Goal: Task Accomplishment & Management: Complete application form

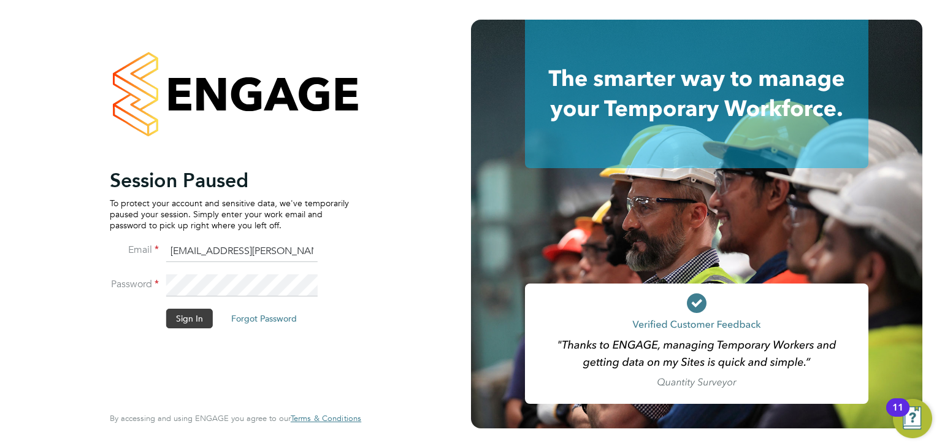
click at [178, 321] on button "Sign In" at bounding box center [189, 319] width 47 height 20
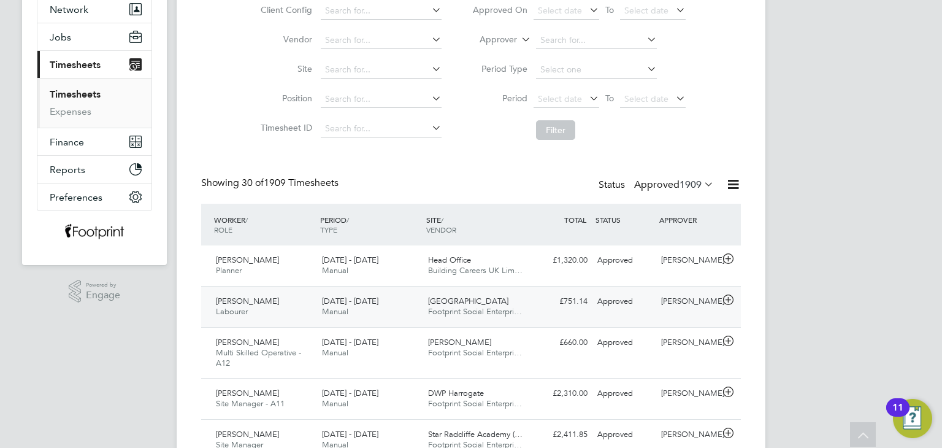
click at [662, 302] on div "Gary Pepper" at bounding box center [688, 301] width 64 height 20
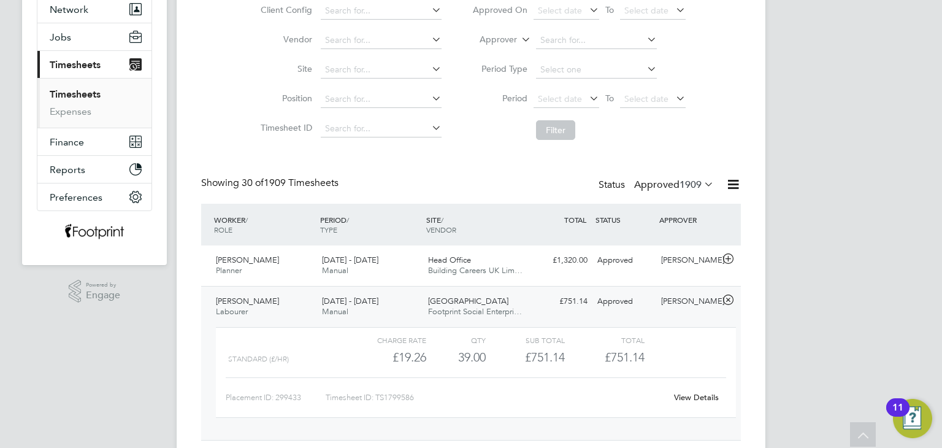
click at [700, 398] on link "View Details" at bounding box center [696, 397] width 45 height 10
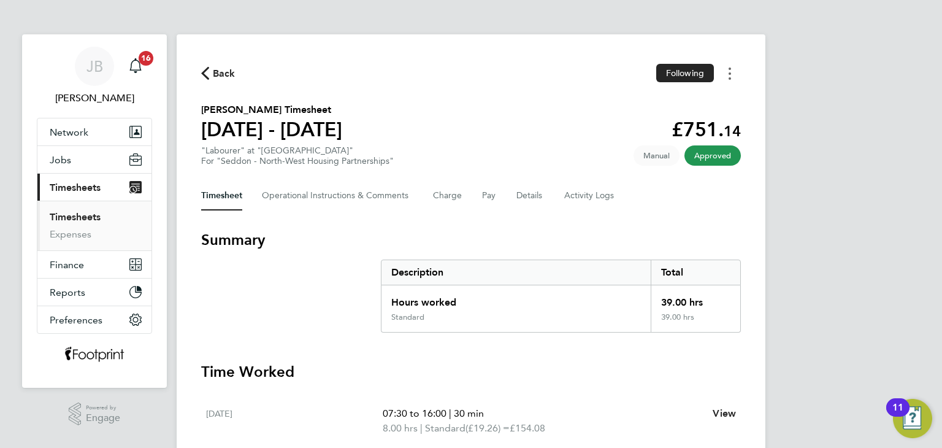
click at [731, 75] on button "Timesheets Menu" at bounding box center [730, 73] width 22 height 19
click at [701, 109] on link "Download timesheet" at bounding box center [667, 100] width 147 height 25
click at [230, 77] on span "Back" at bounding box center [224, 73] width 23 height 15
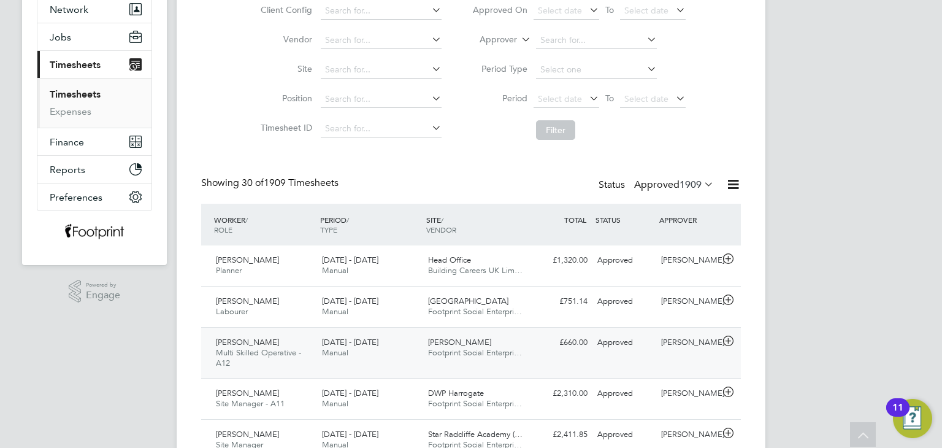
click at [443, 351] on span "Footprint Social Enterpri…" at bounding box center [475, 352] width 94 height 10
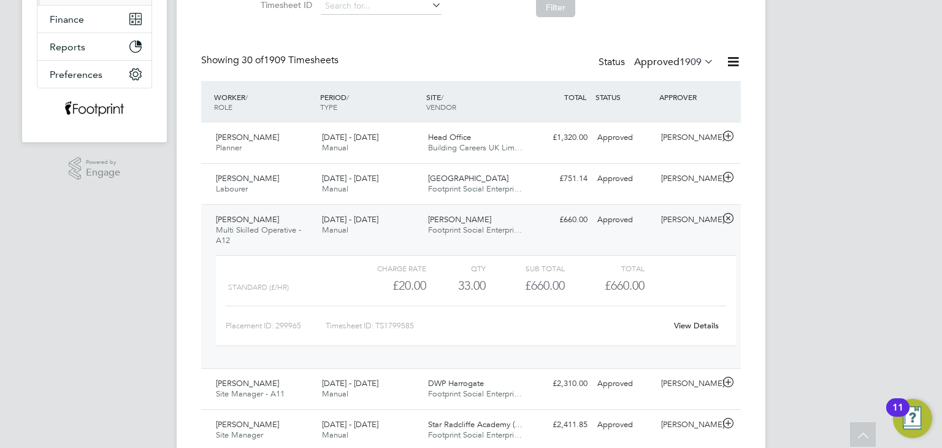
click at [684, 327] on link "View Details" at bounding box center [696, 325] width 45 height 10
click at [552, 233] on div "Daniel Rutherford Multi Skilled Operative - A12 4 - 10 Aug 2025 4 - 10 Aug 2025…" at bounding box center [471, 286] width 540 height 164
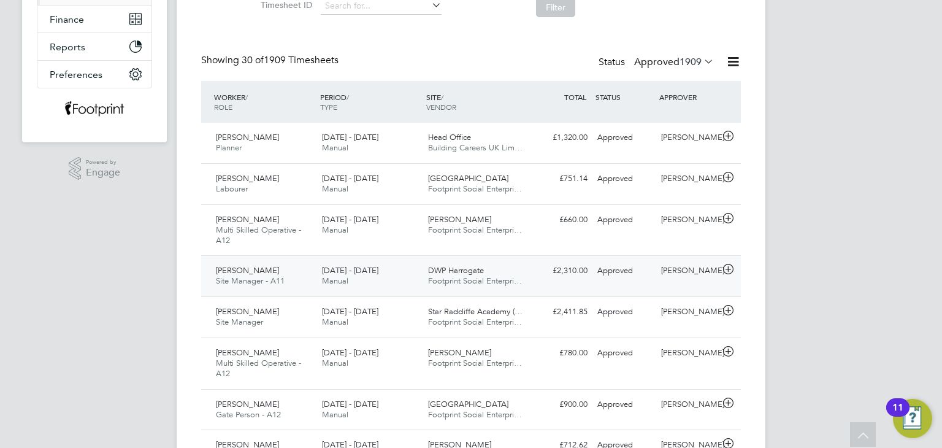
click at [546, 280] on div "Stuart Ferridge Site Manager - A11 4 - 10 Aug 2025 4 - 10 Aug 2025 Manual DWP H…" at bounding box center [471, 275] width 540 height 41
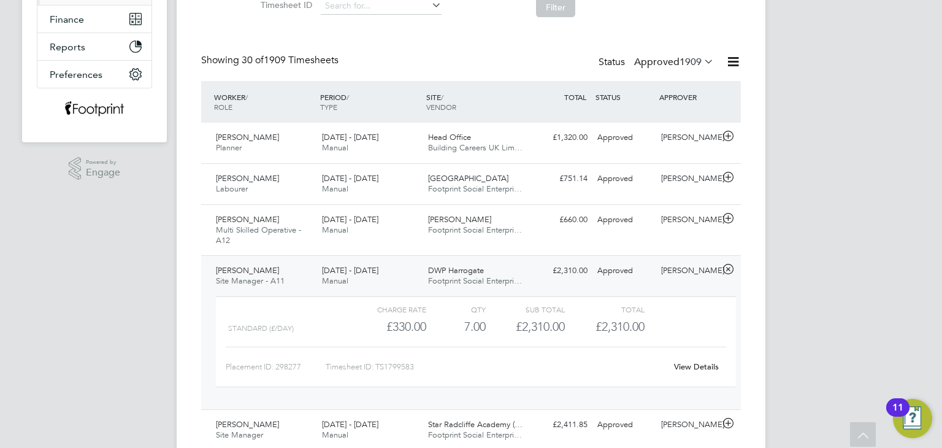
click at [702, 361] on link "View Details" at bounding box center [696, 366] width 45 height 10
click at [380, 280] on div "4 - 10 Aug 2025 Manual" at bounding box center [370, 276] width 106 height 31
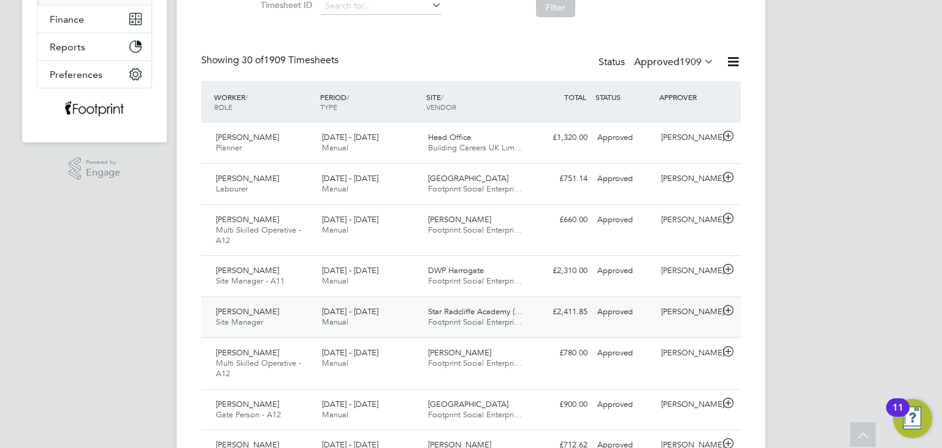
click at [346, 322] on span "Manual" at bounding box center [335, 321] width 26 height 10
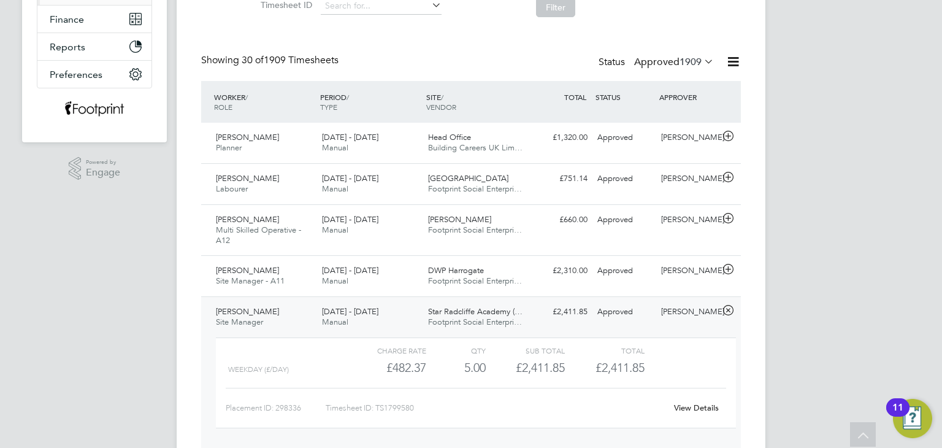
click at [689, 408] on link "View Details" at bounding box center [696, 407] width 45 height 10
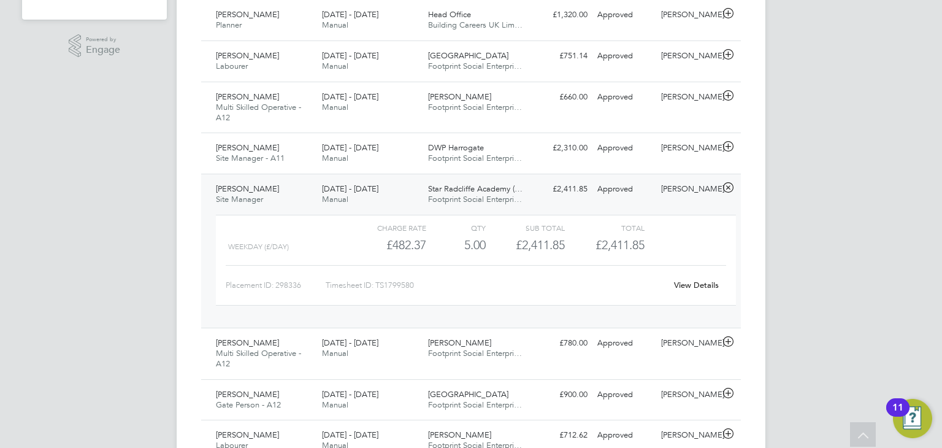
click at [388, 204] on div "2 - 8 Aug 2025 Manual" at bounding box center [370, 194] width 106 height 31
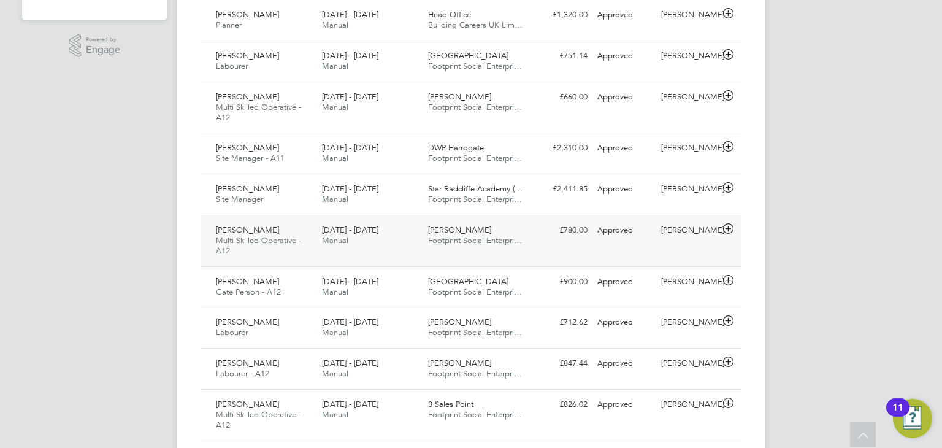
click at [400, 250] on div "4 - 10 Aug 2025 Manual" at bounding box center [370, 235] width 106 height 31
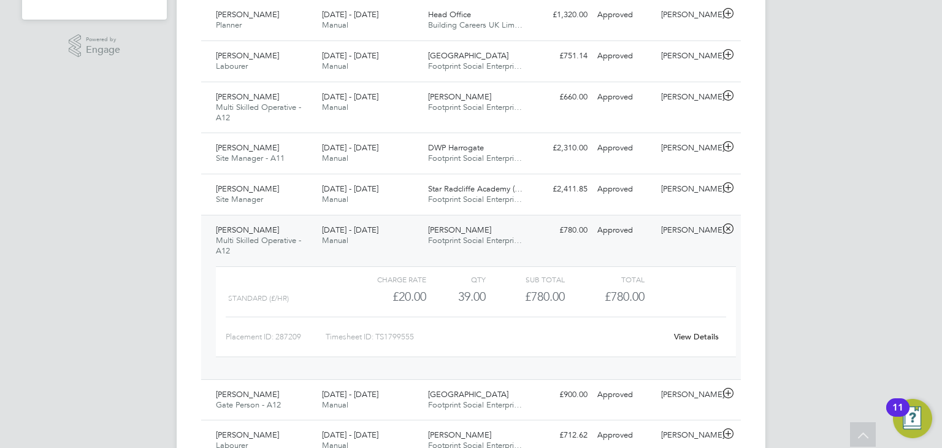
click at [697, 334] on link "View Details" at bounding box center [696, 336] width 45 height 10
click at [432, 248] on div "Bradley Lane Footprint Social Enterpri…" at bounding box center [476, 235] width 106 height 31
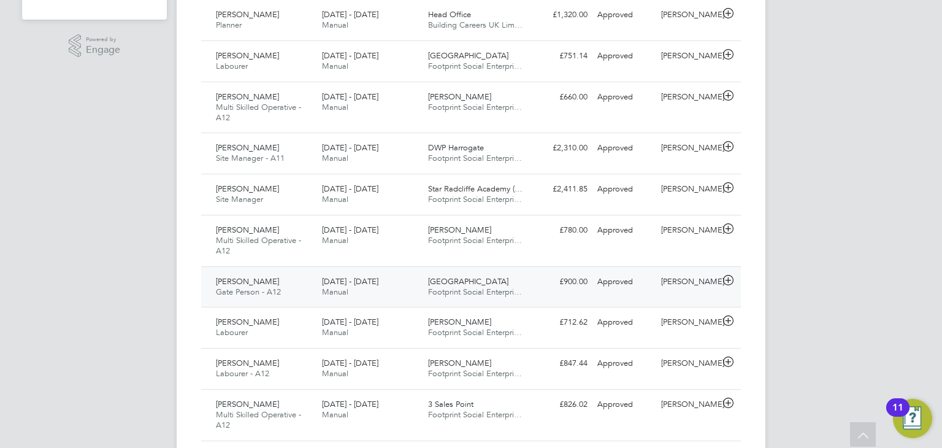
click at [375, 282] on span "[DATE] - [DATE]" at bounding box center [350, 281] width 56 height 10
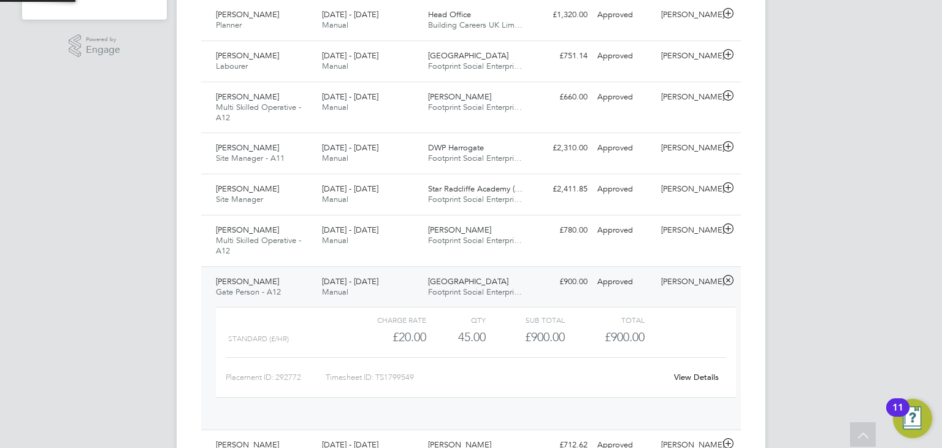
scroll to position [20, 119]
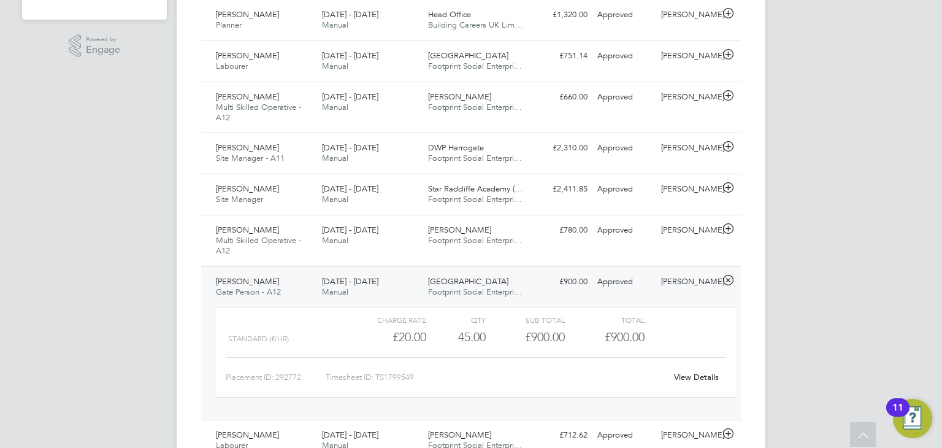
click at [684, 374] on link "View Details" at bounding box center [696, 377] width 45 height 10
click at [464, 291] on span "Footprint Social Enterpri…" at bounding box center [475, 291] width 94 height 10
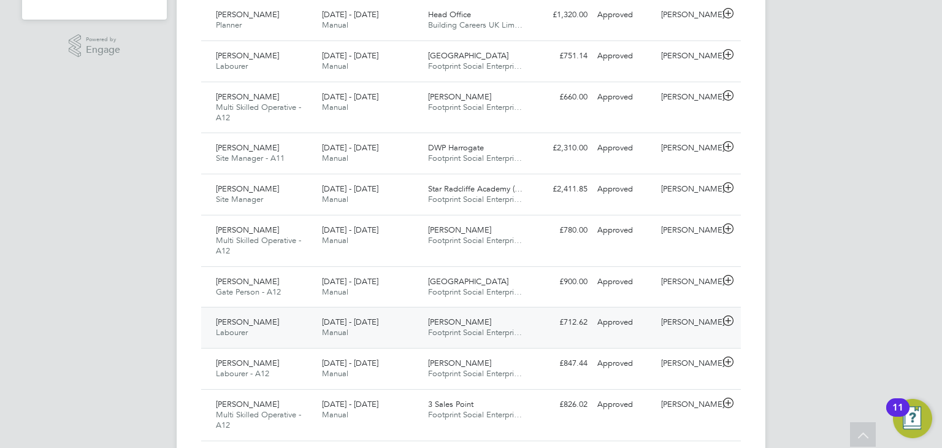
click at [431, 310] on div "Michael Guiney Labourer 4 - 10 Aug 2025 4 - 10 Aug 2025 Manual Bradley Lane Foo…" at bounding box center [471, 327] width 540 height 41
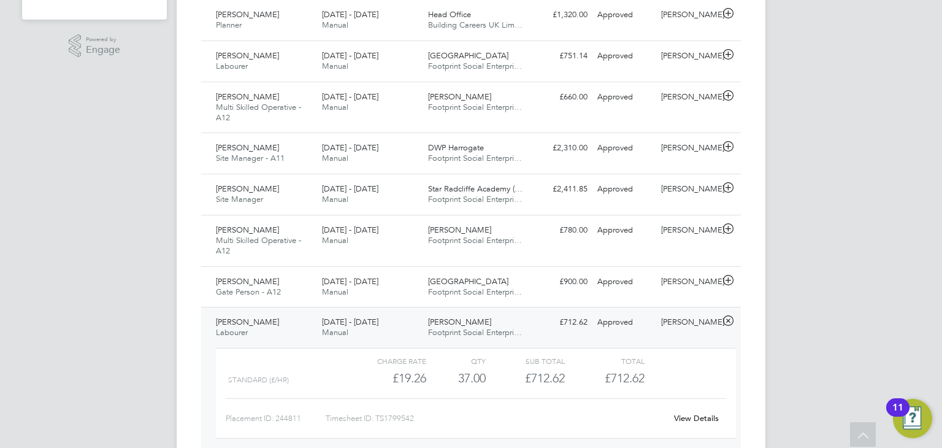
click at [702, 411] on div "View Details" at bounding box center [696, 418] width 60 height 20
click at [698, 413] on link "View Details" at bounding box center [696, 418] width 45 height 10
click at [467, 334] on span "Footprint Social Enterpri…" at bounding box center [475, 332] width 94 height 10
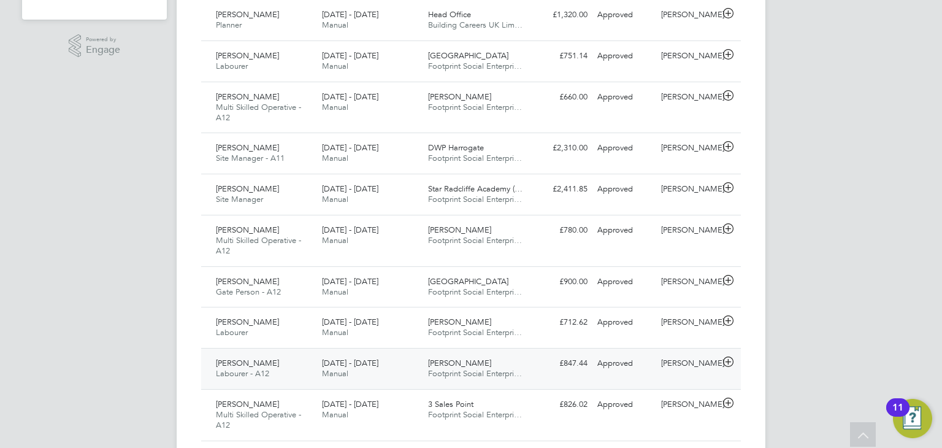
click at [445, 366] on span "Bradley Lane" at bounding box center [459, 363] width 63 height 10
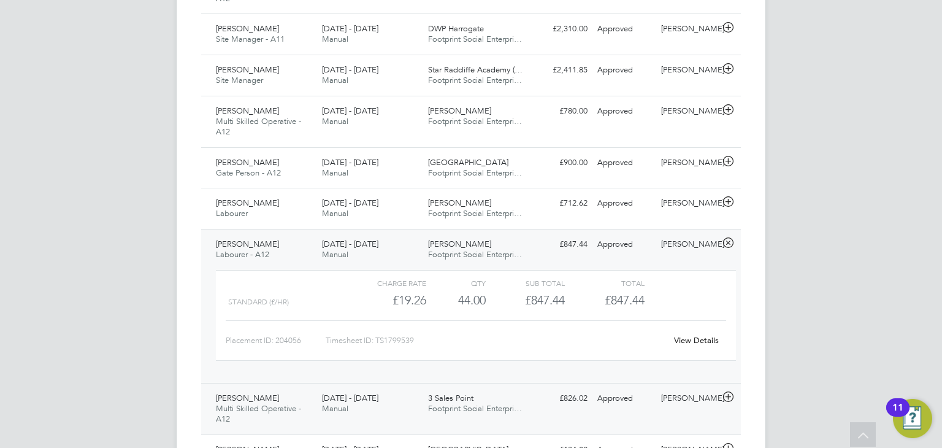
scroll to position [491, 0]
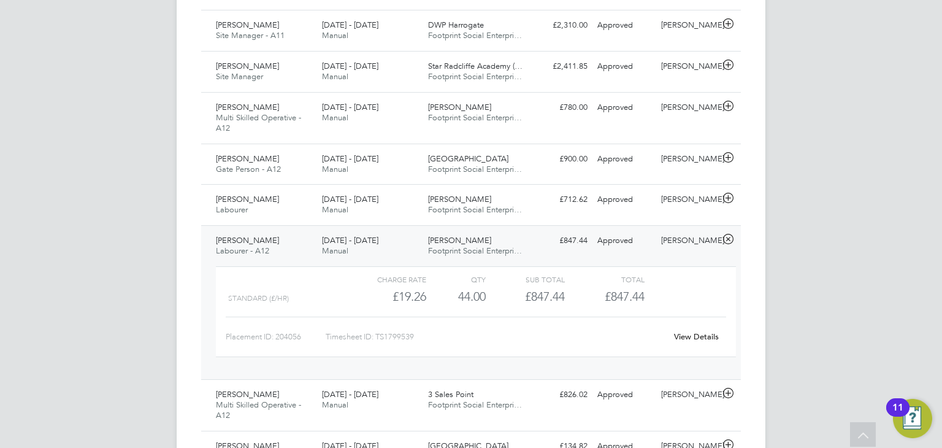
click at [680, 334] on link "View Details" at bounding box center [696, 336] width 45 height 10
click at [581, 239] on div "£847.44 Approved" at bounding box center [561, 241] width 64 height 20
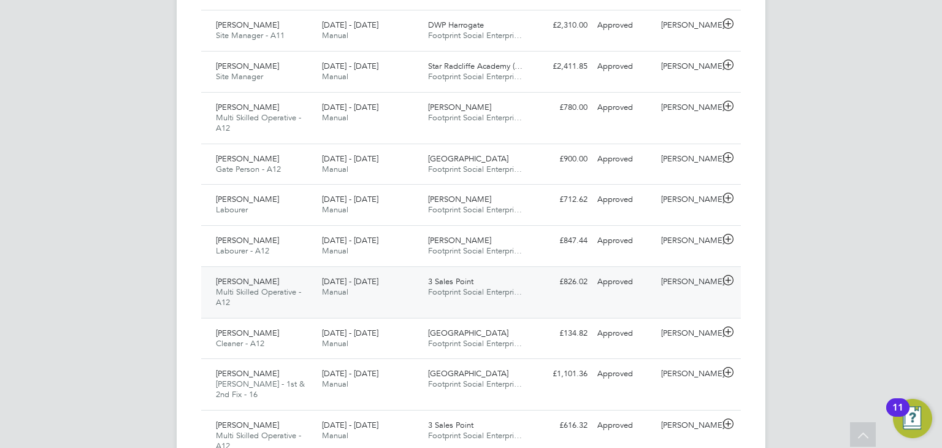
click at [526, 288] on div "3 Sales Point Footprint Social Enterpri…" at bounding box center [476, 287] width 106 height 31
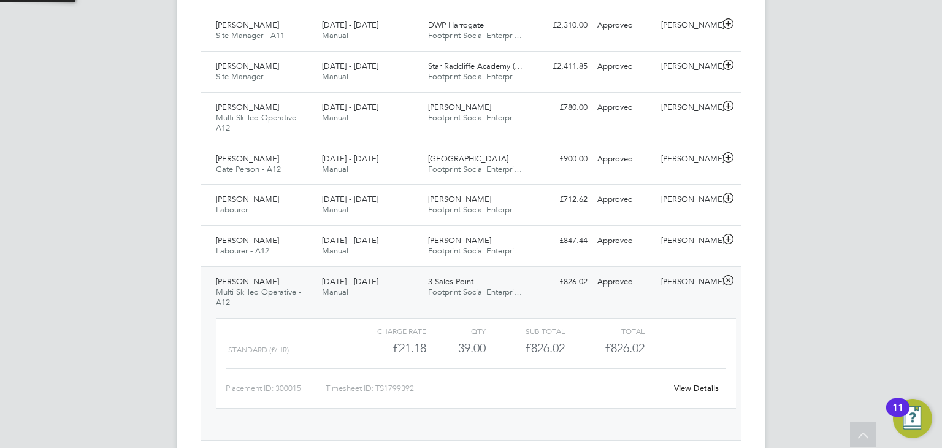
scroll to position [20, 119]
click at [683, 388] on link "View Details" at bounding box center [696, 388] width 45 height 10
click at [517, 280] on div "3 Sales Point Footprint Social Enterpri…" at bounding box center [476, 287] width 106 height 31
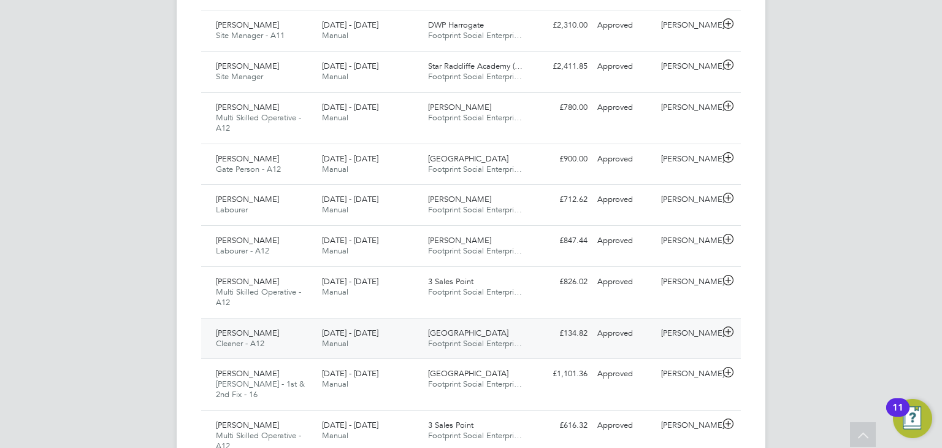
click at [432, 333] on span "SEN Watermill School" at bounding box center [468, 333] width 80 height 10
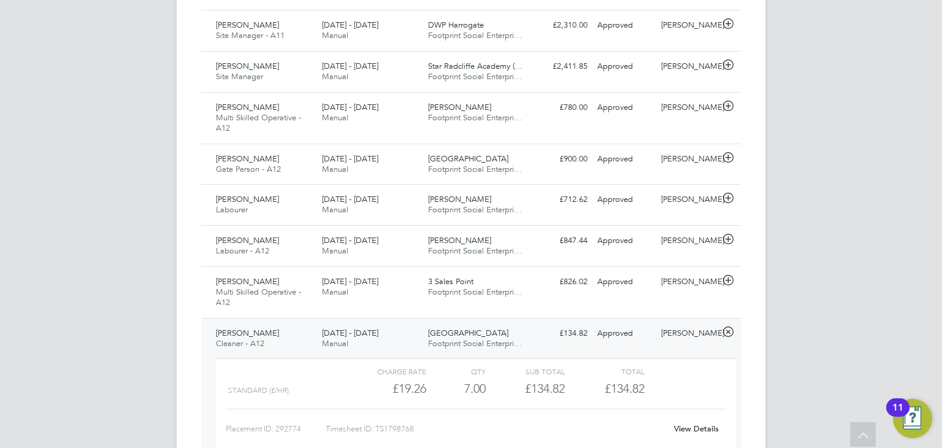
click at [689, 421] on div "View Details" at bounding box center [696, 429] width 60 height 20
click at [689, 425] on link "View Details" at bounding box center [696, 428] width 45 height 10
click at [515, 329] on div "SEN Watermill School Footprint Social Enterpri…" at bounding box center [476, 338] width 106 height 31
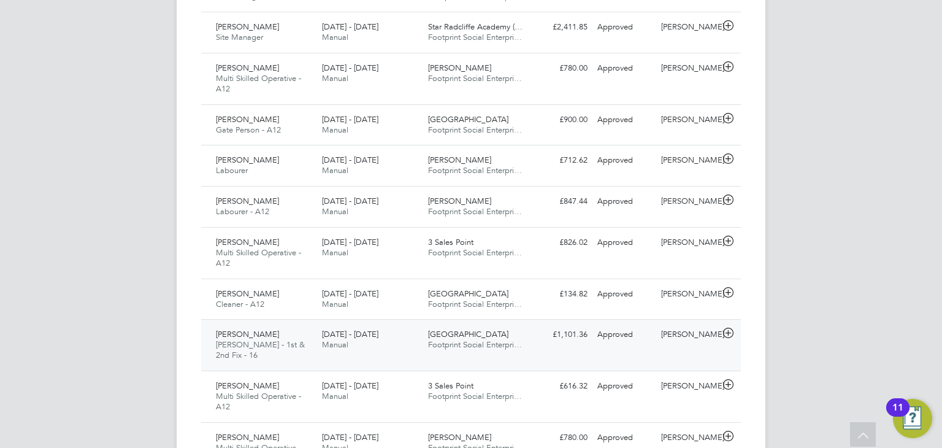
scroll to position [552, 0]
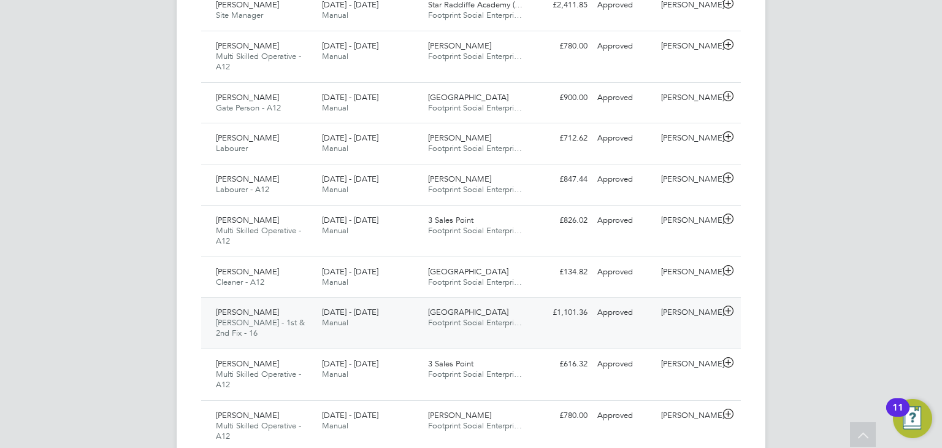
click at [505, 317] on span "Footprint Social Enterpri…" at bounding box center [475, 322] width 94 height 10
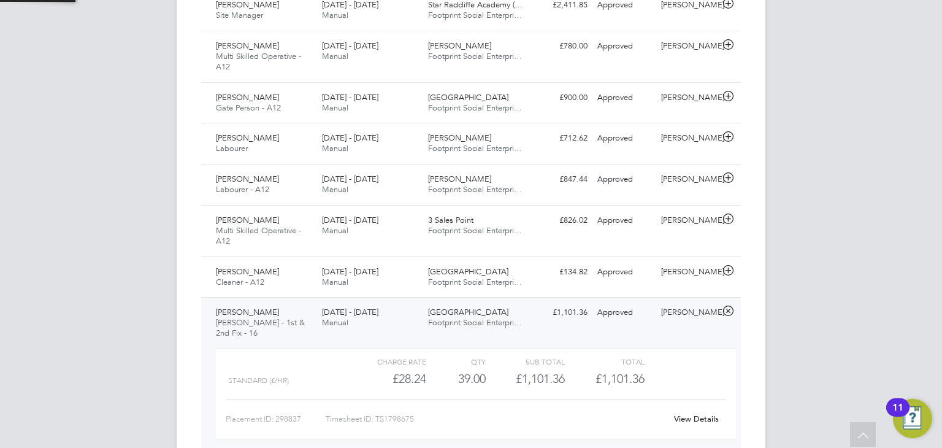
scroll to position [20, 119]
click at [687, 413] on link "View Details" at bounding box center [696, 418] width 45 height 10
click at [602, 323] on div "Nathan Asquith Joiner - 1st & 2nd Fix - 16 4 - 10 Aug 2025 4 - 10 Aug 2025 Manu…" at bounding box center [471, 379] width 540 height 164
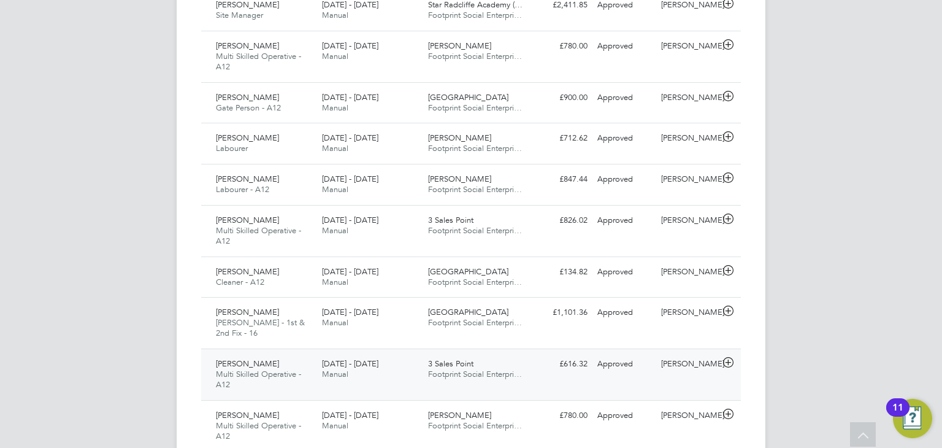
drag, startPoint x: 550, startPoint y: 362, endPoint x: 546, endPoint y: 368, distance: 6.6
click at [546, 367] on div "Graeme Coogan Multi Skilled Operative - A12 4 - 10 Aug 2025 4 - 10 Aug 2025 Man…" at bounding box center [471, 374] width 540 height 52
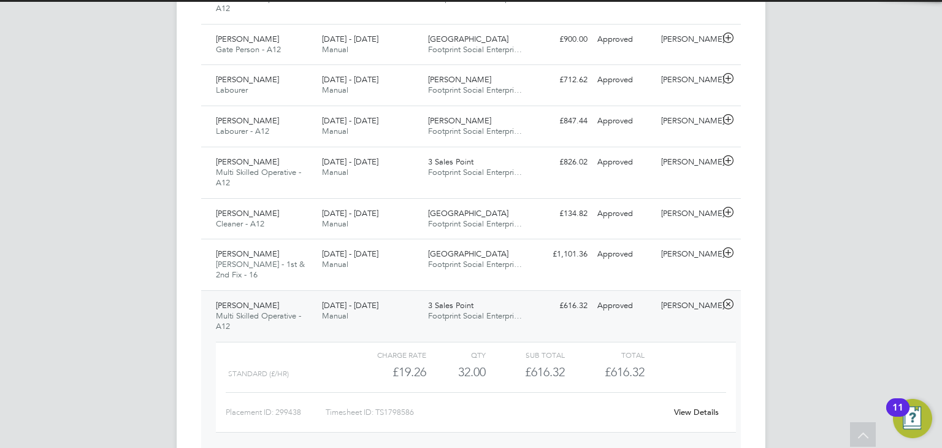
scroll to position [675, 0]
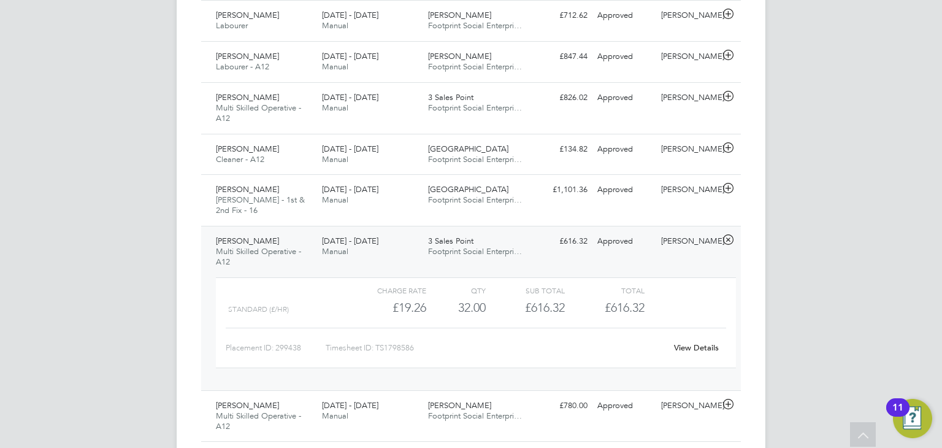
click at [686, 342] on link "View Details" at bounding box center [696, 347] width 45 height 10
click at [397, 237] on div "4 - 10 Aug 2025 Manual" at bounding box center [370, 246] width 106 height 31
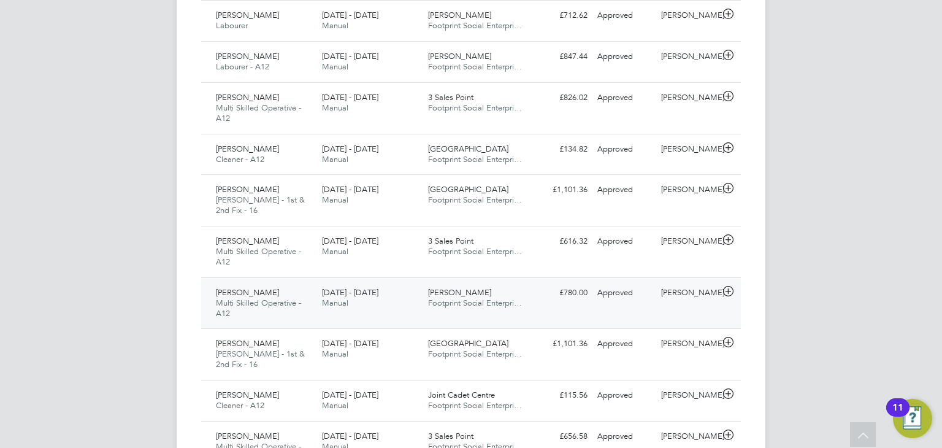
click at [337, 297] on span "Manual" at bounding box center [335, 302] width 26 height 10
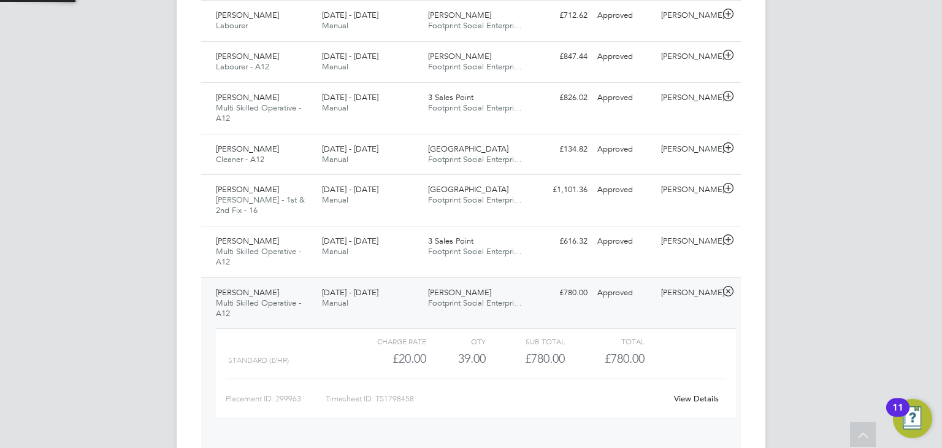
scroll to position [20, 119]
click at [683, 393] on link "View Details" at bounding box center [696, 398] width 45 height 10
click at [543, 283] on div "£780.00 Approved" at bounding box center [561, 293] width 64 height 20
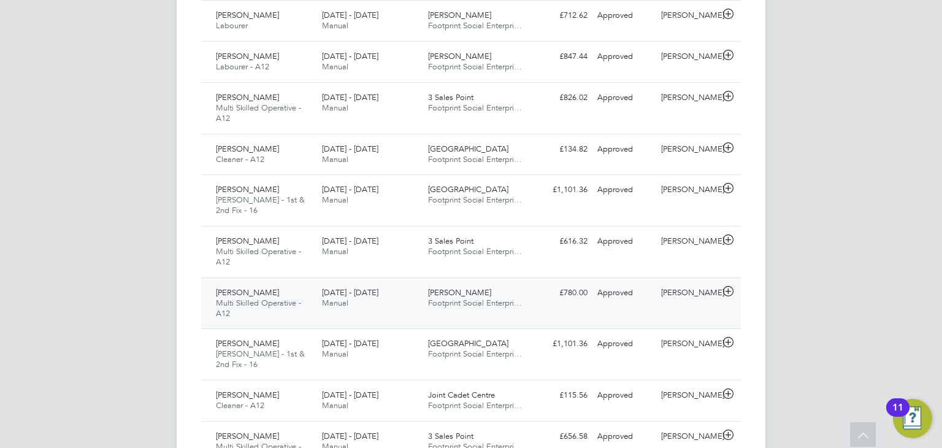
scroll to position [736, 0]
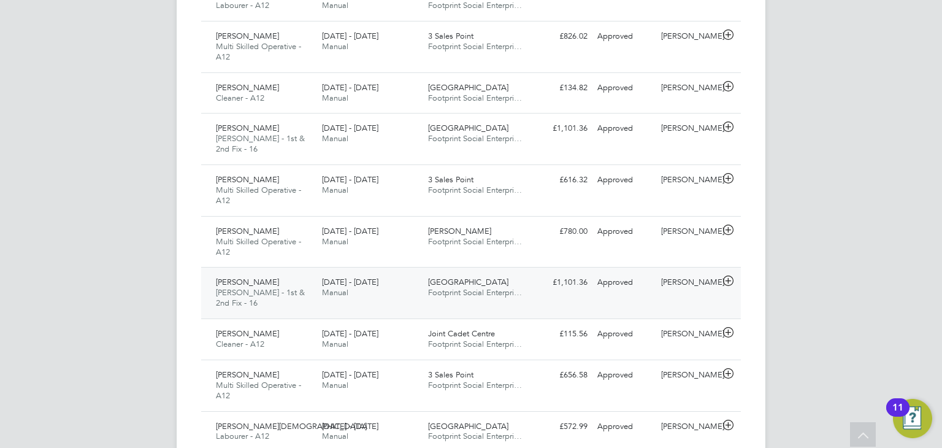
click at [541, 275] on div "£1,101.36 Approved" at bounding box center [561, 282] width 64 height 20
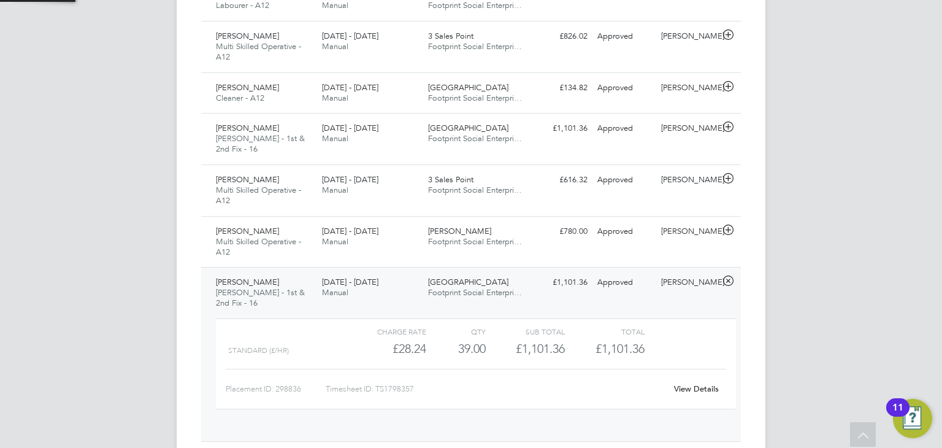
scroll to position [20, 119]
click at [699, 383] on link "View Details" at bounding box center [696, 388] width 45 height 10
click at [477, 267] on div "Brian Worden Joiner - 1st & 2nd Fix - 16 4 - 10 Aug 2025 4 - 10 Aug 2025 Manual…" at bounding box center [471, 349] width 540 height 164
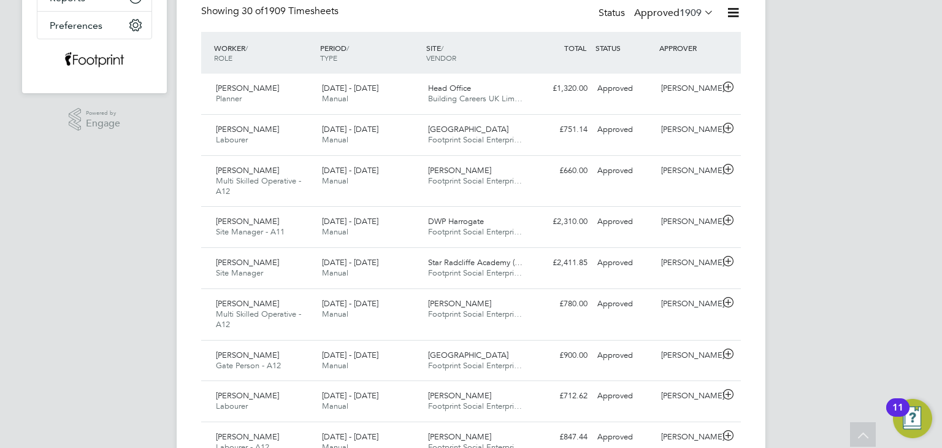
scroll to position [0, 0]
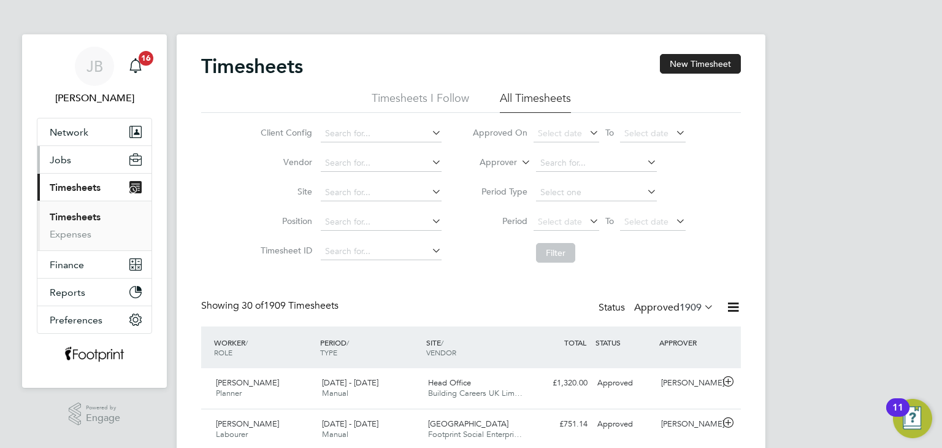
click at [76, 155] on button "Jobs" at bounding box center [94, 159] width 114 height 27
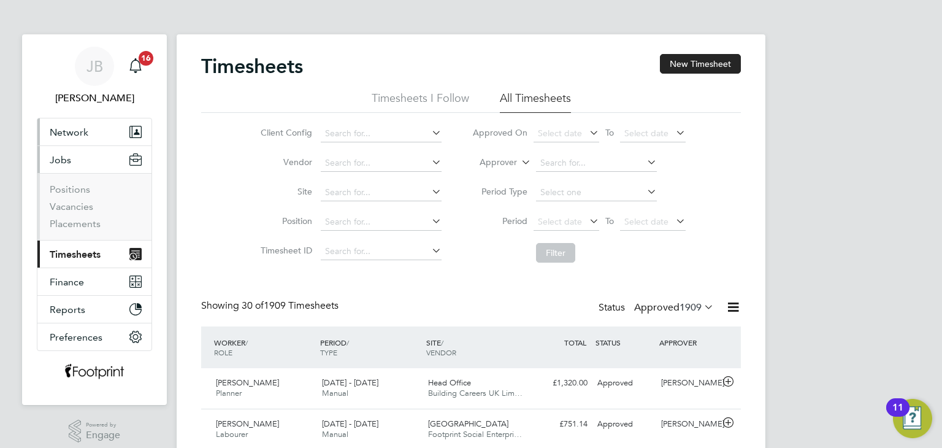
click at [66, 131] on span "Network" at bounding box center [69, 132] width 39 height 12
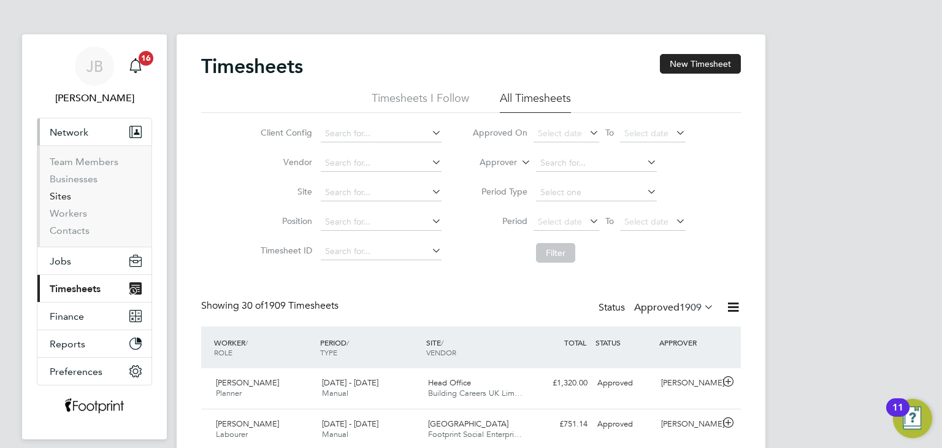
click at [58, 195] on link "Sites" at bounding box center [60, 196] width 21 height 12
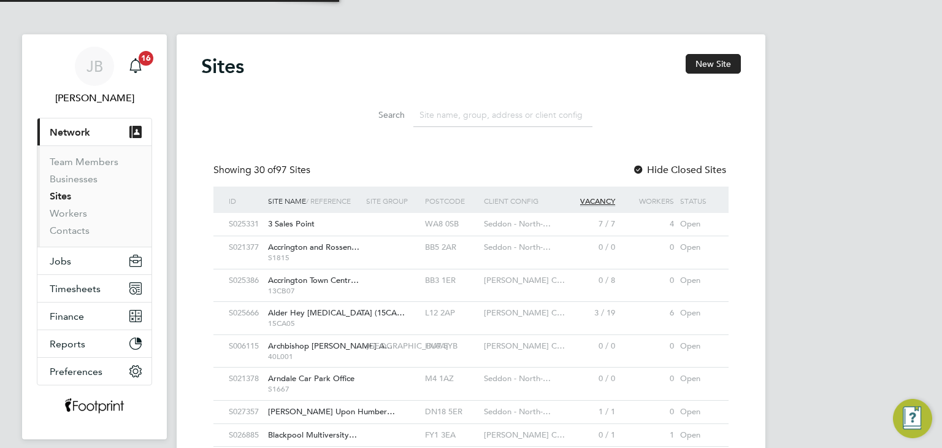
scroll to position [23, 59]
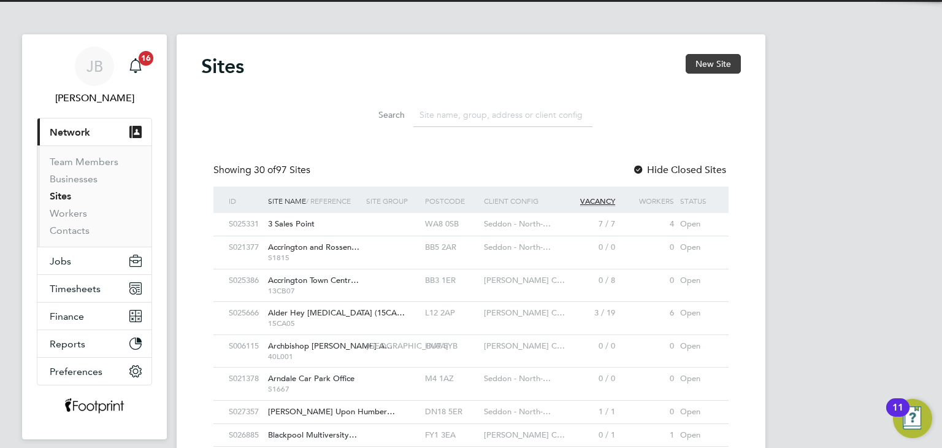
click at [726, 60] on button "New Site" at bounding box center [713, 64] width 55 height 20
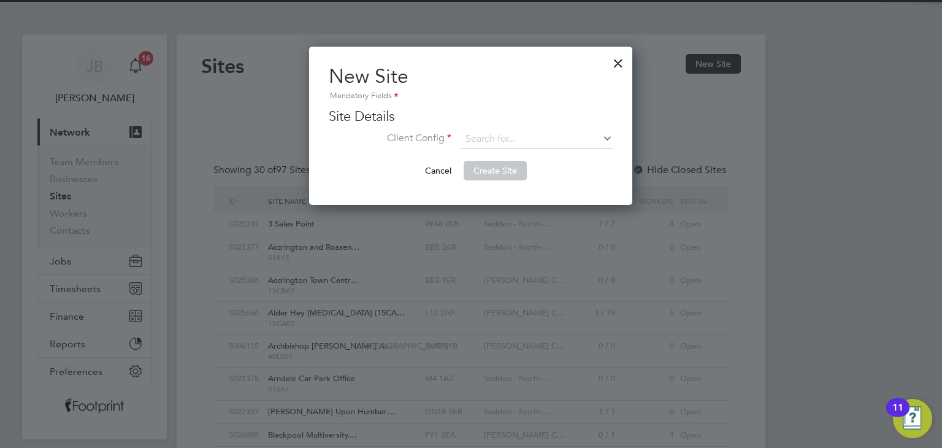
click at [531, 131] on input at bounding box center [536, 139] width 151 height 18
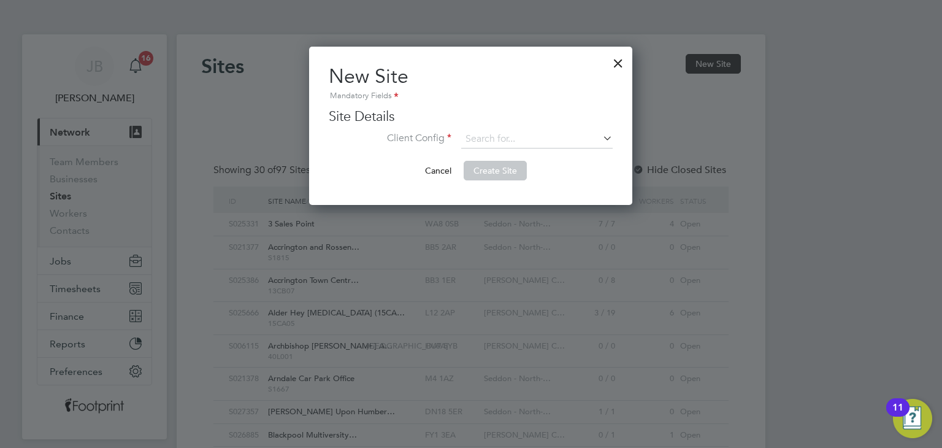
click at [568, 169] on li "Seddon - North-West Property Services" at bounding box center [549, 172] width 177 height 17
type input "Seddon - North-West Property Services"
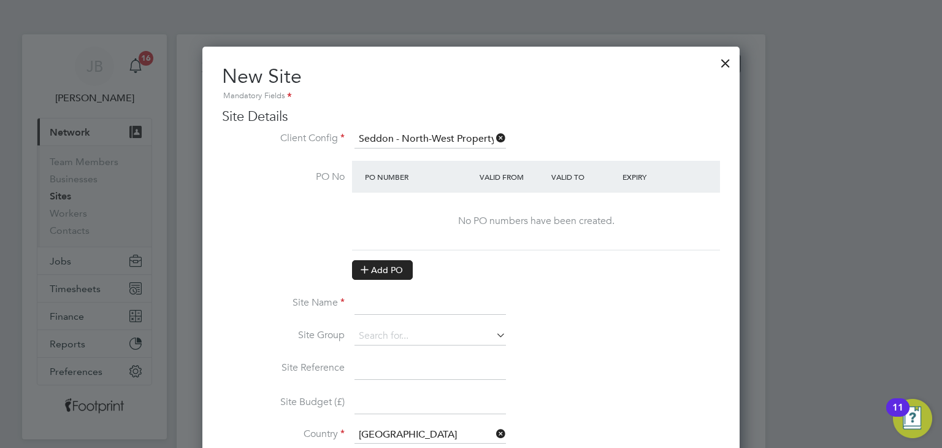
click at [381, 269] on button "Add PO" at bounding box center [382, 270] width 61 height 20
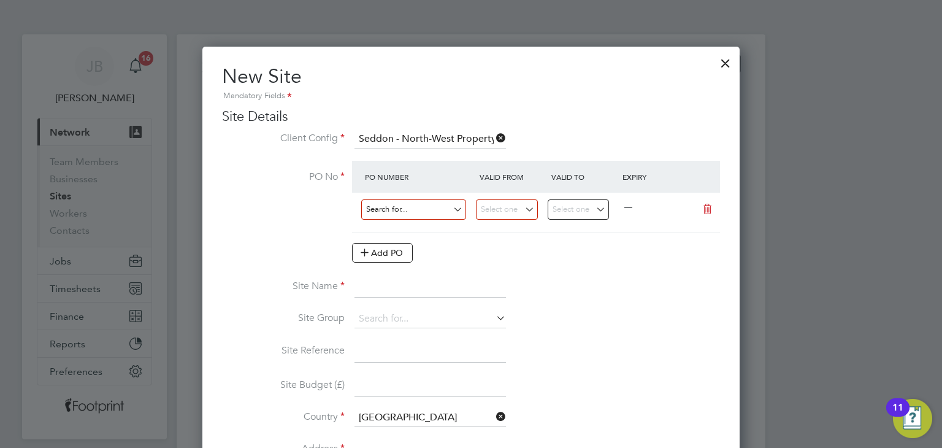
click at [389, 207] on input at bounding box center [413, 209] width 105 height 20
type input "NW PS/S2264"
click at [504, 209] on input at bounding box center [507, 209] width 62 height 20
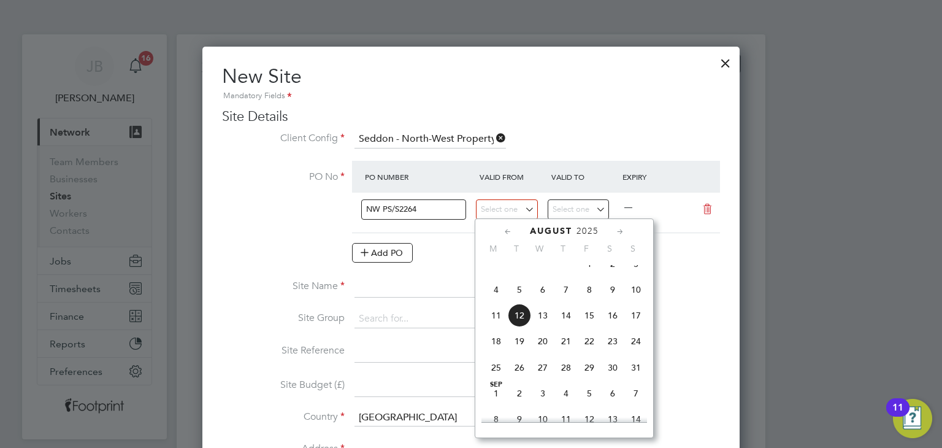
click at [495, 299] on span "4" at bounding box center [496, 289] width 23 height 23
type input "04 Aug 2025"
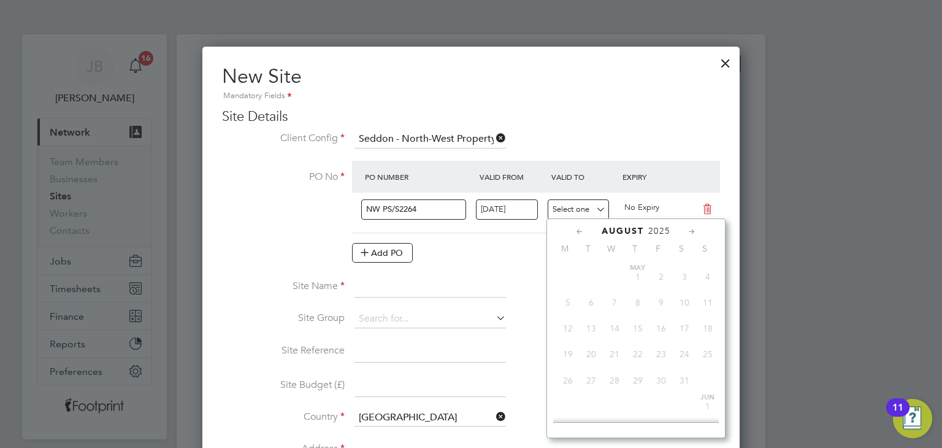
click at [581, 201] on input at bounding box center [579, 209] width 62 height 20
click at [712, 347] on span "16" at bounding box center [707, 335] width 23 height 23
type input "16 Nov 2025"
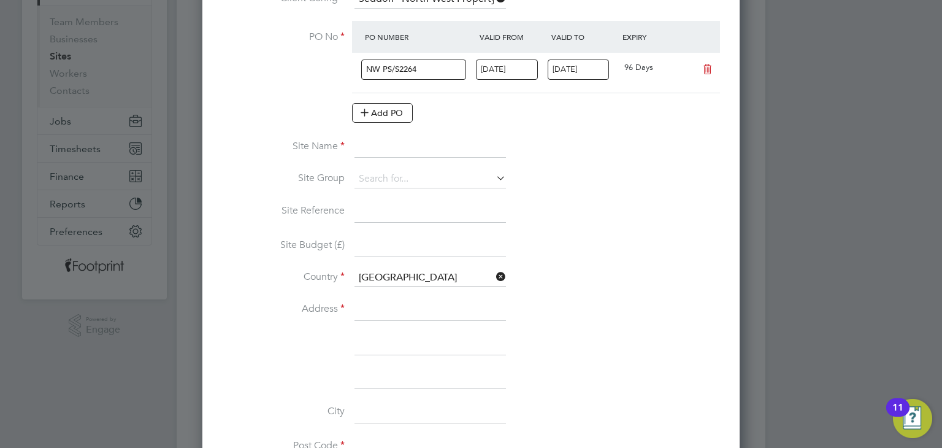
scroll to position [61, 0]
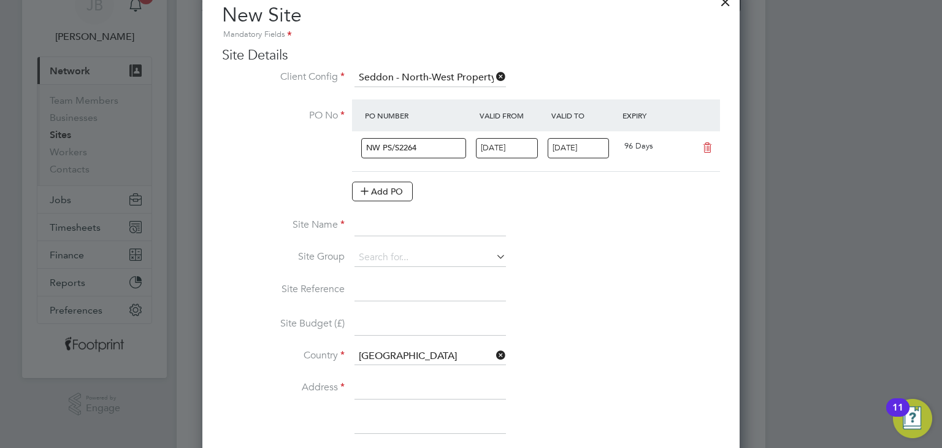
click at [370, 223] on input at bounding box center [429, 226] width 151 height 22
type input "[PERSON_NAME][GEOGRAPHIC_DATA]"
click at [375, 386] on input at bounding box center [429, 388] width 151 height 22
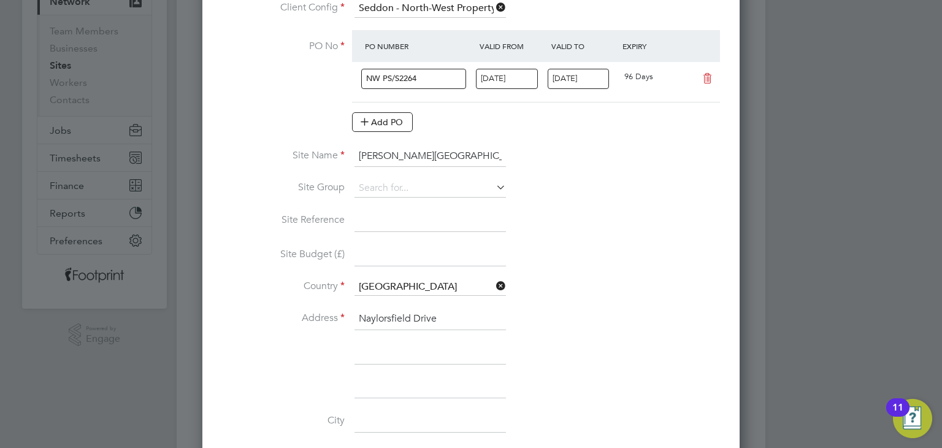
scroll to position [184, 0]
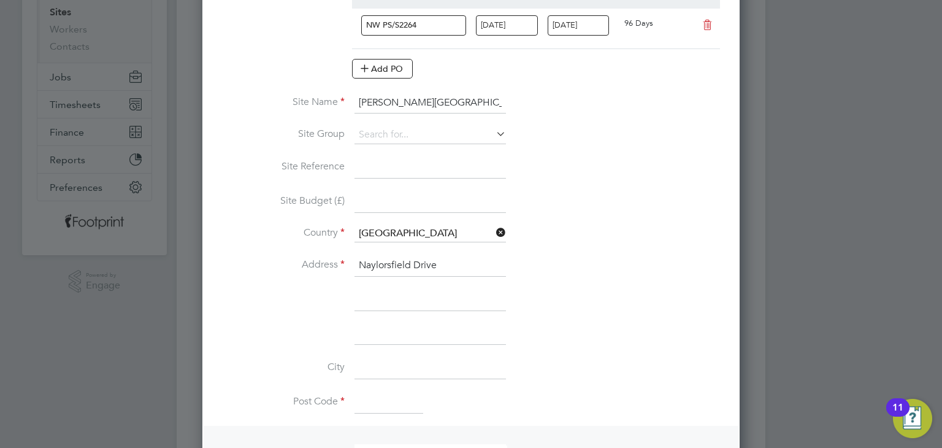
type input "Naylorsfield Drive"
click at [367, 399] on input at bounding box center [388, 402] width 69 height 22
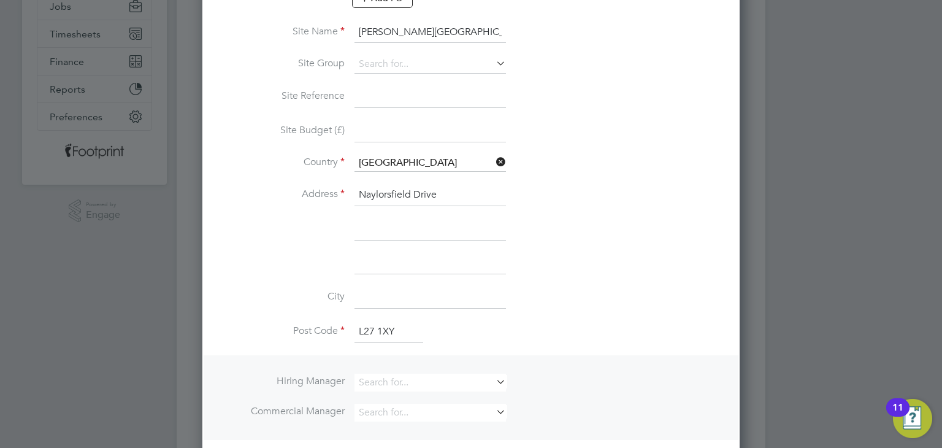
scroll to position [368, 0]
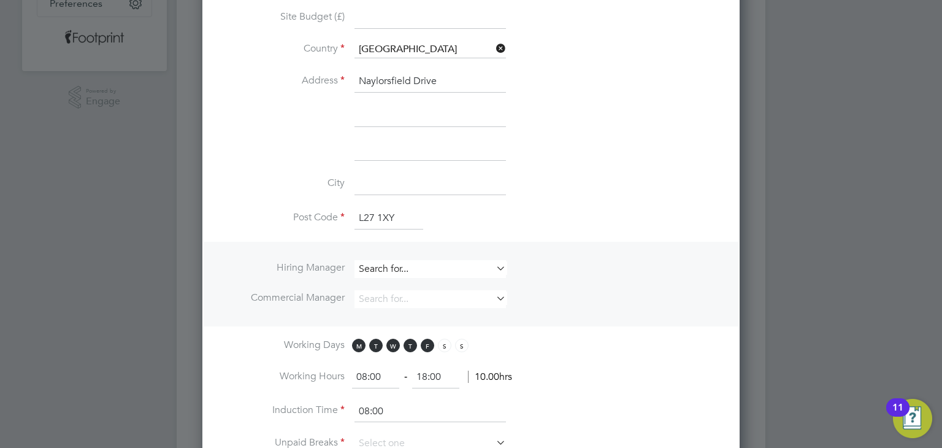
type input "L27 1XY"
click at [373, 272] on input at bounding box center [429, 269] width 151 height 18
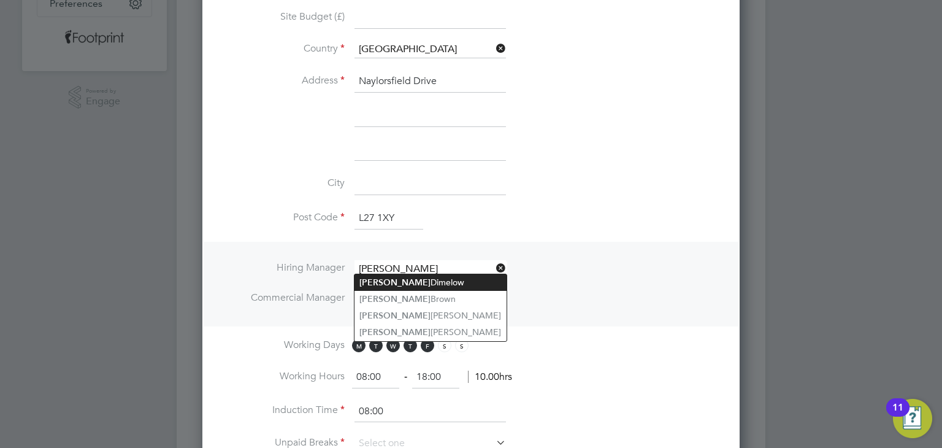
click at [405, 285] on li "Jason Dimelow" at bounding box center [430, 282] width 152 height 17
type input "[PERSON_NAME]"
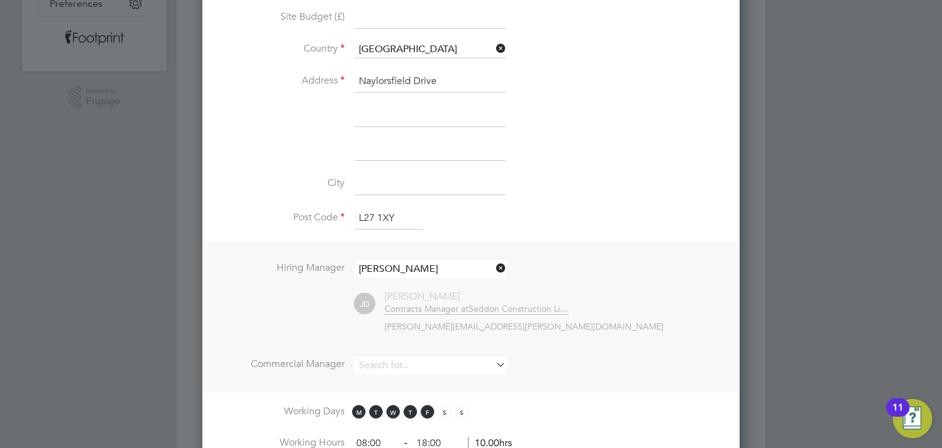
scroll to position [1136, 538]
click at [390, 361] on input at bounding box center [429, 365] width 151 height 18
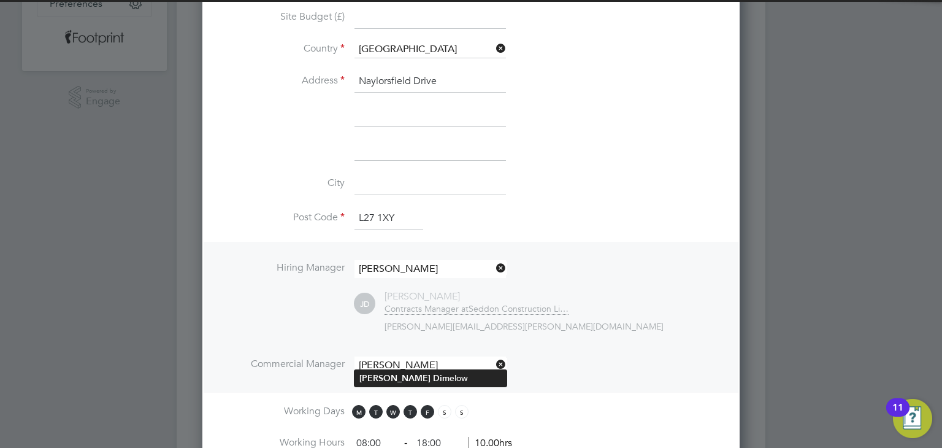
click at [433, 378] on b "Dim" at bounding box center [441, 378] width 17 height 10
type input "[PERSON_NAME]"
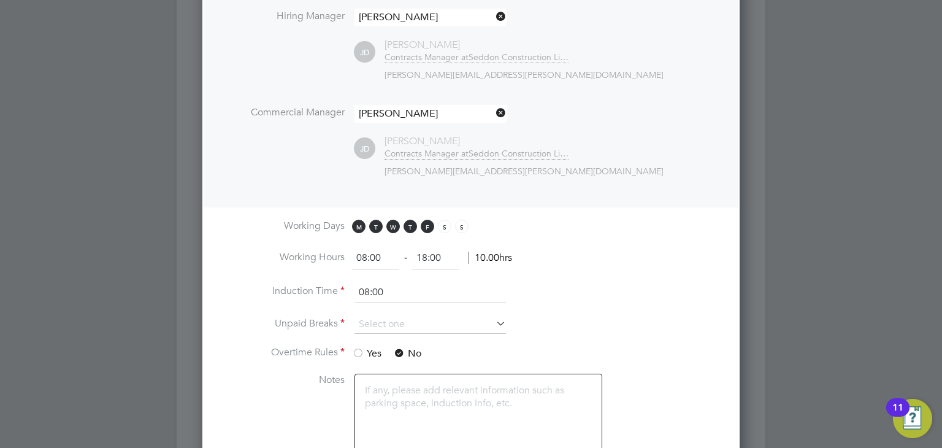
scroll to position [675, 0]
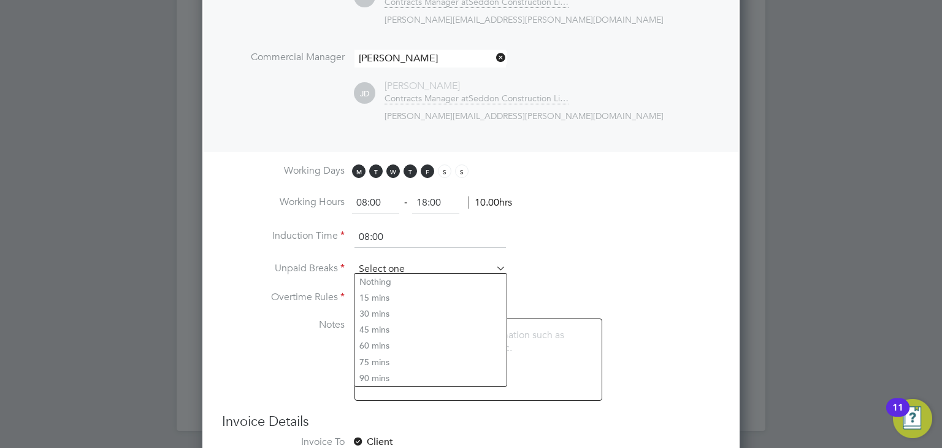
click at [383, 264] on input at bounding box center [429, 269] width 151 height 18
click at [396, 319] on li "30 mins" at bounding box center [430, 313] width 152 height 16
type input "30 mins"
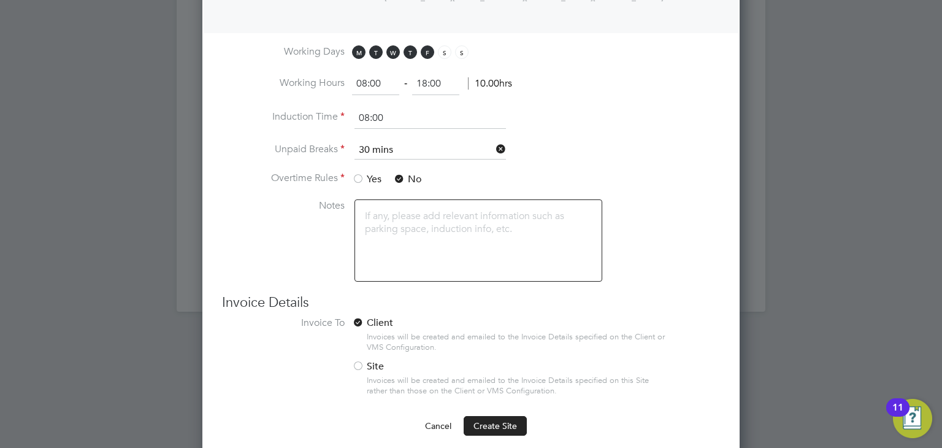
scroll to position [800, 0]
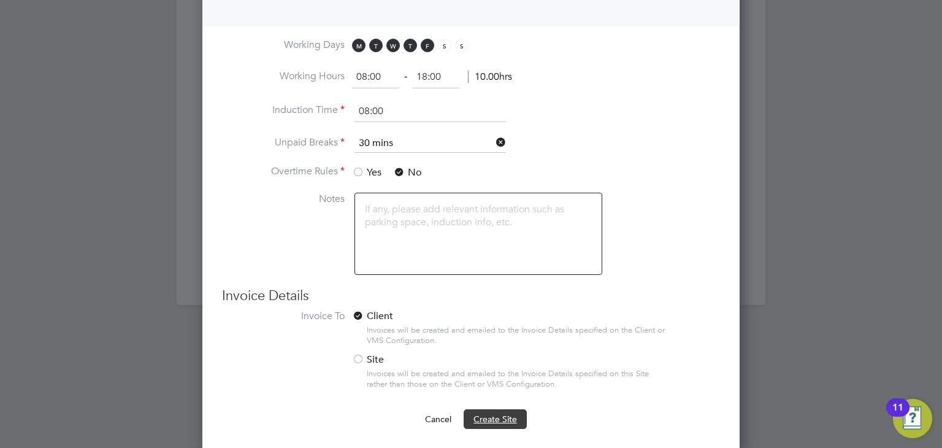
click at [473, 413] on span "Create Site" at bounding box center [495, 418] width 44 height 11
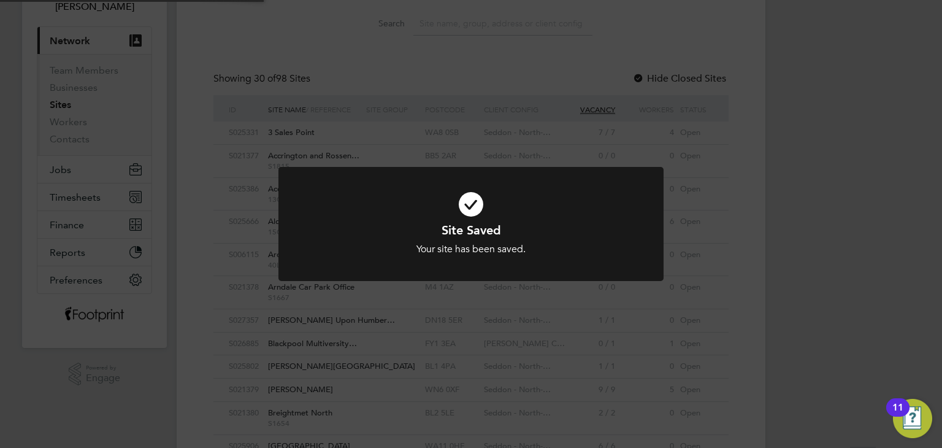
scroll to position [0, 0]
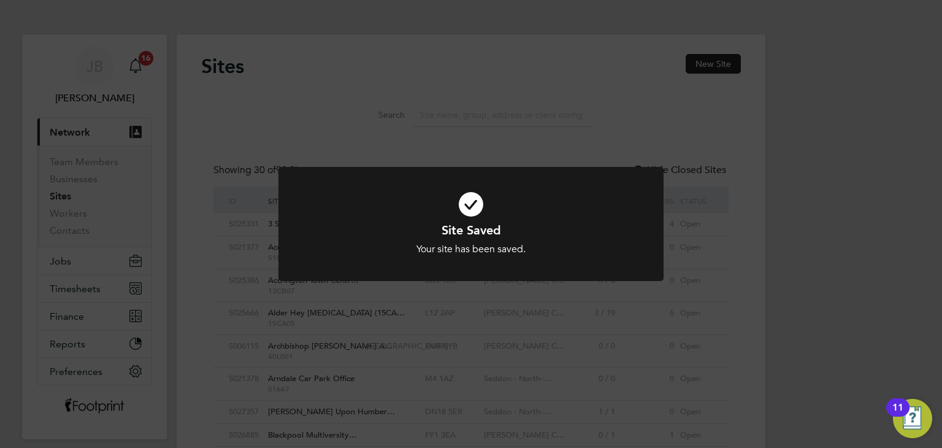
click at [507, 376] on div "Site Saved Your site has been saved. Cancel Okay" at bounding box center [471, 224] width 942 height 448
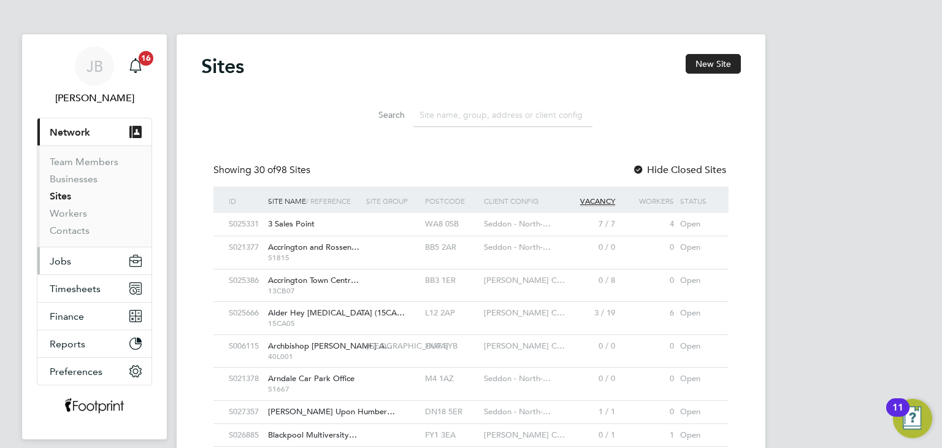
click at [81, 263] on button "Jobs" at bounding box center [94, 260] width 114 height 27
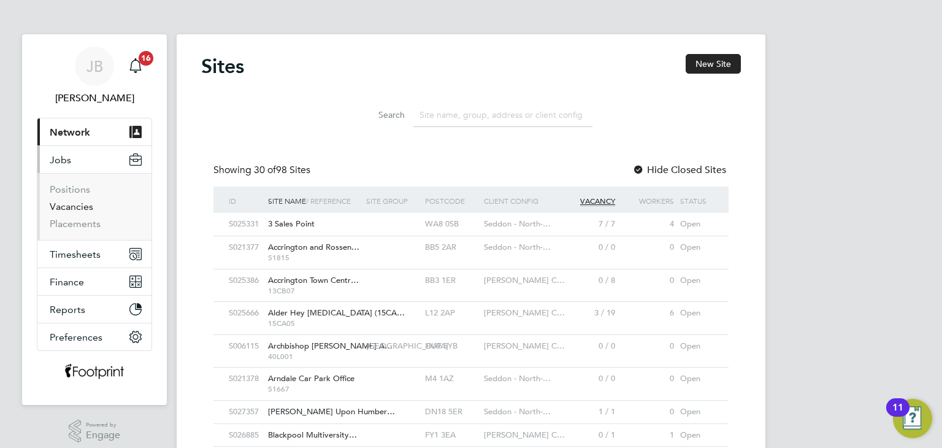
click at [74, 208] on link "Vacancies" at bounding box center [72, 207] width 44 height 12
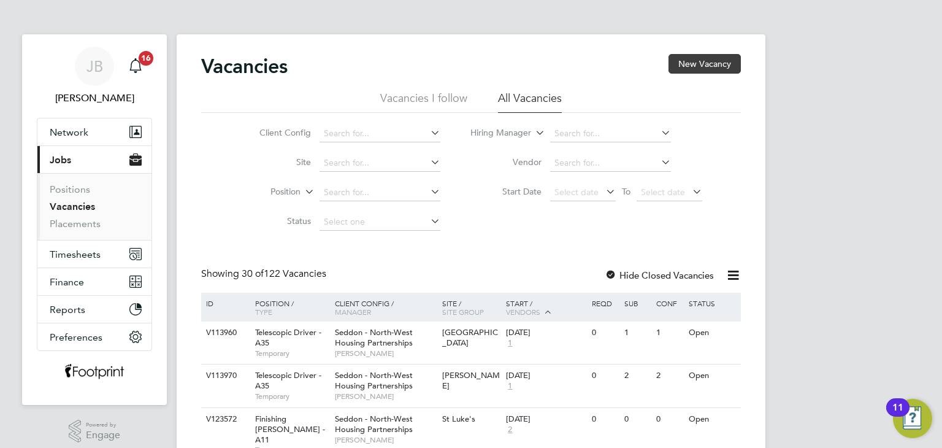
click at [713, 69] on button "New Vacancy" at bounding box center [705, 64] width 72 height 20
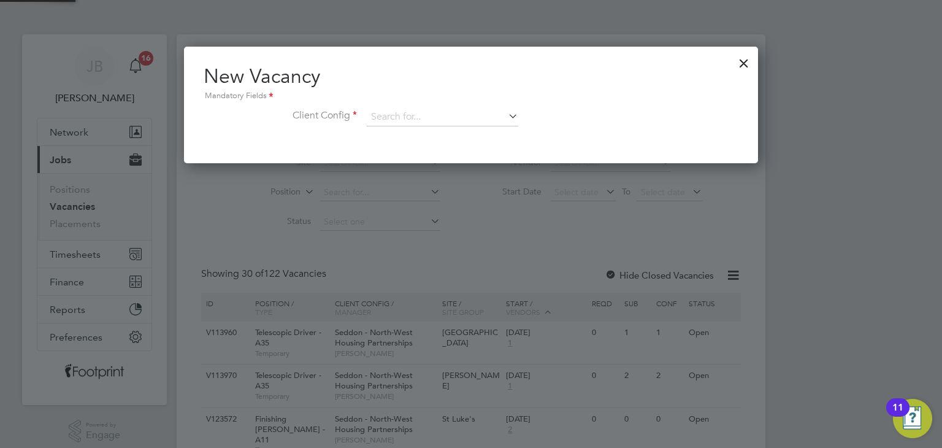
scroll to position [116, 575]
click at [441, 113] on input at bounding box center [442, 117] width 151 height 18
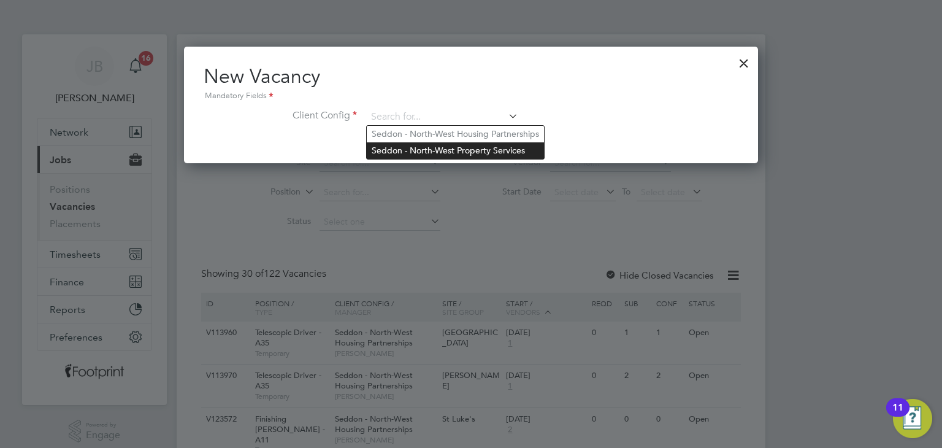
click at [493, 150] on li "Seddon - North-West Property Services" at bounding box center [455, 150] width 177 height 17
type input "Seddon - North-West Property Services"
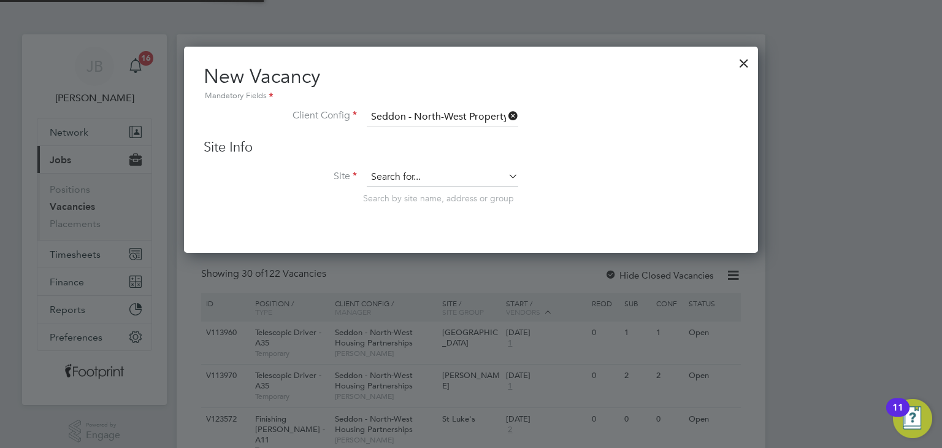
click at [446, 174] on input at bounding box center [442, 177] width 151 height 18
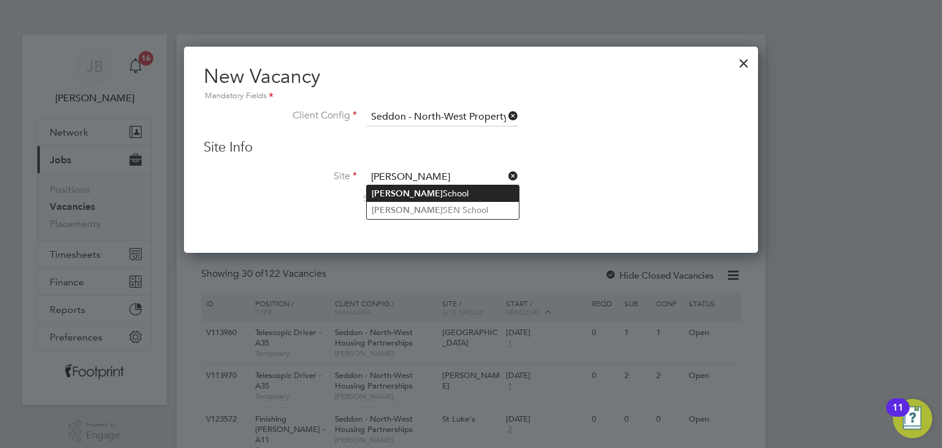
click at [442, 193] on li "Millstead School" at bounding box center [443, 193] width 152 height 17
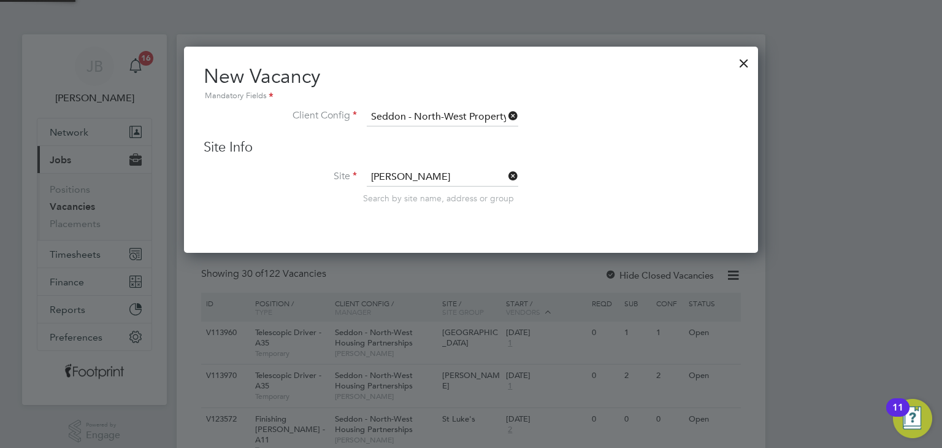
type input "[PERSON_NAME][GEOGRAPHIC_DATA]"
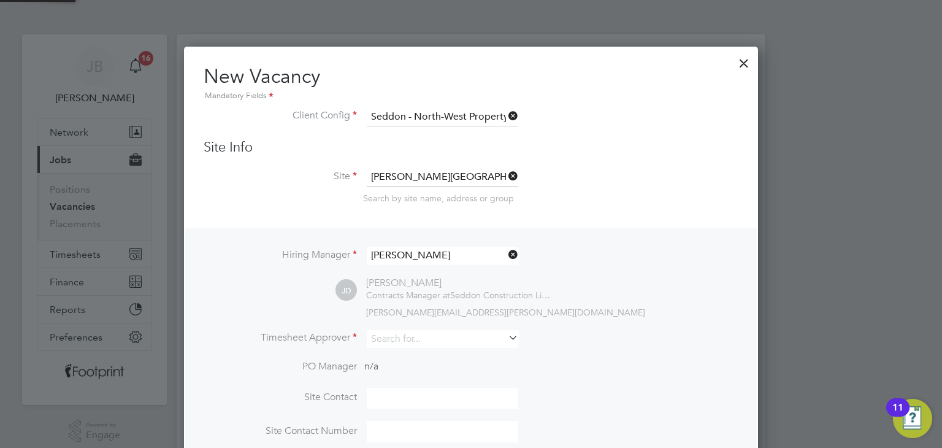
scroll to position [510, 575]
click at [427, 330] on input at bounding box center [442, 339] width 151 height 18
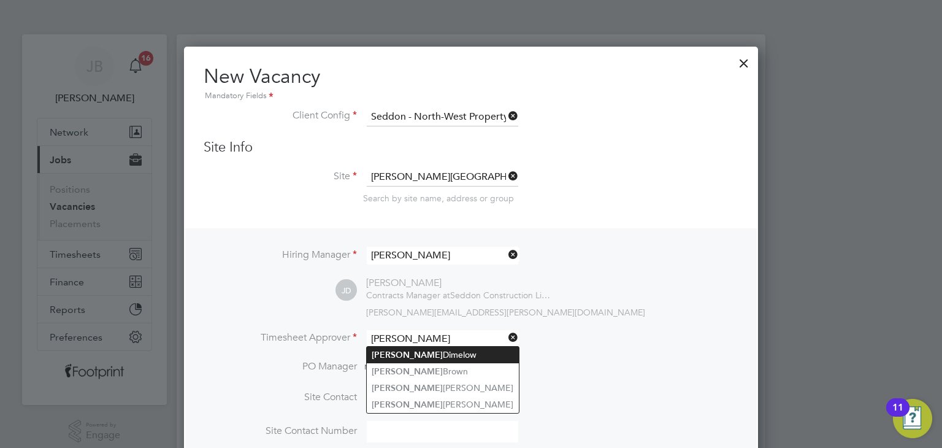
click at [446, 354] on li "Jason Dimelow" at bounding box center [443, 355] width 152 height 17
type input "[PERSON_NAME]"
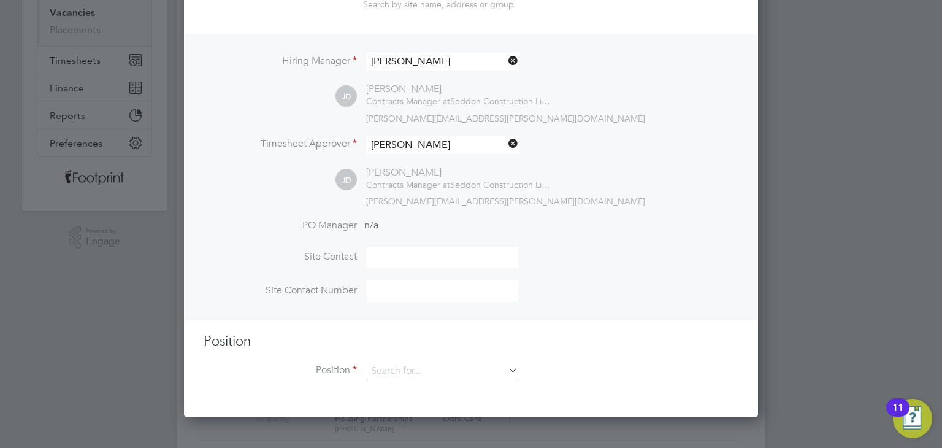
scroll to position [307, 0]
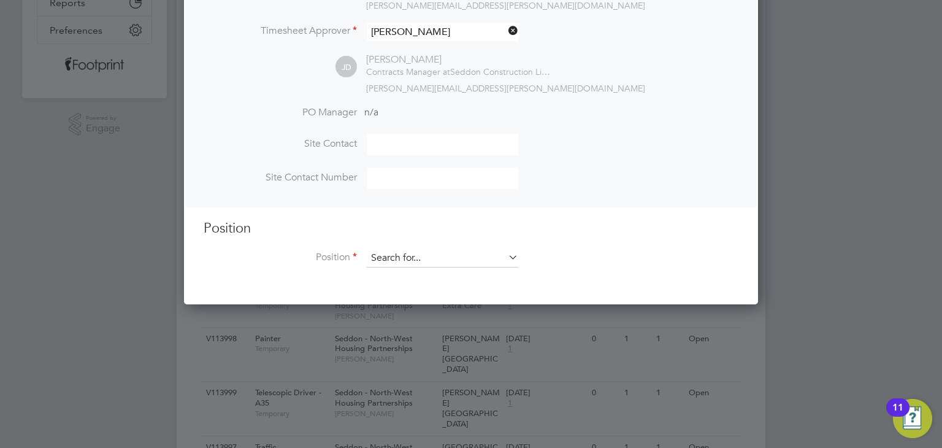
click at [408, 261] on input at bounding box center [442, 258] width 151 height 18
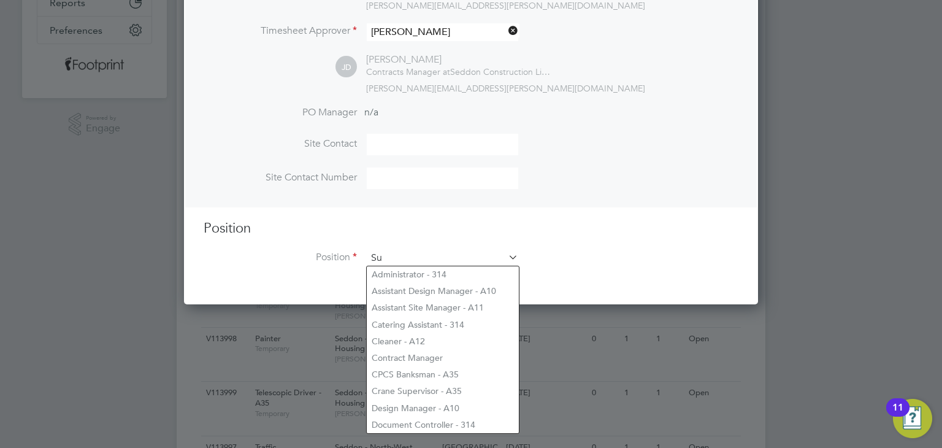
scroll to position [1748, 575]
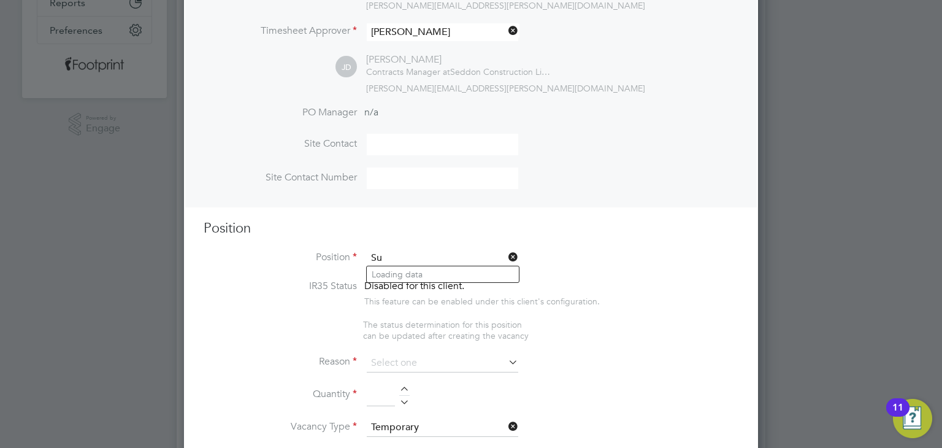
type input "S"
type input "G"
type input "b"
type input "S"
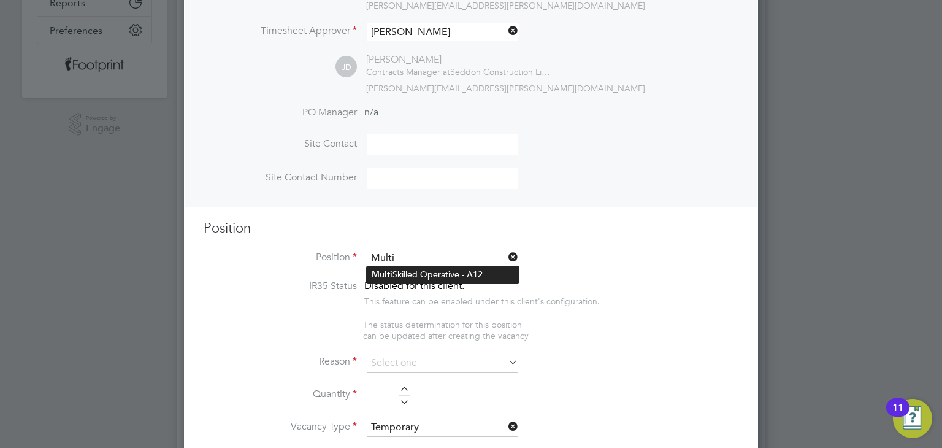
click at [451, 267] on li "Multi Skilled Operative - A12" at bounding box center [443, 274] width 152 height 17
type input "Multi Skilled Operative - A12"
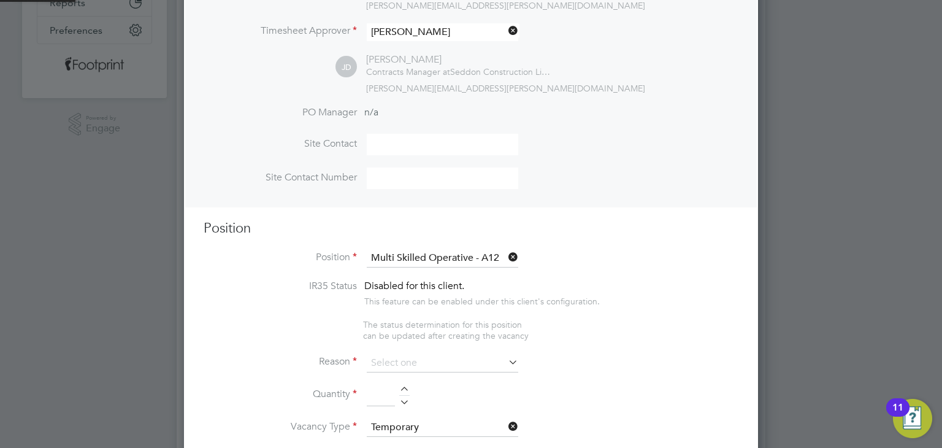
type textarea "Working alongside trades on commercial & housing projects. Ideally need experie…"
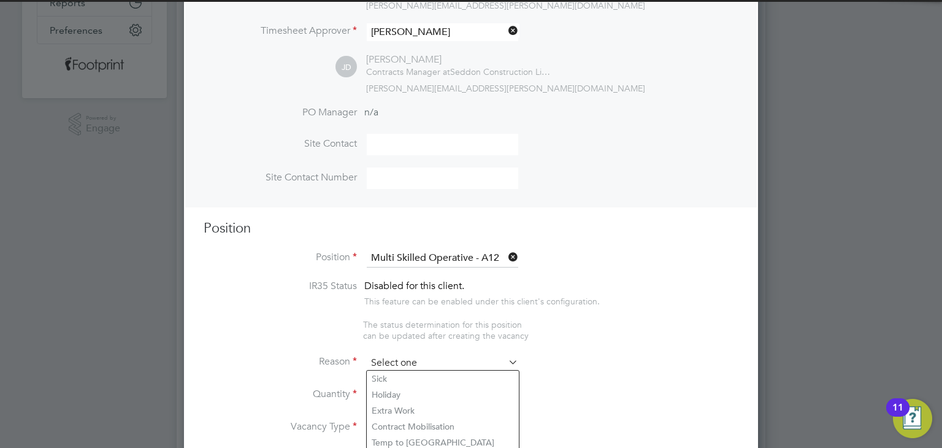
click at [432, 365] on input at bounding box center [442, 363] width 151 height 18
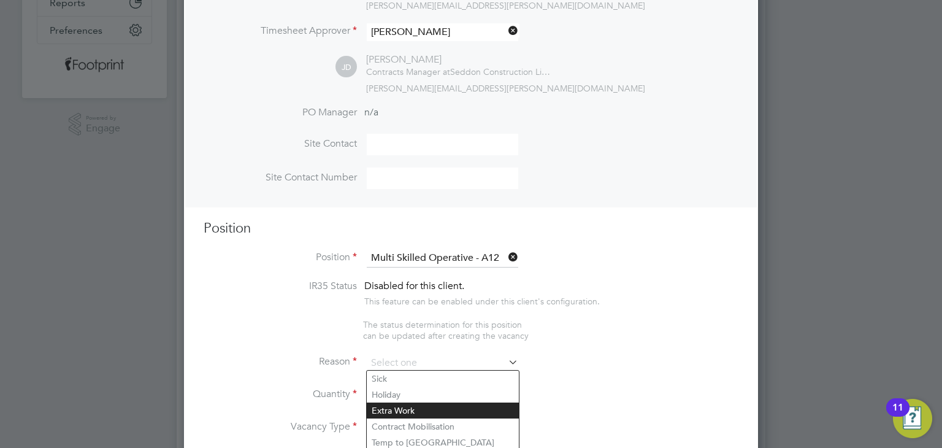
click at [408, 410] on li "Extra Work" at bounding box center [443, 410] width 152 height 16
type input "Extra Work"
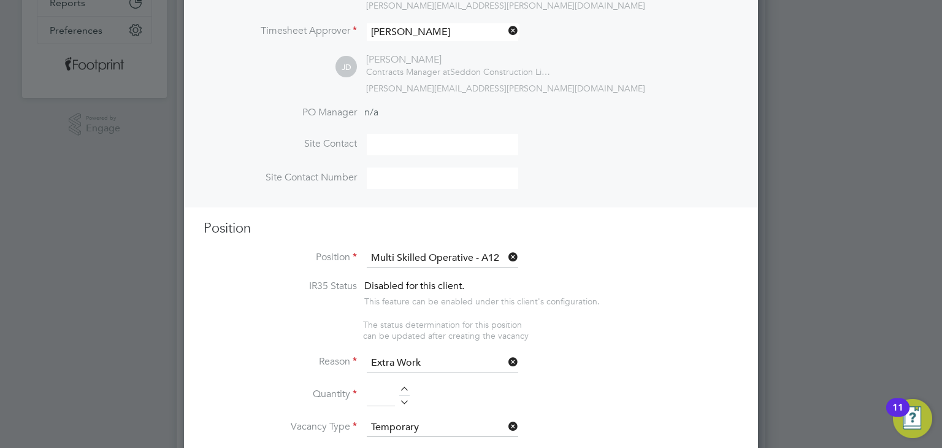
click at [403, 386] on div at bounding box center [404, 390] width 10 height 9
type input "1"
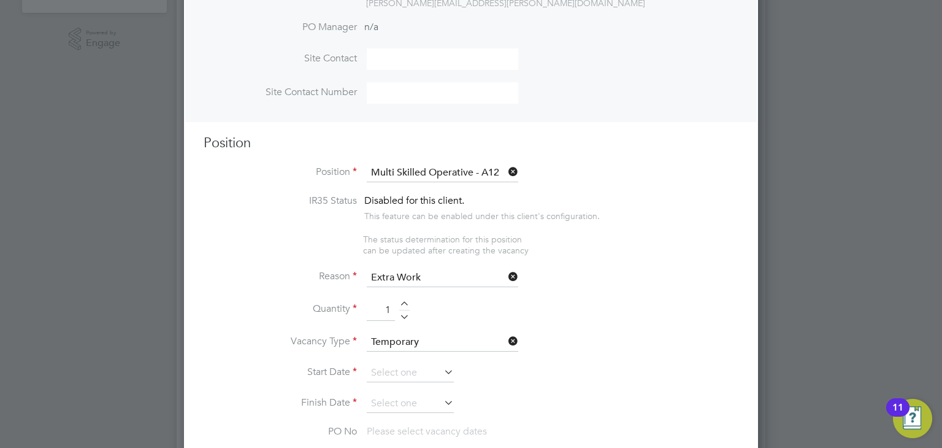
scroll to position [491, 0]
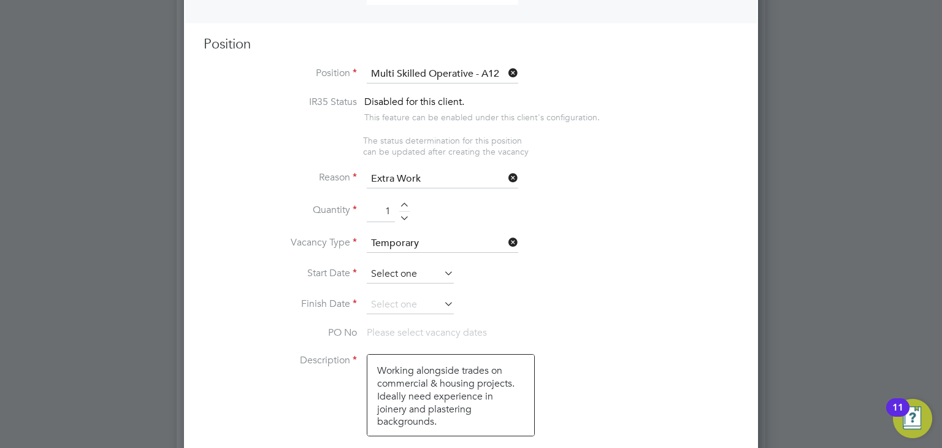
click at [408, 269] on input at bounding box center [410, 274] width 87 height 18
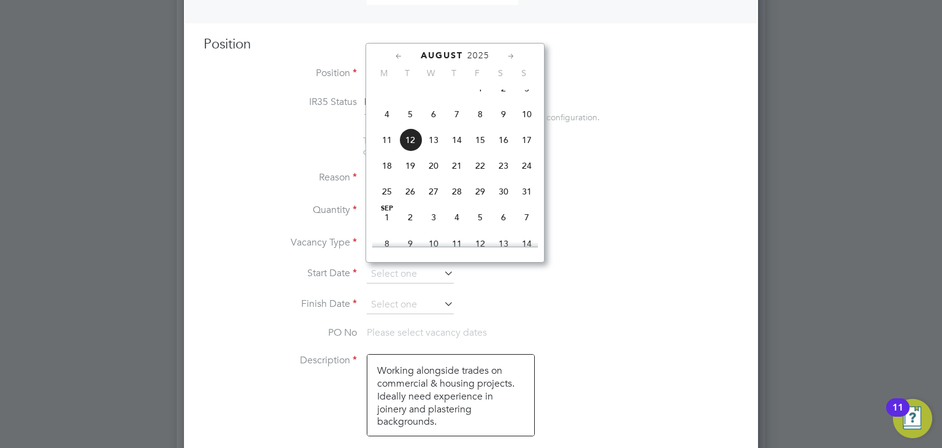
click at [388, 121] on span "4" at bounding box center [386, 113] width 23 height 23
type input "04 Aug 2025"
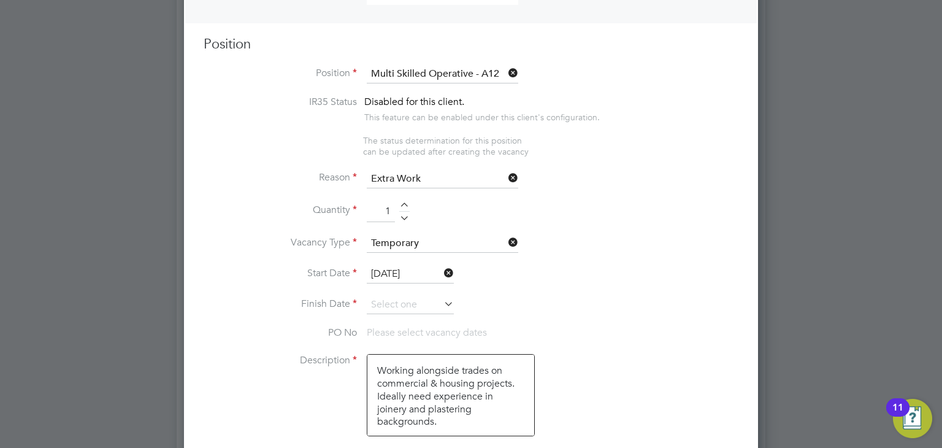
drag, startPoint x: 402, startPoint y: 300, endPoint x: 446, endPoint y: 303, distance: 44.3
click at [402, 300] on input at bounding box center [410, 305] width 87 height 18
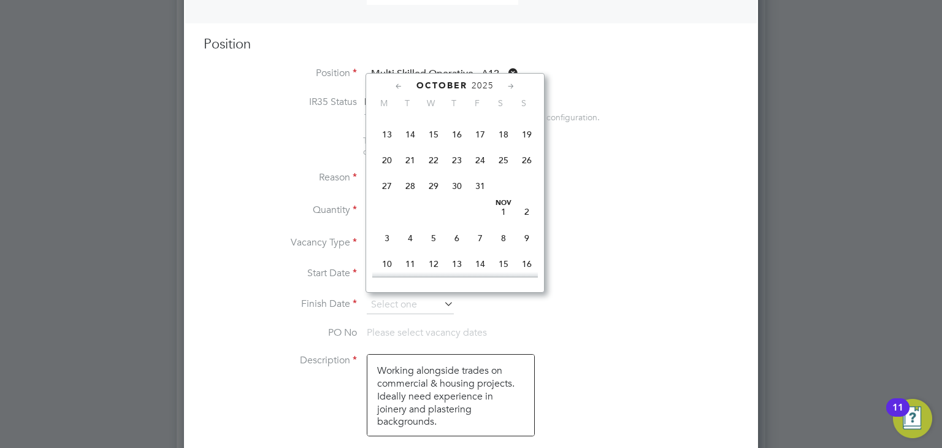
scroll to position [795, 0]
click at [526, 202] on span "16" at bounding box center [526, 189] width 23 height 23
type input "16 Nov 2025"
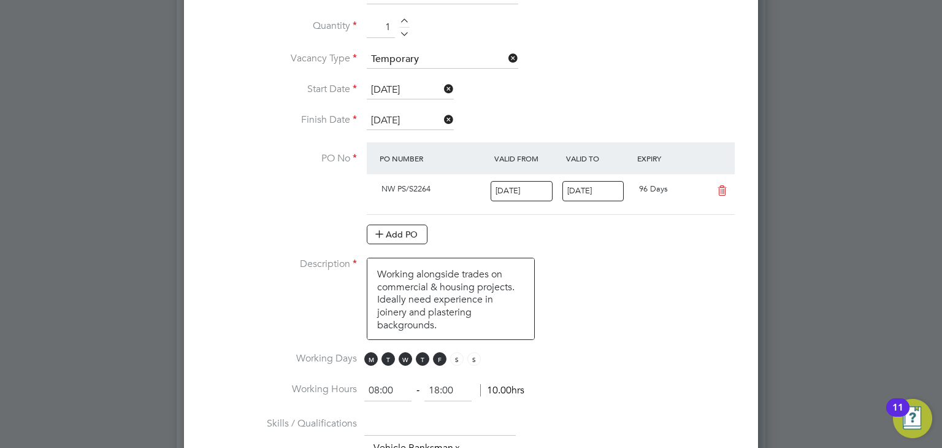
scroll to position [2, 0]
click at [623, 300] on li "Description Working alongside trades on commercial & housing projects. Ideally …" at bounding box center [471, 305] width 535 height 94
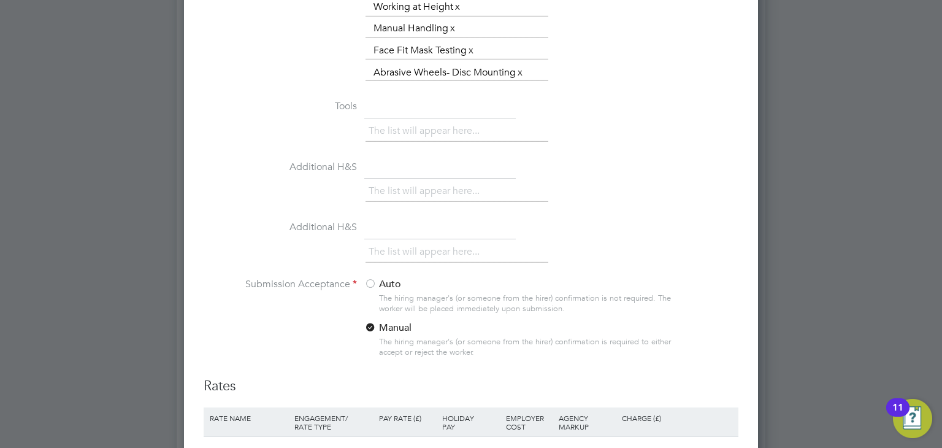
scroll to position [1165, 0]
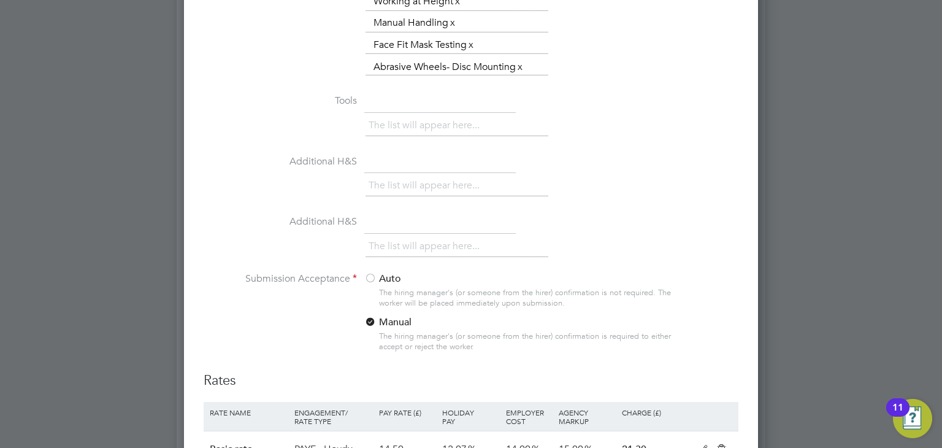
click at [400, 277] on label "Auto" at bounding box center [440, 278] width 153 height 13
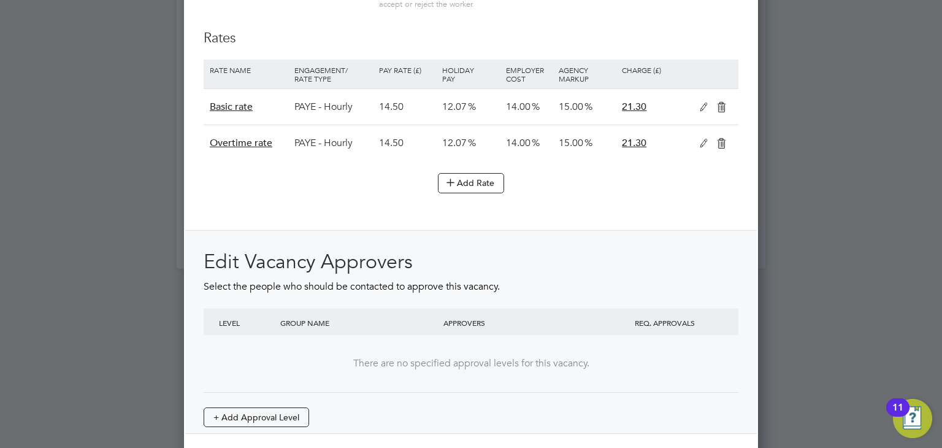
scroll to position [1555, 0]
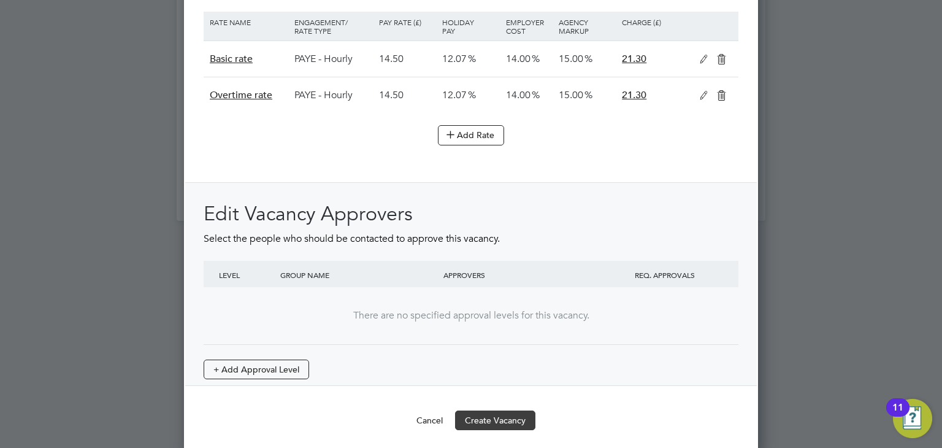
click at [515, 417] on button "Create Vacancy" at bounding box center [495, 420] width 80 height 20
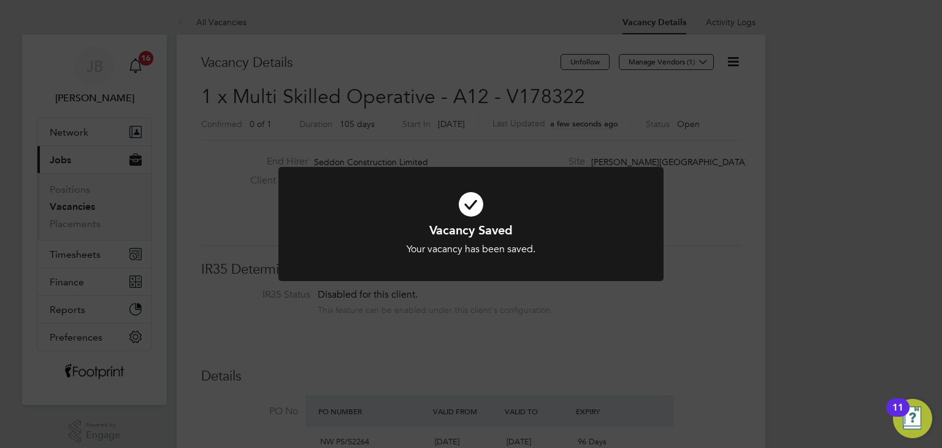
click at [530, 369] on div "Vacancy Saved Your vacancy has been saved. Cancel Okay" at bounding box center [471, 224] width 942 height 448
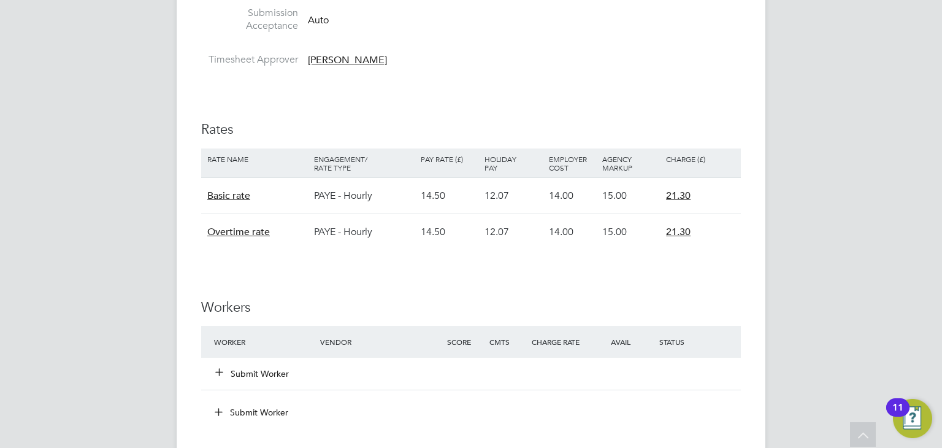
click at [270, 385] on div "Submit Worker" at bounding box center [471, 374] width 540 height 32
click at [270, 383] on div "Submit Worker" at bounding box center [274, 373] width 127 height 22
click at [270, 373] on button "Submit Worker" at bounding box center [253, 373] width 74 height 12
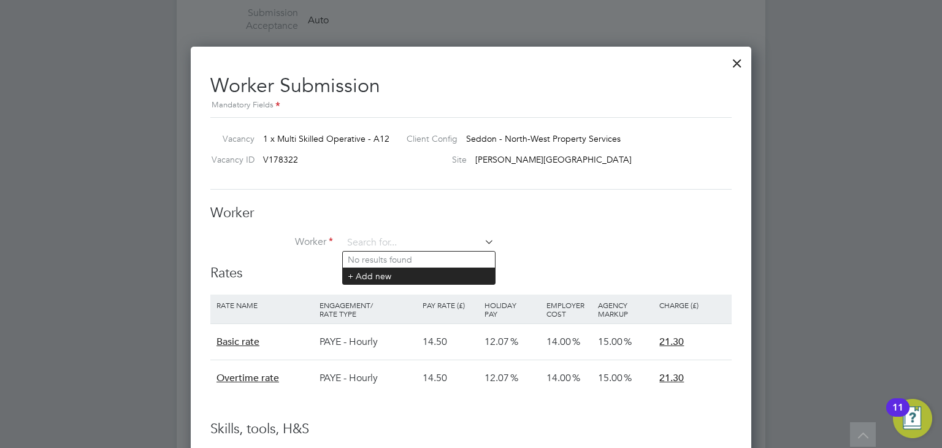
click at [387, 280] on li "+ Add new" at bounding box center [419, 275] width 152 height 17
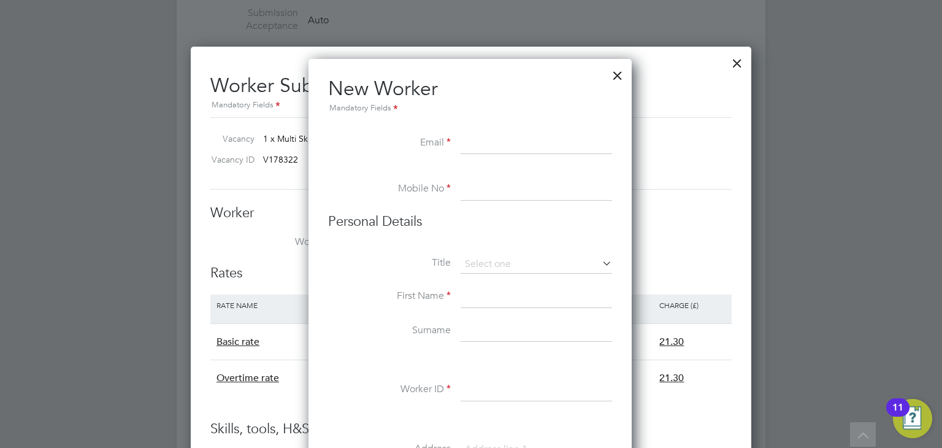
paste input "jozefvs95@gmail.com"
type input "jozefvs95@gmail.com"
click at [476, 188] on input at bounding box center [536, 189] width 151 height 22
paste input "07470980029"
type input "07470980029"
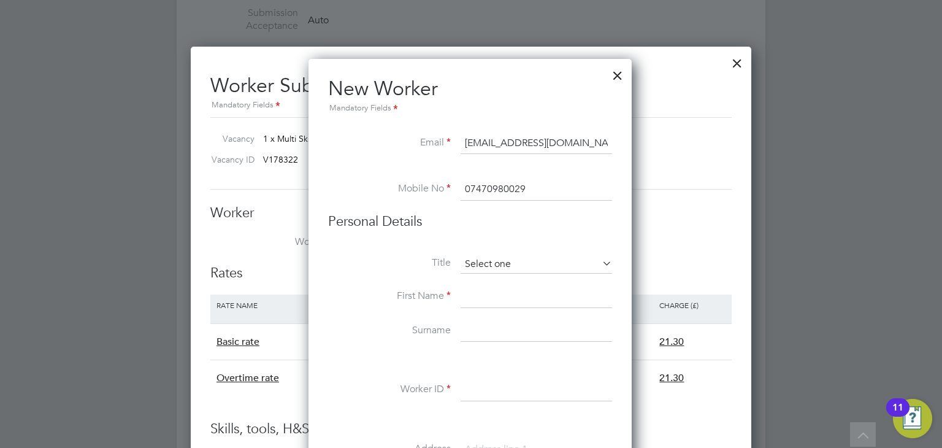
click at [504, 265] on input at bounding box center [536, 264] width 151 height 18
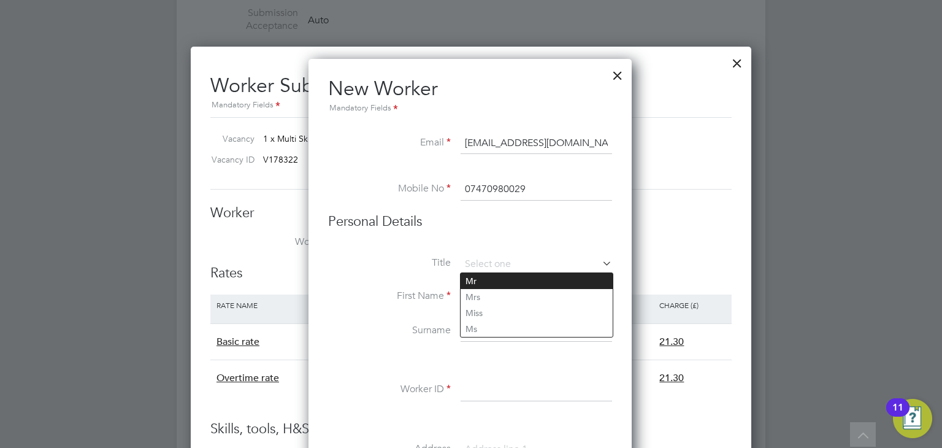
click at [512, 283] on li "Mr" at bounding box center [537, 281] width 152 height 16
type input "Mr"
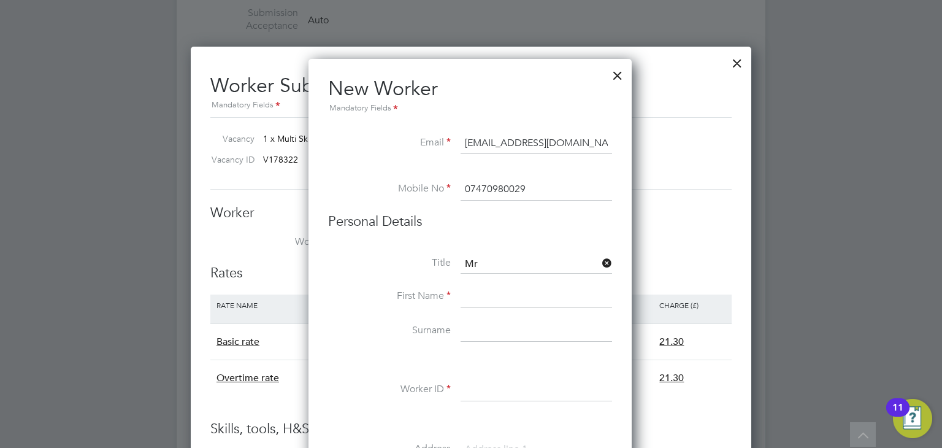
click at [500, 300] on input at bounding box center [536, 297] width 151 height 22
type input "Jozef"
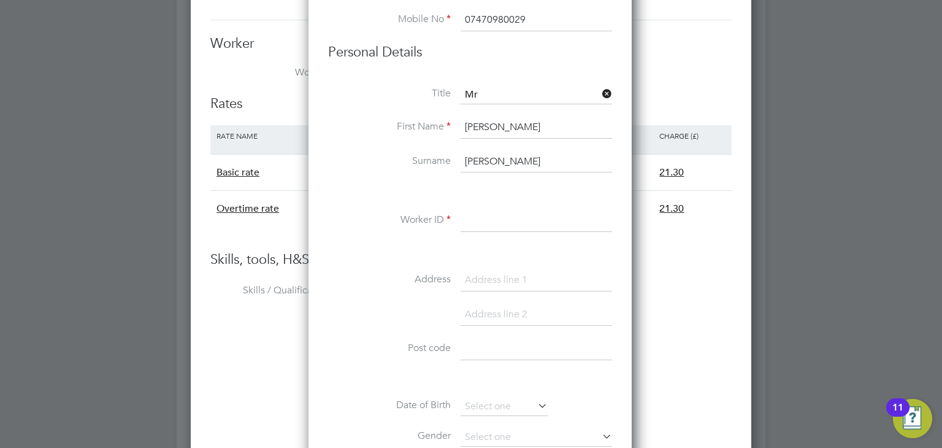
type input "Vasa"
click at [496, 218] on input at bounding box center [536, 221] width 151 height 22
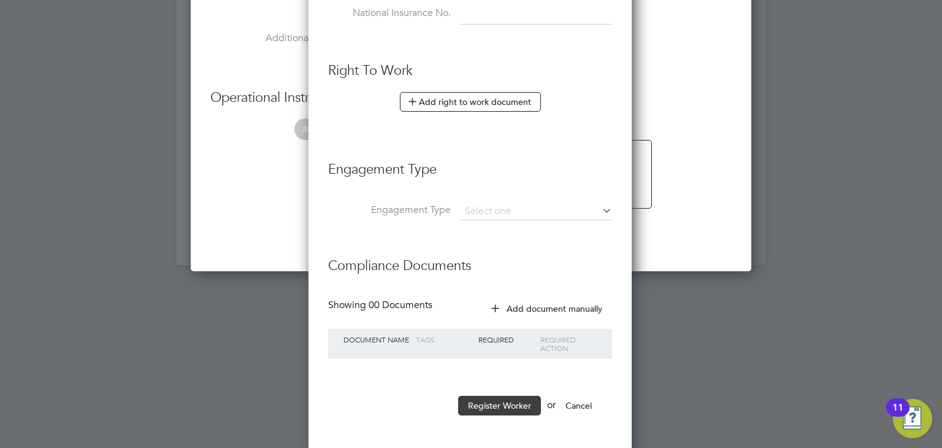
type input "CAN-5591"
click at [512, 405] on button "Register Worker" at bounding box center [499, 406] width 83 height 20
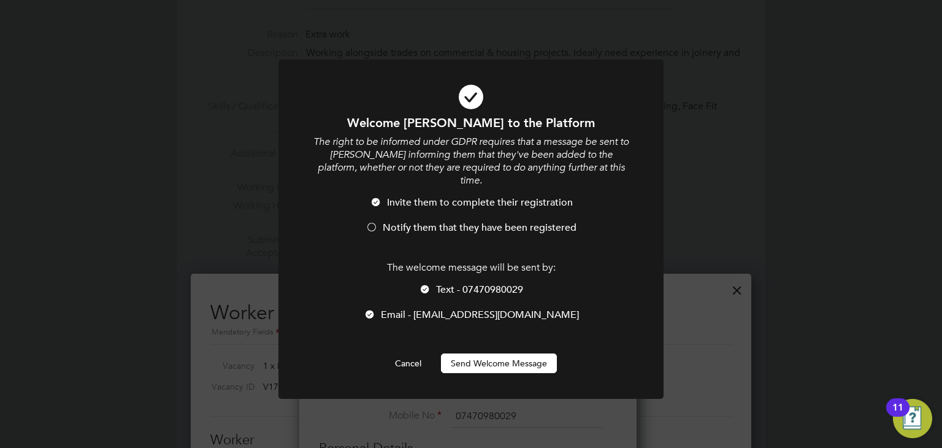
click at [512, 353] on button "Send Welcome Message" at bounding box center [499, 363] width 116 height 20
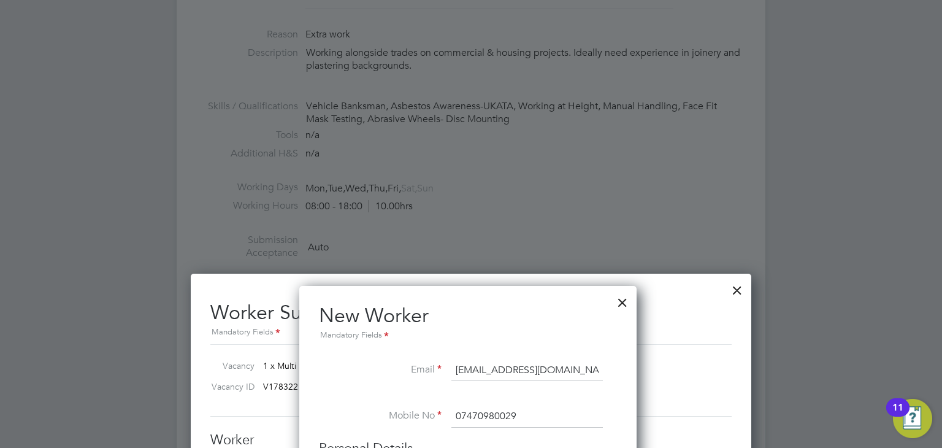
type input "Jozef Vasa (CAN-5591)"
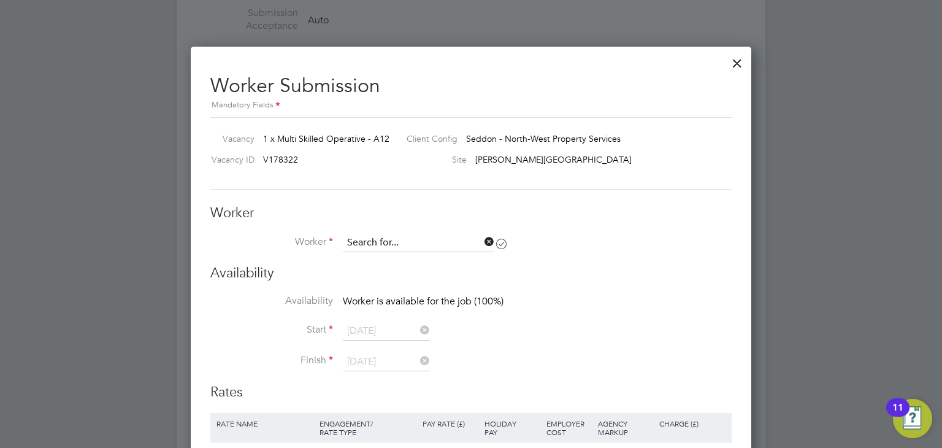
click at [395, 240] on input at bounding box center [418, 243] width 151 height 18
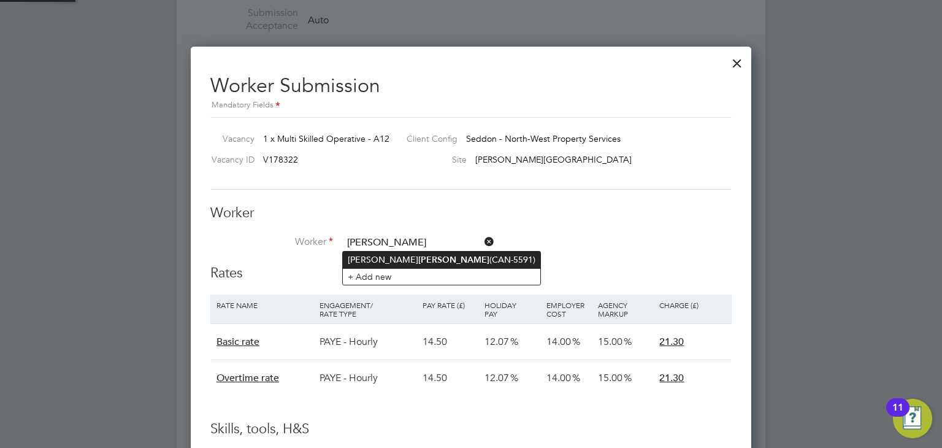
click at [410, 261] on li "Jozef Vasa (CAN-5591)" at bounding box center [441, 259] width 197 height 17
type input "Jozef Vasa (CAN-5591)"
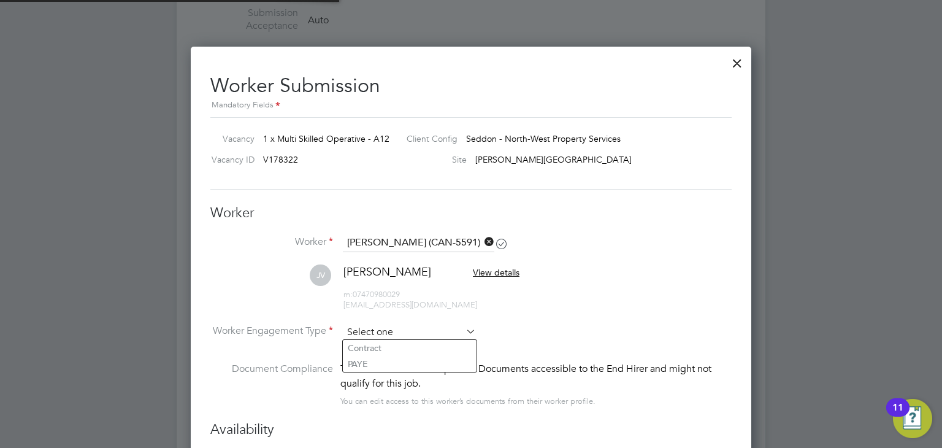
click at [399, 329] on input at bounding box center [409, 332] width 133 height 18
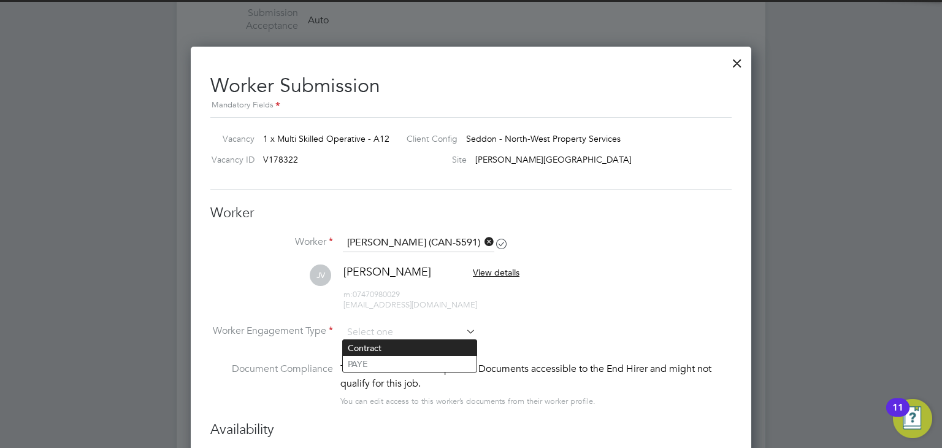
click at [411, 348] on li "Contract" at bounding box center [410, 348] width 134 height 16
type input "Contract"
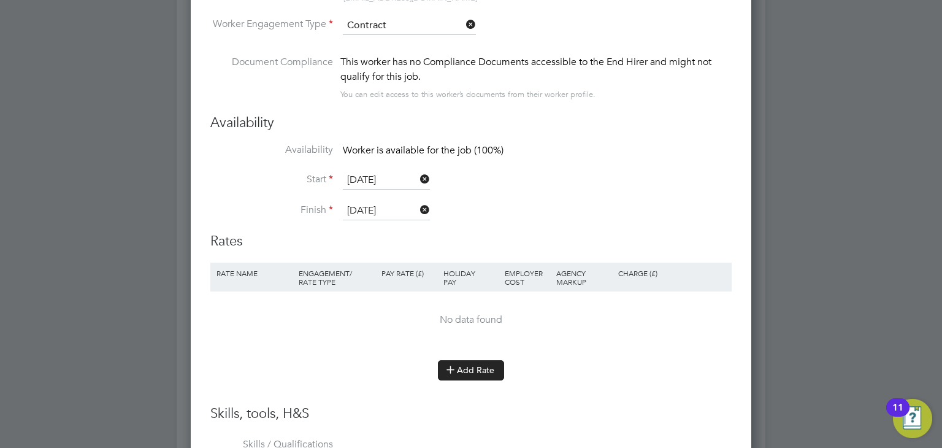
click at [459, 365] on button "Add Rate" at bounding box center [471, 370] width 66 height 20
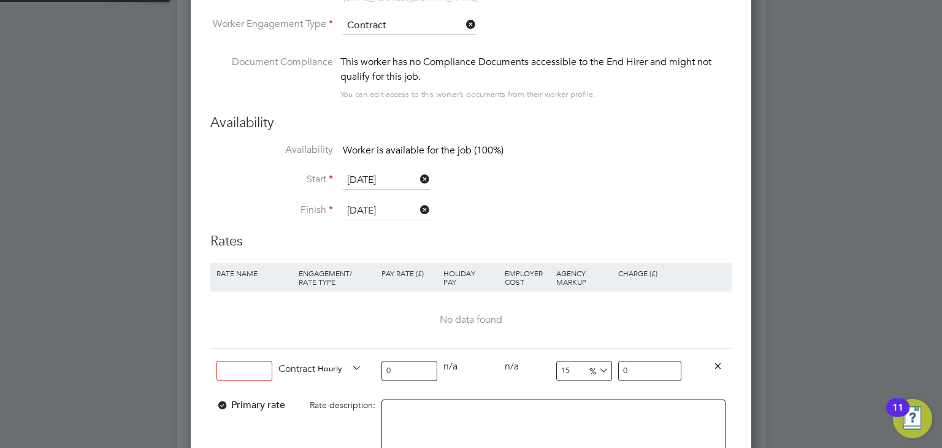
scroll to position [1225, 561]
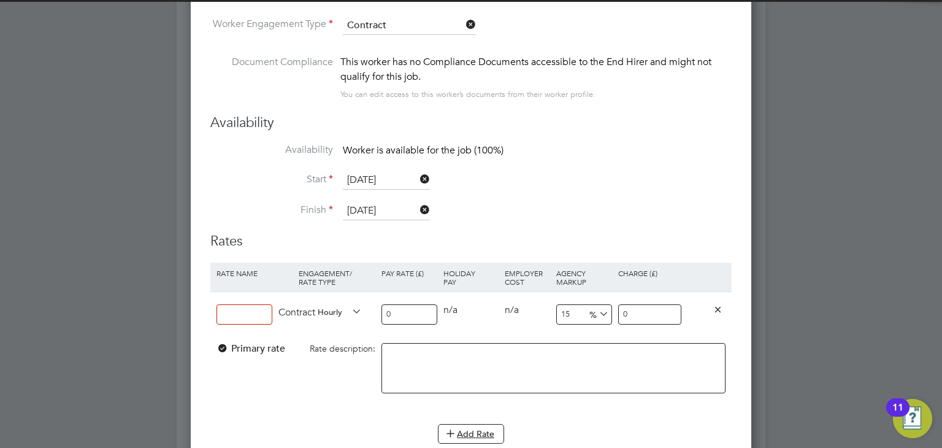
click at [231, 304] on input at bounding box center [245, 314] width 56 height 20
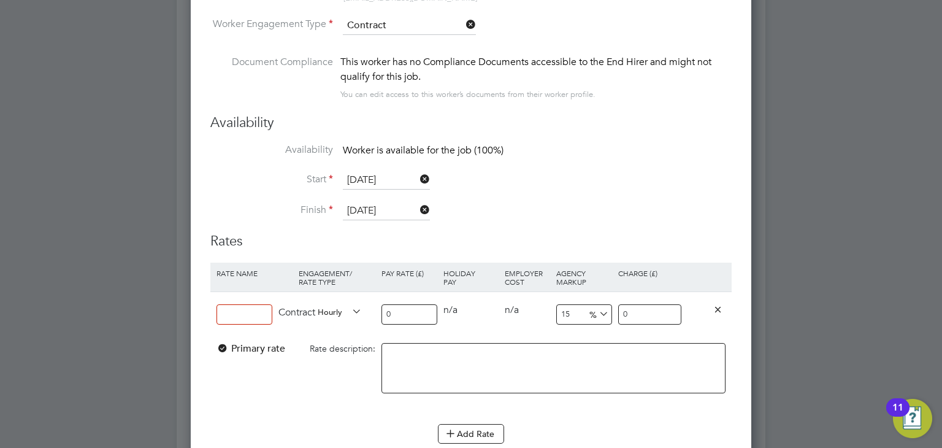
type input "Standard"
drag, startPoint x: 395, startPoint y: 310, endPoint x: 344, endPoint y: 312, distance: 50.9
click at [344, 312] on div "Standard Contract Hourly 0 0 n/a 0 n/a 15 0 % 0" at bounding box center [470, 313] width 521 height 45
type input "1"
type input "1.15"
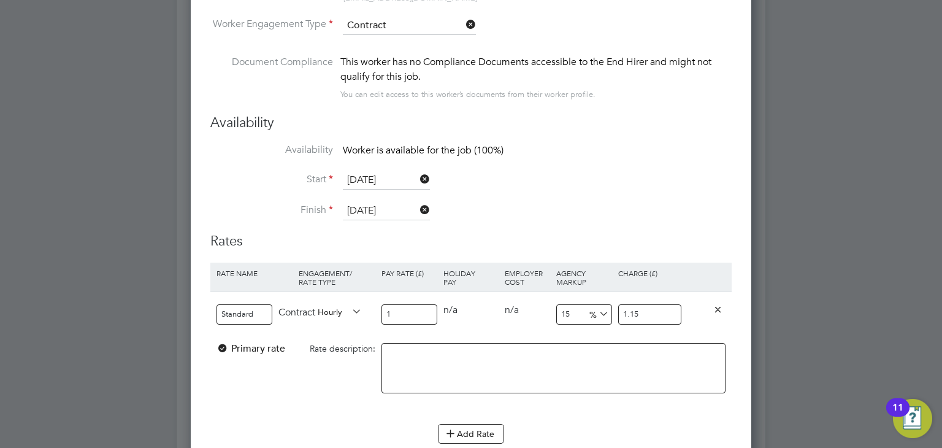
type input "18"
type input "20.7"
type input "18"
drag, startPoint x: 671, startPoint y: 310, endPoint x: 453, endPoint y: 278, distance: 220.1
click at [452, 278] on div "Rate Name Engagement/ Rate Type Pay Rate (£) Holiday Pay Employer Cost Agency M…" at bounding box center [470, 337] width 521 height 149
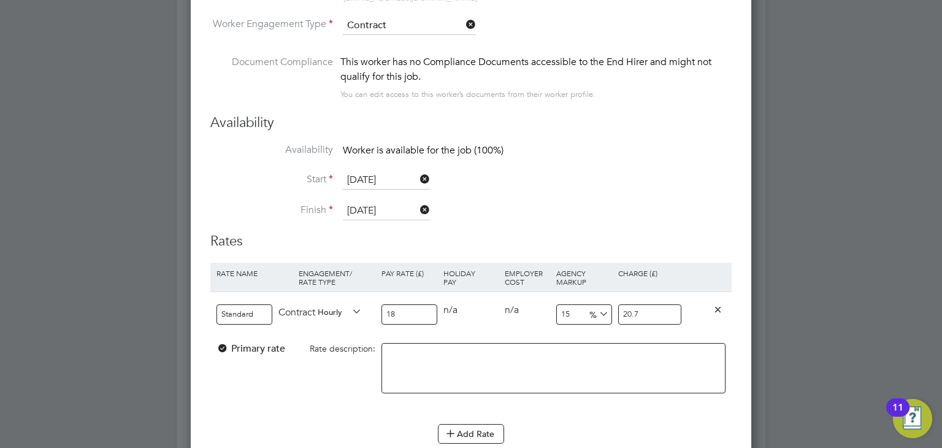
type input "-88.88888888888889"
type input "2"
type input "16.666666666666668"
type input "21"
type input "17.22222222222222"
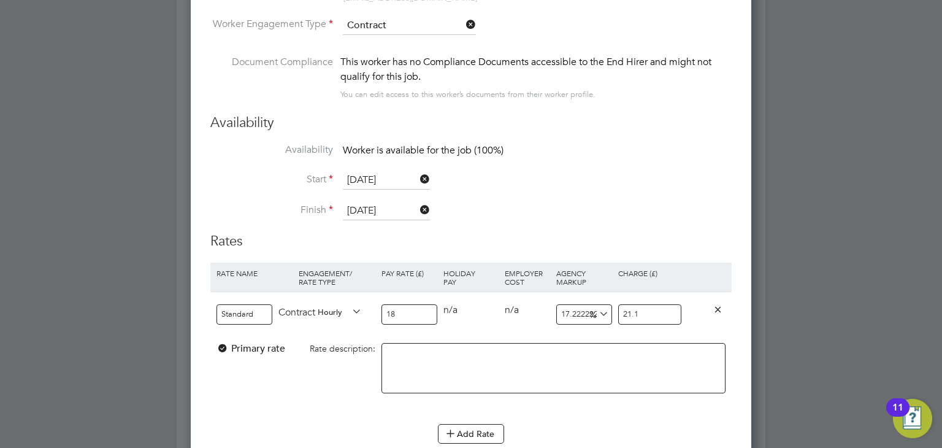
type input "21.18"
type input "17.666666666666668"
type input "21.18"
drag, startPoint x: 511, startPoint y: 214, endPoint x: 521, endPoint y: 224, distance: 14.3
click at [511, 215] on li "Finish 16 Nov 2025" at bounding box center [470, 217] width 521 height 31
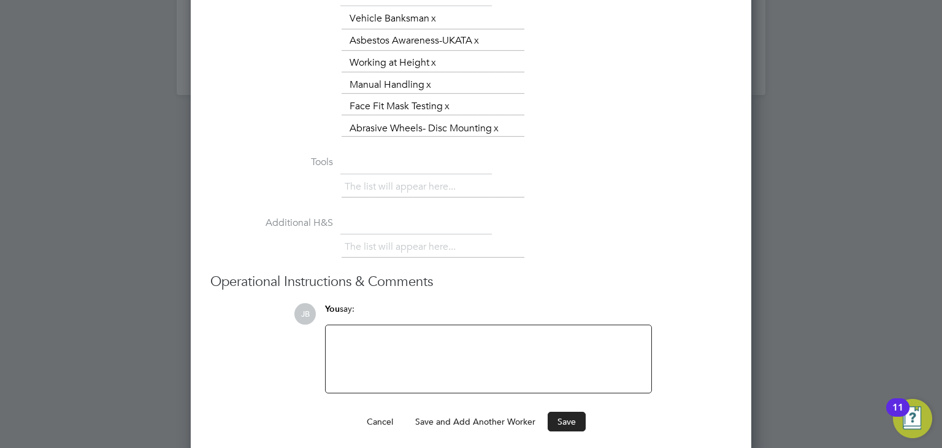
scroll to position [1498, 0]
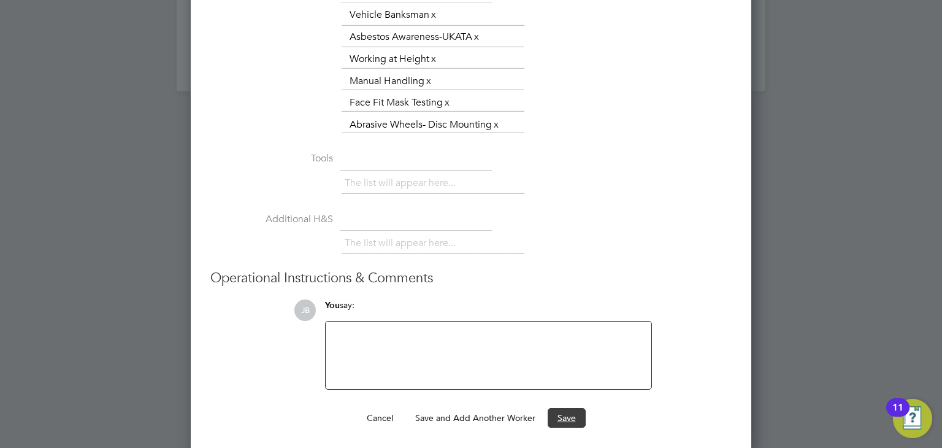
click at [562, 408] on button "Save" at bounding box center [567, 418] width 38 height 20
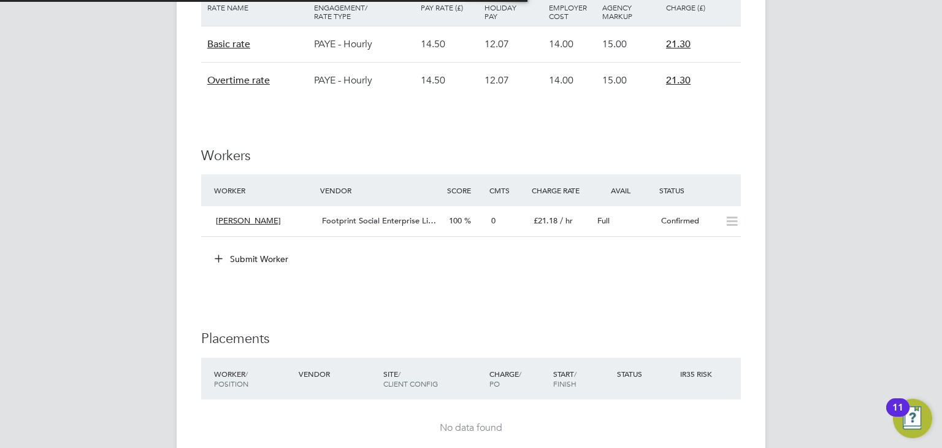
scroll to position [6, 6]
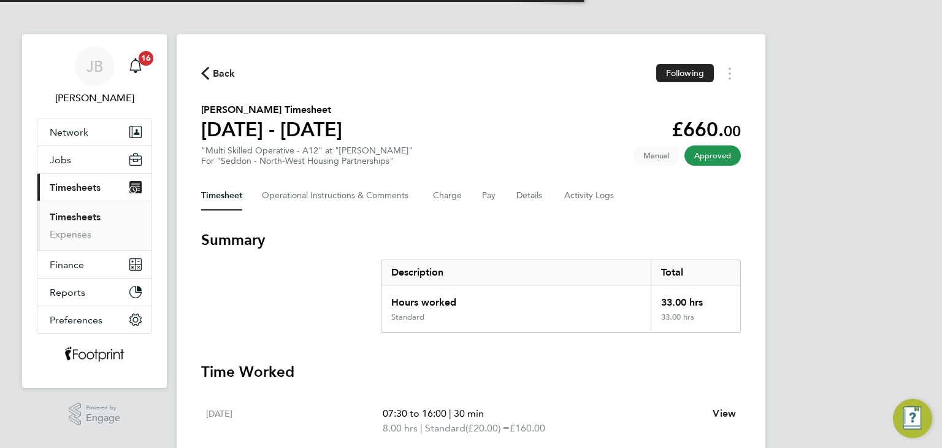
click at [487, 118] on section "Daniel Rutherford's Timesheet 04 - 10 Aug 2025 £660. 00 "Multi Skilled Operativ…" at bounding box center [471, 134] width 540 height 64
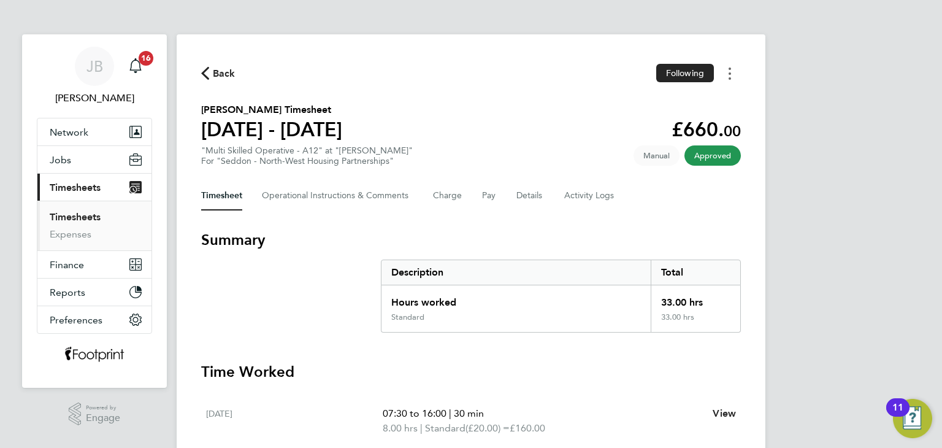
click at [736, 76] on button "Timesheets Menu" at bounding box center [730, 73] width 22 height 19
click at [708, 101] on link "Download timesheet" at bounding box center [667, 100] width 147 height 25
click at [732, 77] on button "Timesheets Menu" at bounding box center [730, 73] width 22 height 19
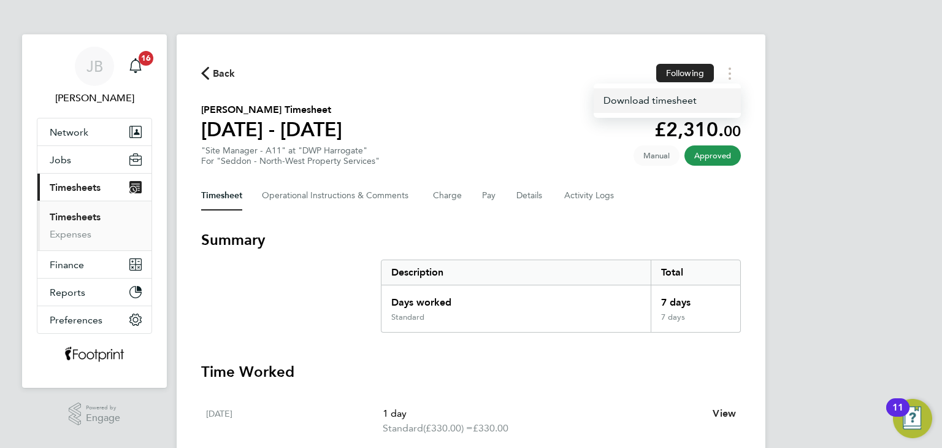
click at [697, 94] on link "Download timesheet" at bounding box center [667, 100] width 147 height 25
click at [731, 79] on button "Timesheets Menu" at bounding box center [730, 73] width 22 height 19
click at [665, 101] on link "Download timesheet" at bounding box center [667, 100] width 147 height 25
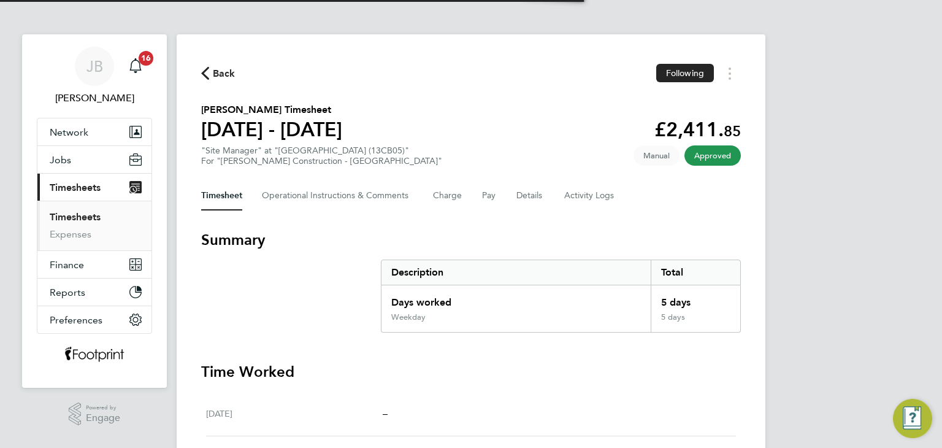
click at [572, 140] on section "[PERSON_NAME] Timesheet [DATE] - [DATE] £2,411. 85 "Site Manager" at "[GEOGRAPH…" at bounding box center [471, 134] width 540 height 64
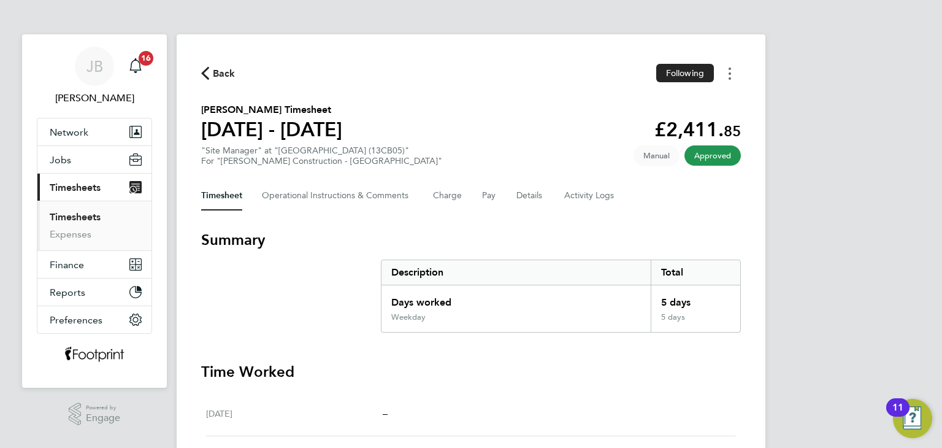
click at [729, 75] on circle "Timesheets Menu" at bounding box center [730, 73] width 2 height 2
click at [702, 96] on link "Download timesheet" at bounding box center [667, 100] width 147 height 25
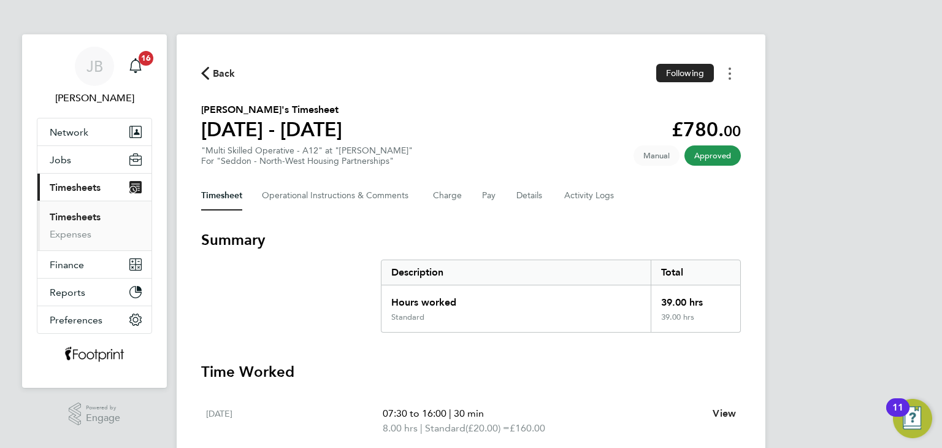
click at [731, 77] on button "Timesheets Menu" at bounding box center [730, 73] width 22 height 19
click at [696, 100] on link "Download timesheet" at bounding box center [667, 100] width 147 height 25
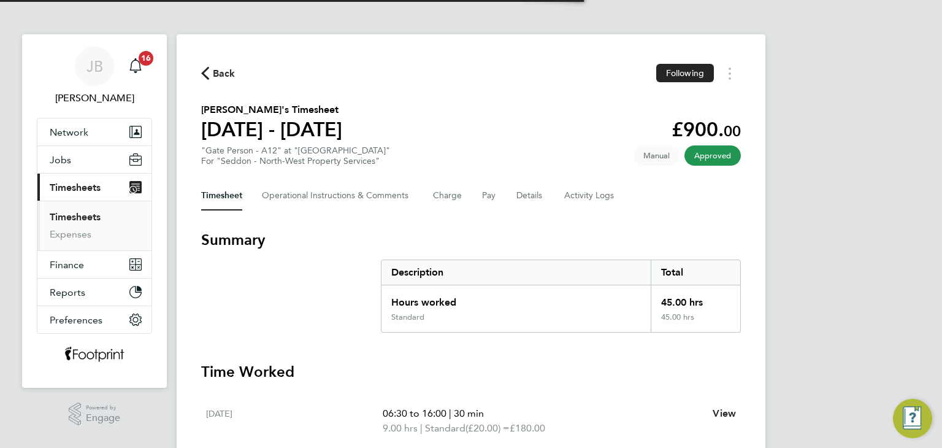
click at [471, 139] on section "Emanuel Saiw's Timesheet 04 - 10 Aug 2025 £900. 00 "Gate Person - A12" at "SEN …" at bounding box center [471, 134] width 540 height 64
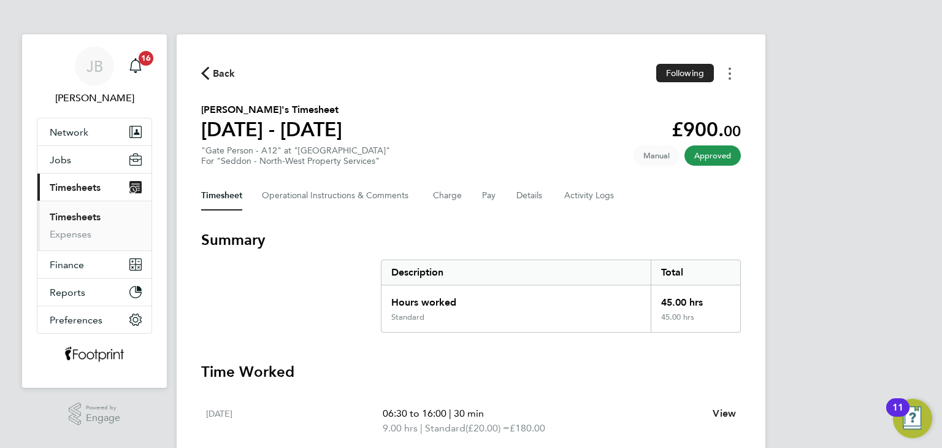
click at [727, 71] on button "Timesheets Menu" at bounding box center [730, 73] width 22 height 19
click at [673, 104] on link "Download timesheet" at bounding box center [667, 100] width 147 height 25
drag, startPoint x: 727, startPoint y: 75, endPoint x: 721, endPoint y: 80, distance: 7.9
click at [727, 75] on button "Timesheets Menu" at bounding box center [730, 73] width 22 height 19
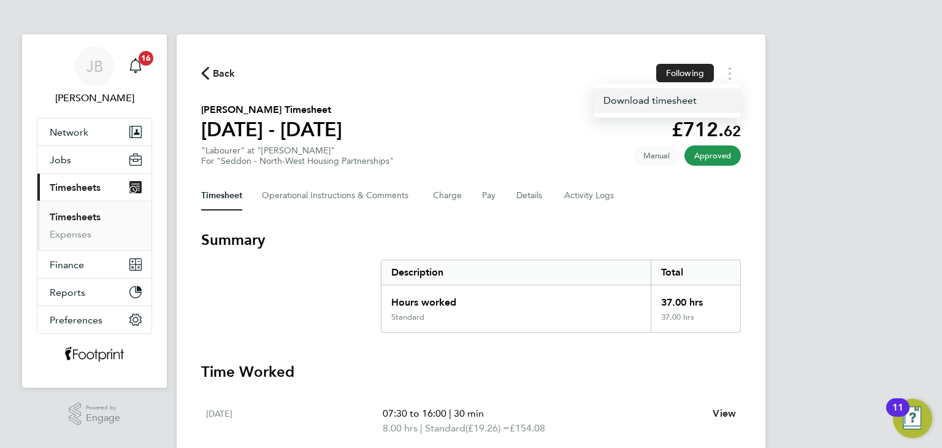
click at [689, 102] on link "Download timesheet" at bounding box center [667, 100] width 147 height 25
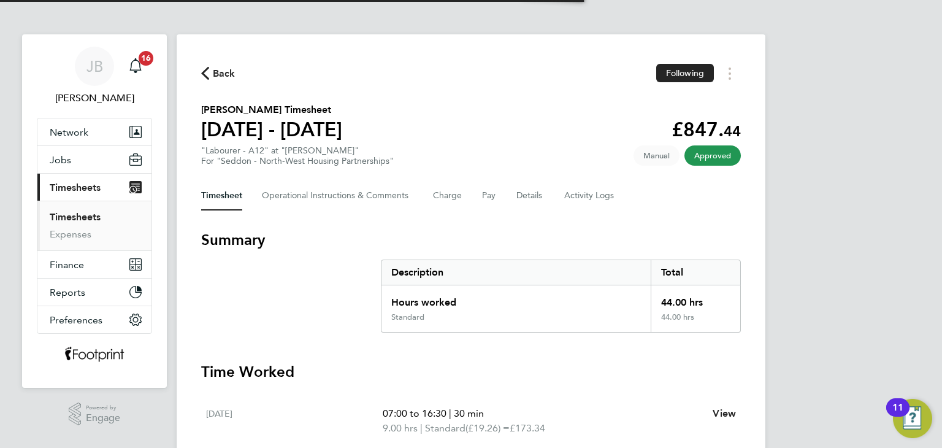
click at [513, 137] on section "[PERSON_NAME] Timesheet [DATE] - [DATE] £847. 44 "Labourer - A12" at "[PERSON_N…" at bounding box center [471, 134] width 540 height 64
click at [726, 77] on button "Timesheets Menu" at bounding box center [730, 73] width 22 height 19
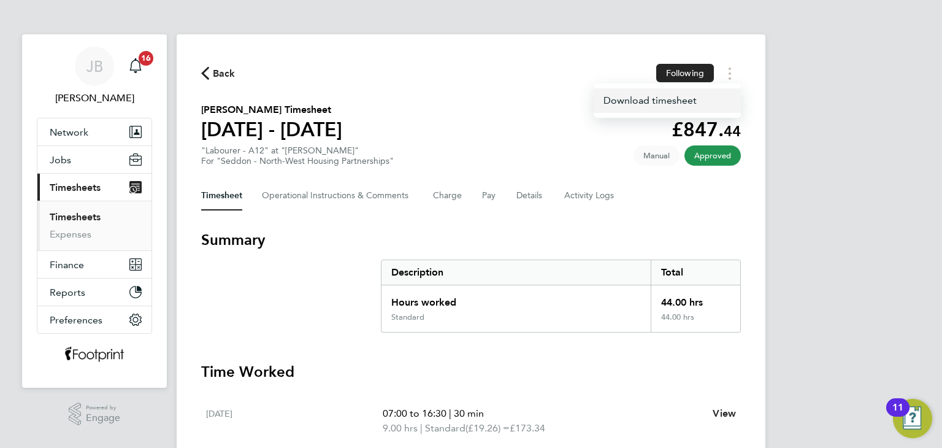
click at [699, 96] on link "Download timesheet" at bounding box center [667, 100] width 147 height 25
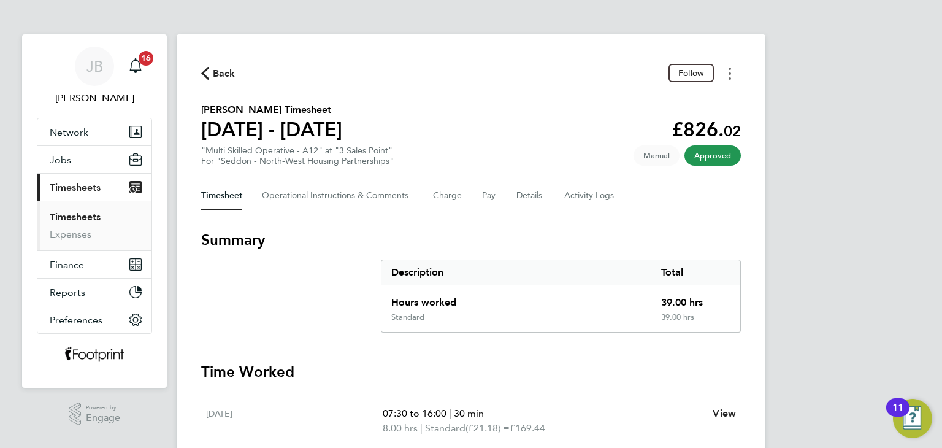
click at [729, 74] on circle "Timesheets Menu" at bounding box center [730, 73] width 2 height 2
click at [683, 98] on link "Download timesheet" at bounding box center [667, 100] width 147 height 25
click at [728, 72] on button "Timesheets Menu" at bounding box center [730, 73] width 22 height 19
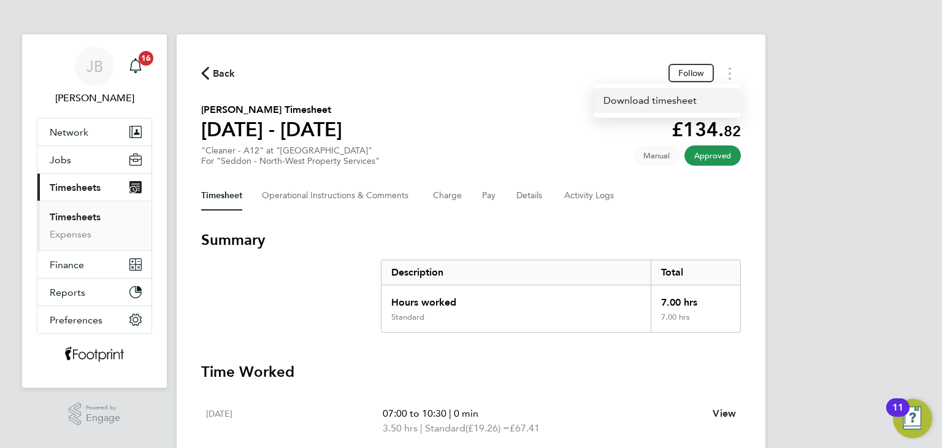
click at [686, 99] on link "Download timesheet" at bounding box center [667, 100] width 147 height 25
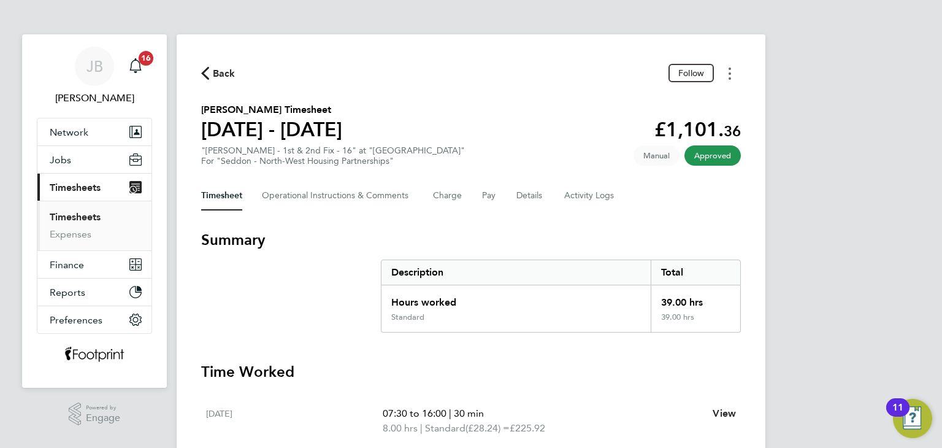
click at [727, 76] on button "Timesheets Menu" at bounding box center [730, 73] width 22 height 19
click at [673, 112] on link "Download timesheet" at bounding box center [667, 100] width 147 height 25
click at [726, 75] on button "Timesheets Menu" at bounding box center [730, 73] width 22 height 19
click at [659, 105] on link "Download timesheet" at bounding box center [667, 100] width 147 height 25
drag, startPoint x: 922, startPoint y: 50, endPoint x: 908, endPoint y: 52, distance: 14.2
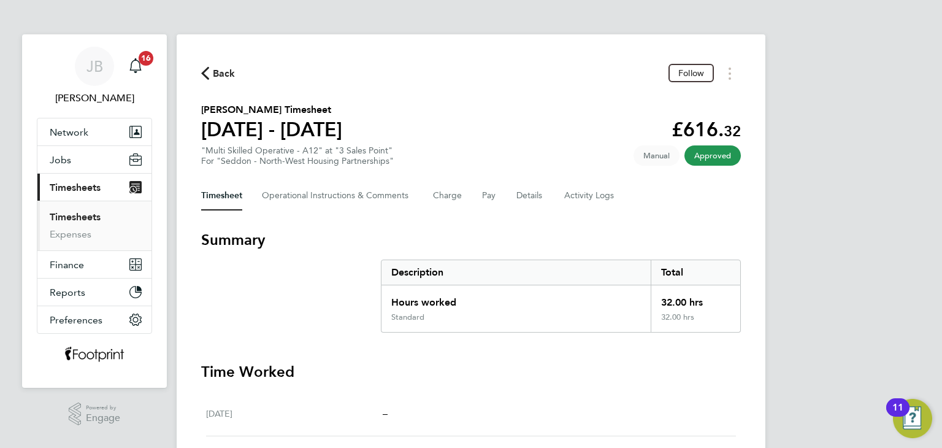
click at [922, 50] on div "JB [PERSON_NAME] Notifications 16 Applications: Network Team Members Businesses…" at bounding box center [471, 436] width 942 height 872
click at [729, 76] on icon "Timesheets Menu" at bounding box center [730, 73] width 2 height 12
click at [686, 101] on link "Download timesheet" at bounding box center [667, 100] width 147 height 25
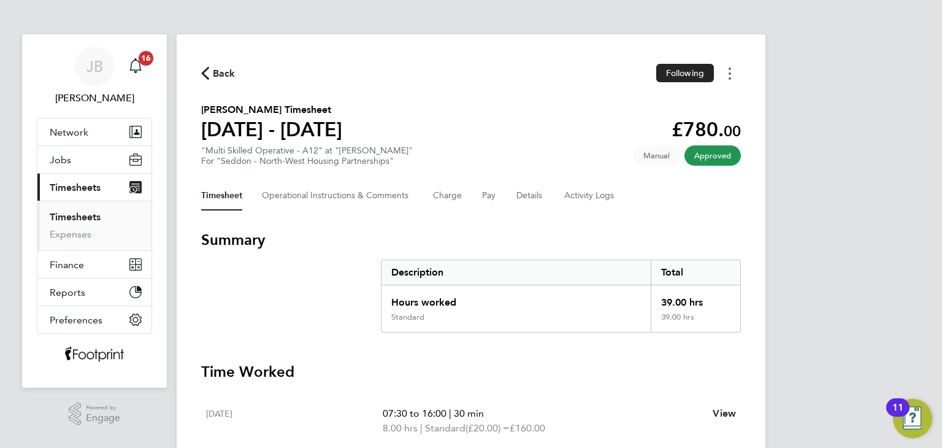
click at [732, 71] on button "Timesheets Menu" at bounding box center [730, 73] width 22 height 19
click at [675, 104] on link "Download timesheet" at bounding box center [667, 100] width 147 height 25
click at [729, 76] on icon "Timesheets Menu" at bounding box center [730, 73] width 2 height 12
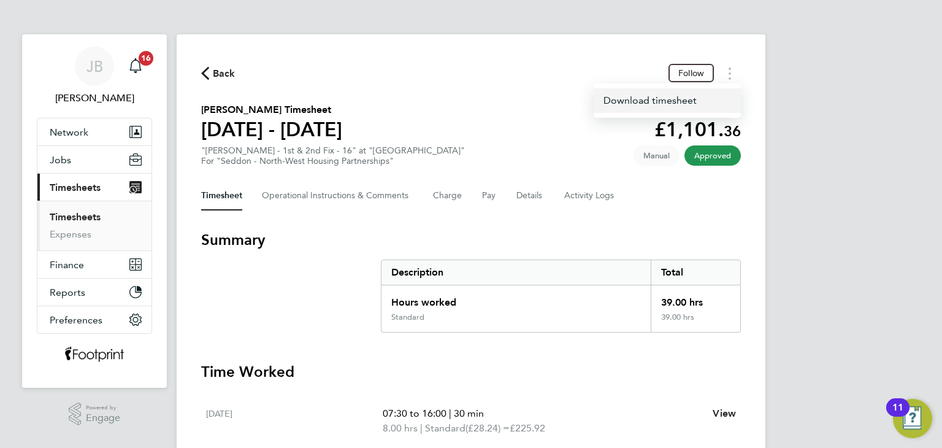
click at [701, 102] on link "Download timesheet" at bounding box center [667, 100] width 147 height 25
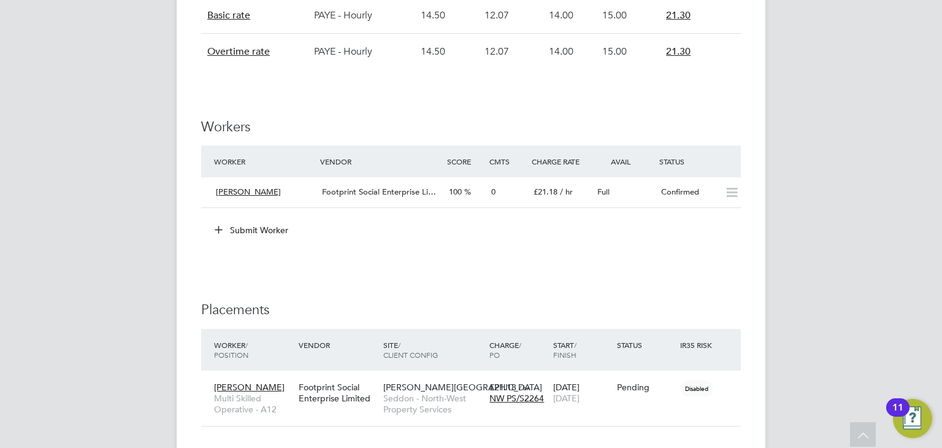
scroll to position [1043, 0]
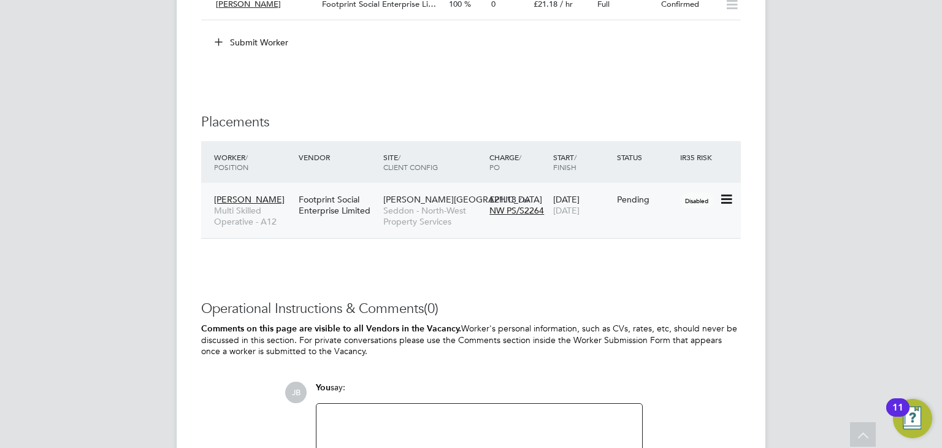
drag, startPoint x: 725, startPoint y: 198, endPoint x: 722, endPoint y: 204, distance: 6.6
click at [725, 198] on icon at bounding box center [725, 199] width 12 height 15
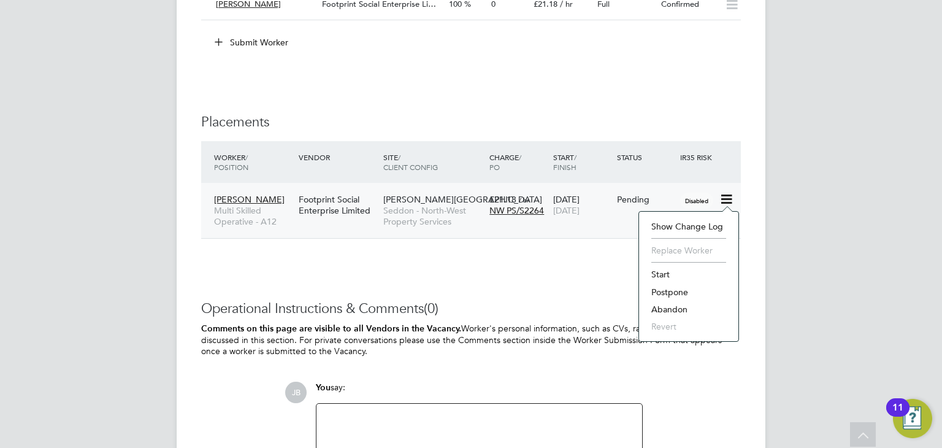
click at [660, 273] on li "Start" at bounding box center [688, 274] width 87 height 17
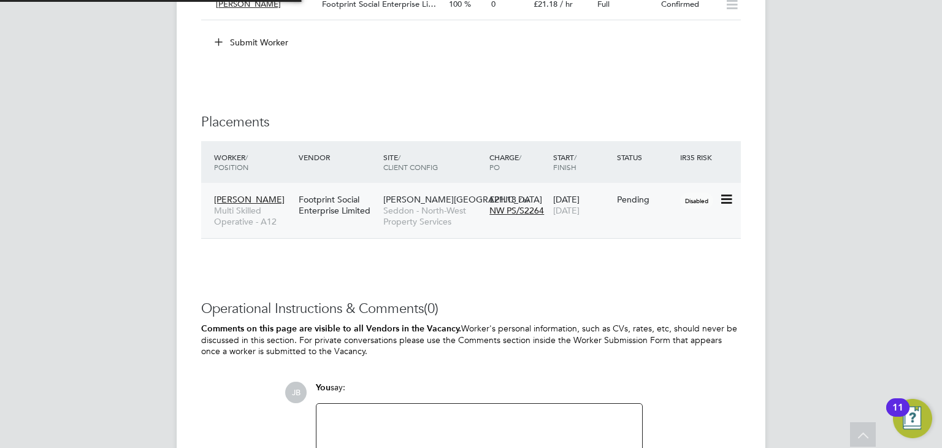
type input "[PERSON_NAME]"
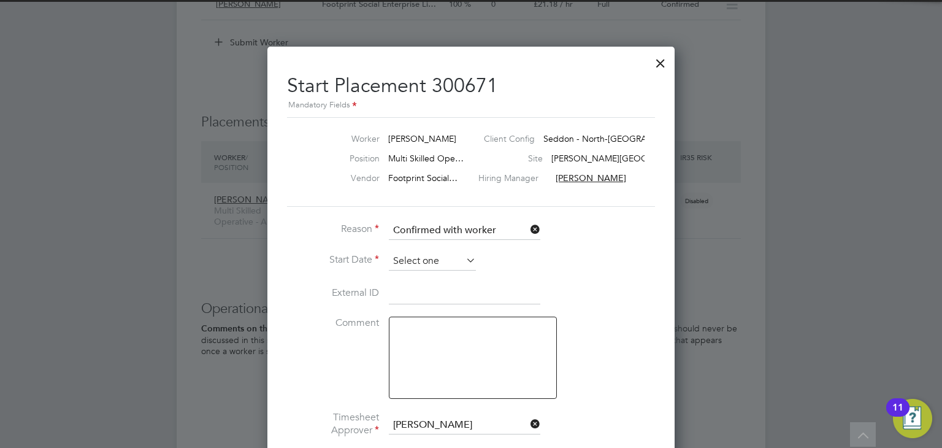
click at [400, 255] on input at bounding box center [432, 261] width 87 height 18
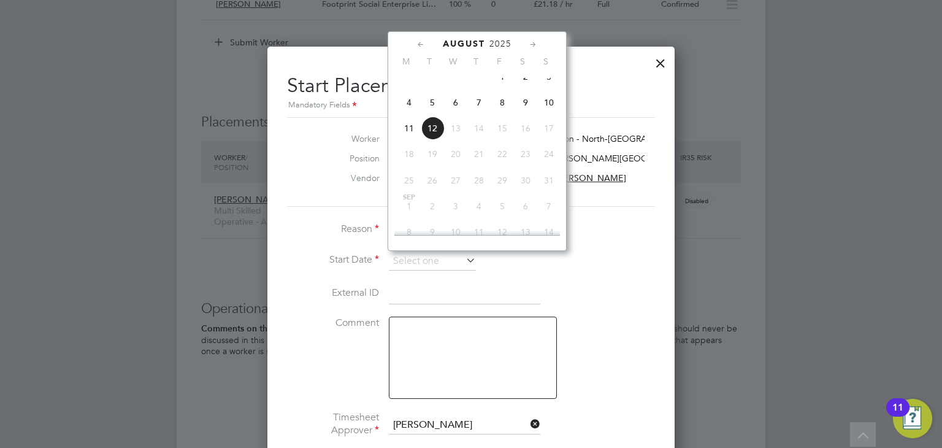
click at [406, 114] on span "4" at bounding box center [408, 102] width 23 height 23
type input "[DATE]"
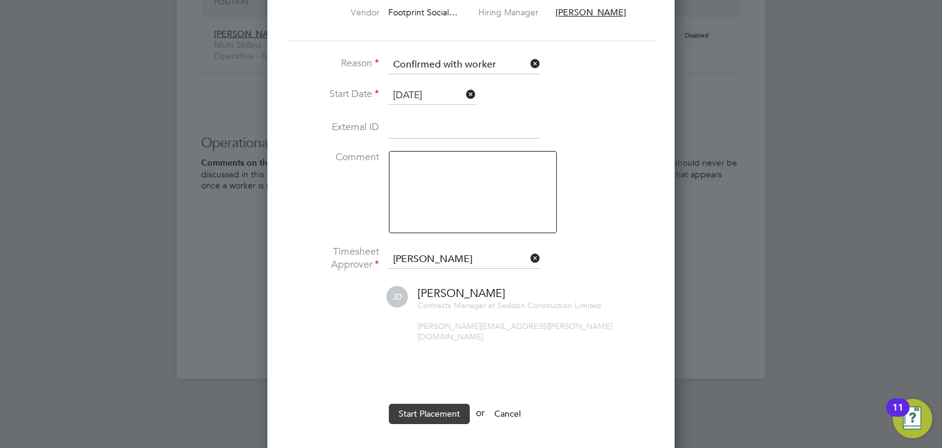
click at [428, 404] on button "Start Placement" at bounding box center [429, 414] width 81 height 20
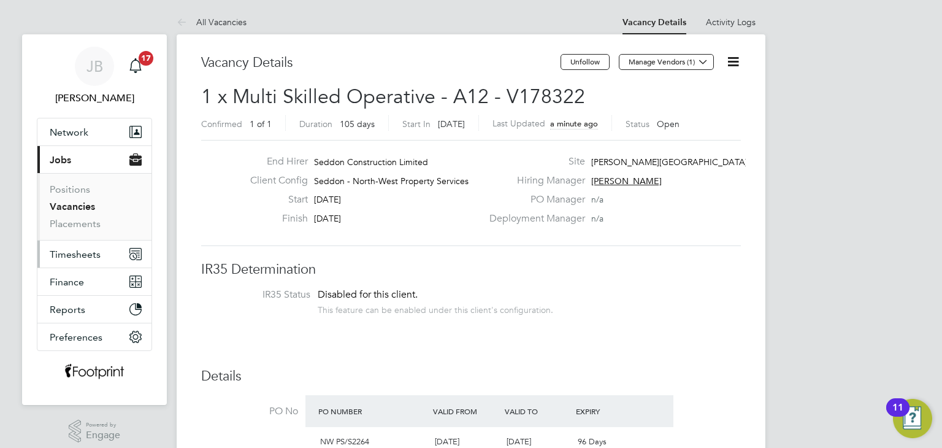
click at [79, 248] on span "Timesheets" at bounding box center [75, 254] width 51 height 12
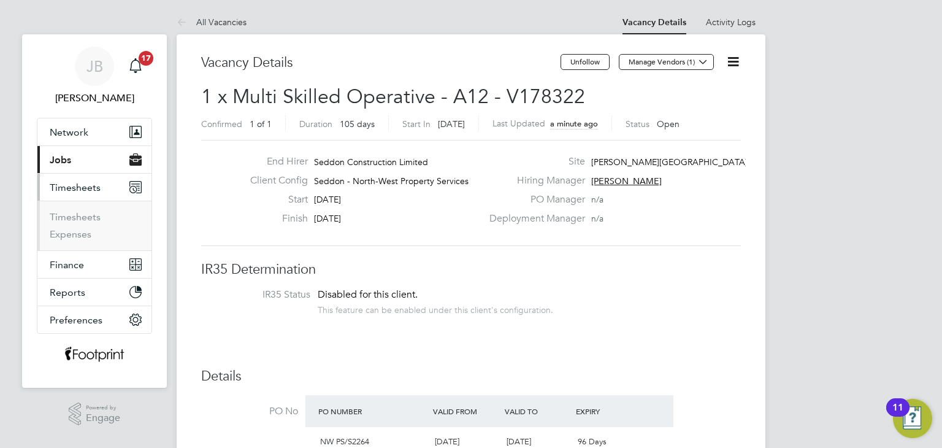
click at [80, 209] on ul "Timesheets Expenses" at bounding box center [94, 226] width 114 height 50
click at [80, 212] on link "Timesheets" at bounding box center [75, 217] width 51 height 12
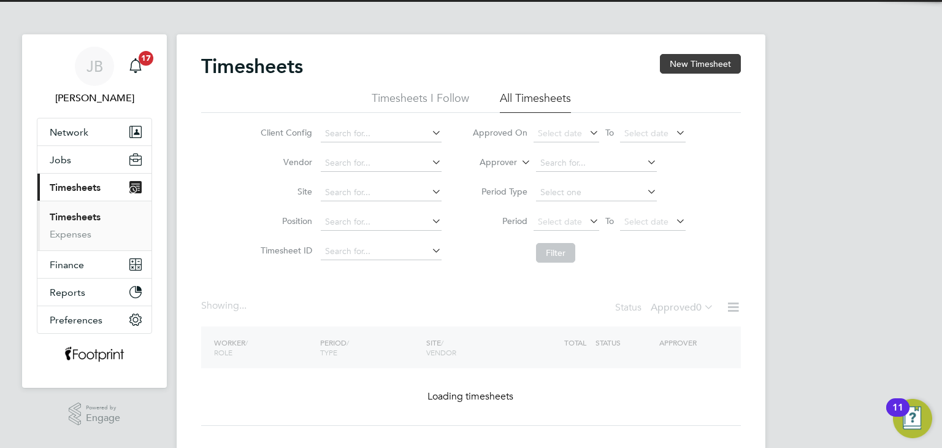
click at [699, 67] on button "New Timesheet" at bounding box center [700, 64] width 81 height 20
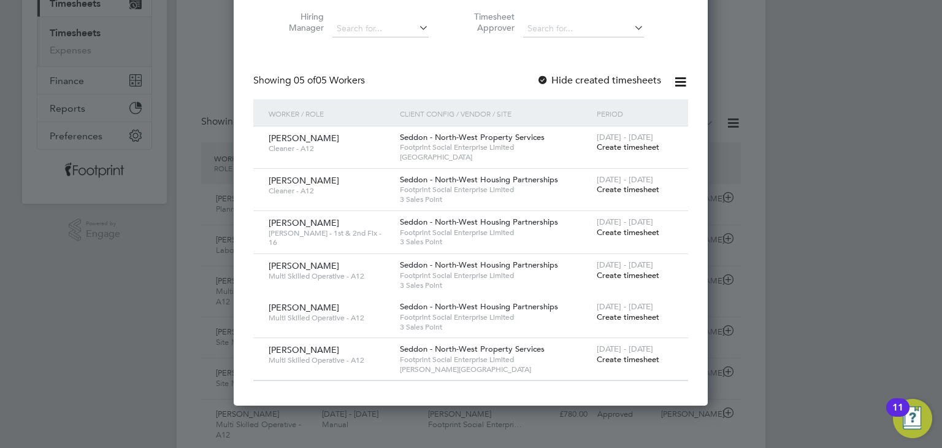
click at [641, 359] on span "Create timesheet" at bounding box center [628, 359] width 63 height 10
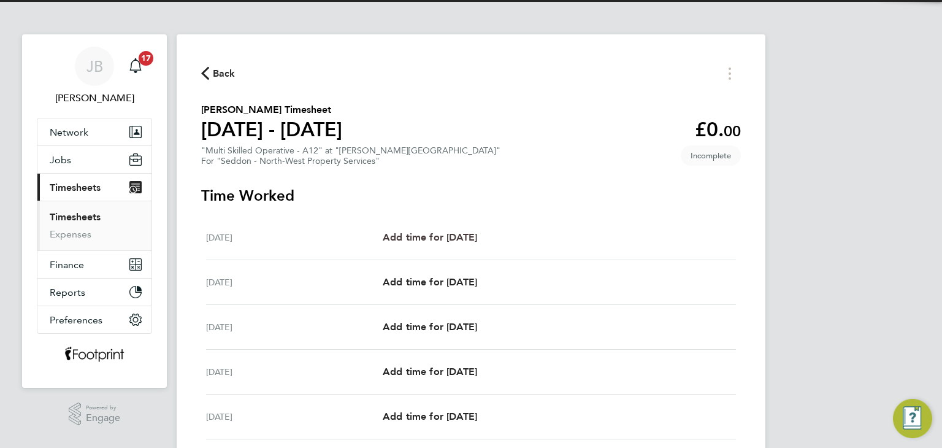
click at [455, 241] on span "Add time for Mon 04 Aug" at bounding box center [430, 237] width 94 height 12
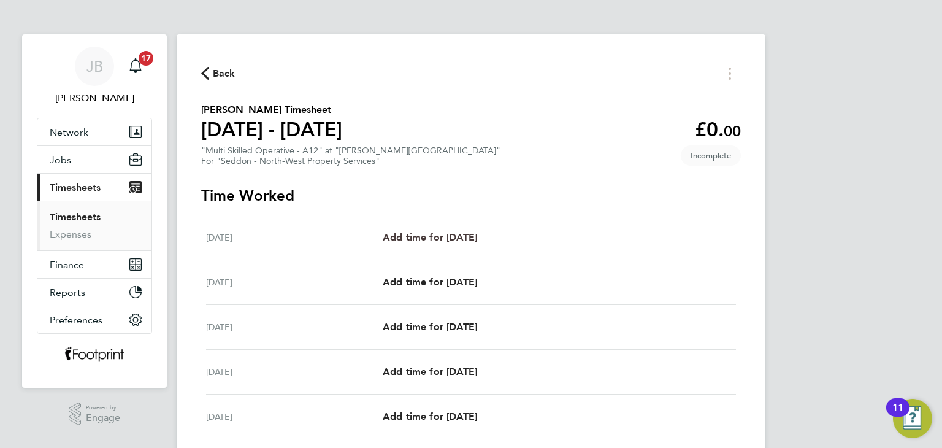
select select "30"
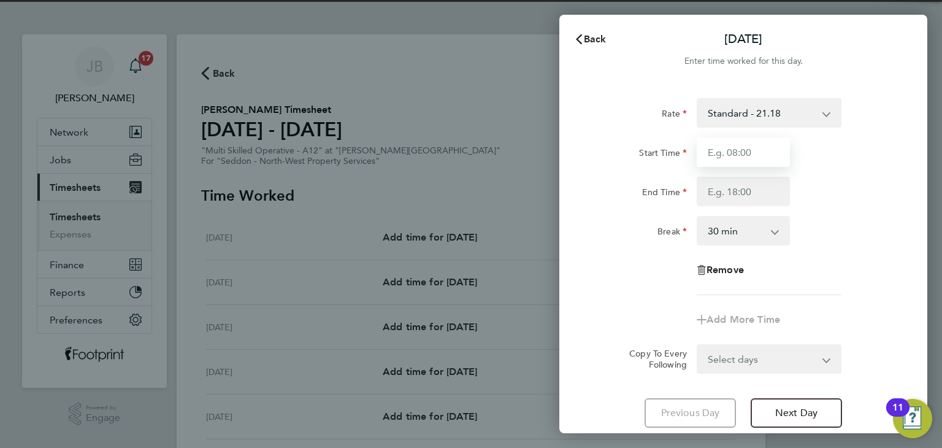
click at [709, 150] on input "Start Time" at bounding box center [743, 151] width 93 height 29
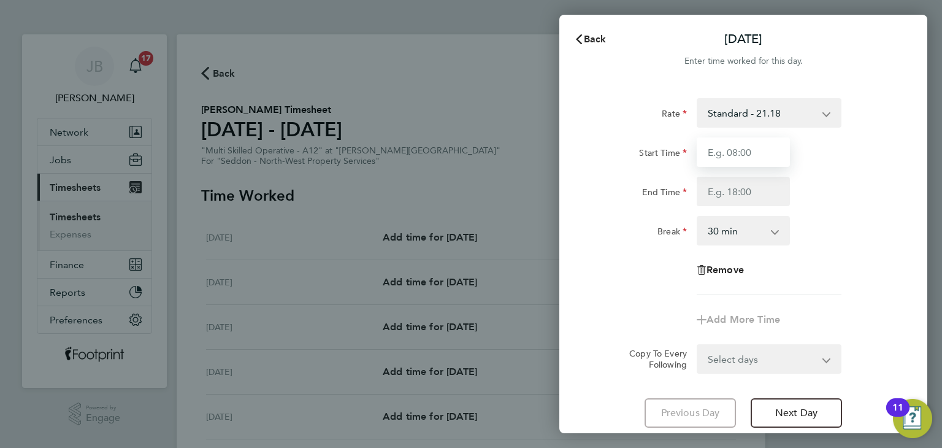
type input "07:30"
click at [734, 190] on input "End Time" at bounding box center [743, 191] width 93 height 29
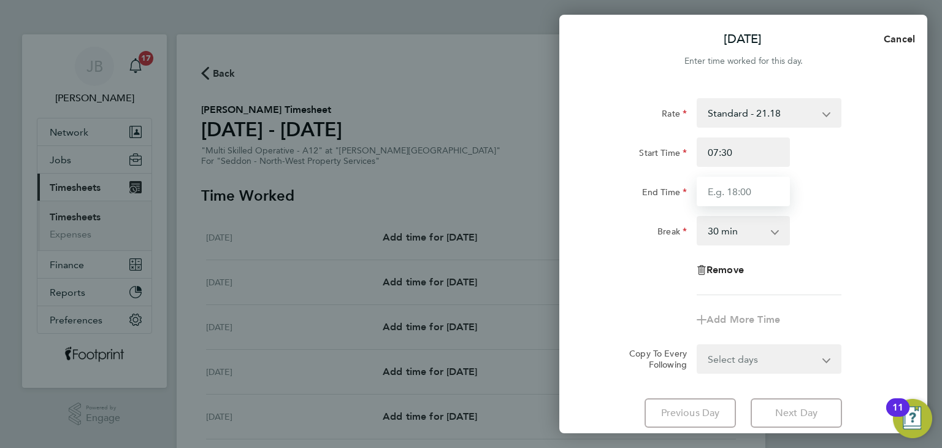
type input "16:30"
click at [762, 359] on form "Rate Standard - 21.18 Start Time 07:30 End Time 16:30 Break 0 min 15 min 30 min…" at bounding box center [743, 235] width 299 height 275
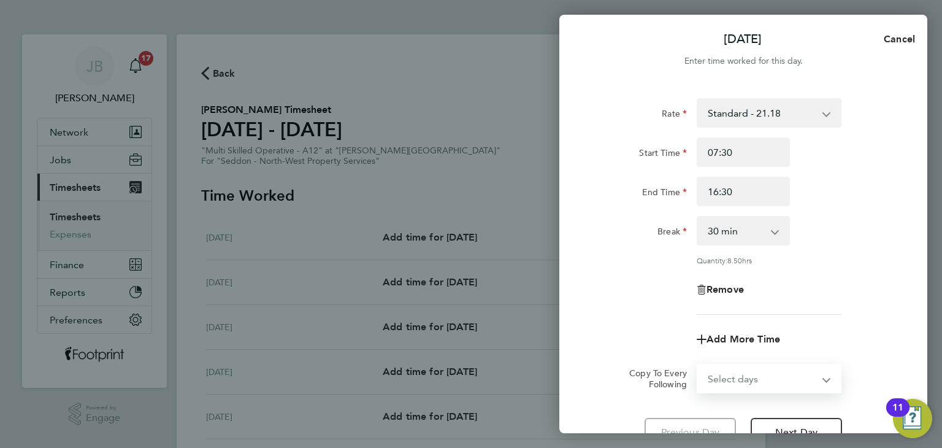
select select "WEEKDAY"
click at [698, 365] on select "Select days Day Weekday (Mon-Fri) Weekend (Sat-Sun) Tuesday Wednesday Thursday …" at bounding box center [762, 378] width 129 height 27
select select "2025-08-10"
click at [588, 337] on div "Rate Standard - 21.18 Start Time 07:30 End Time 16:30 Break 0 min 15 min 30 min…" at bounding box center [743, 299] width 368 height 432
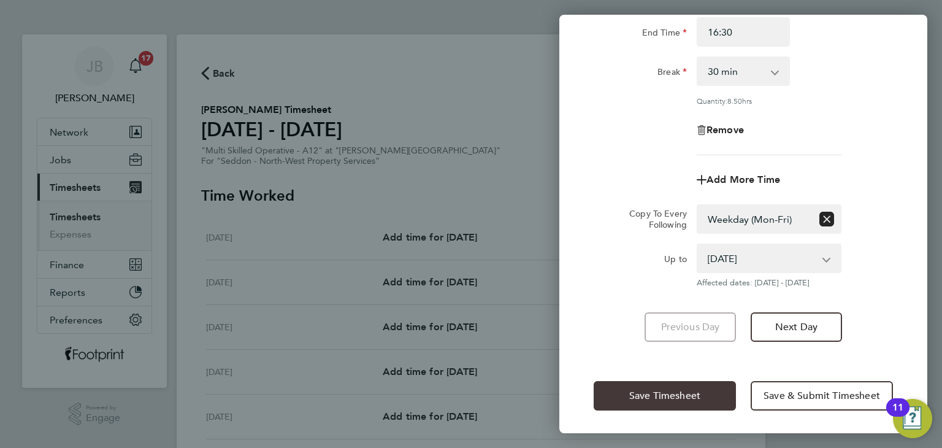
click at [636, 396] on span "Save Timesheet" at bounding box center [664, 395] width 71 height 12
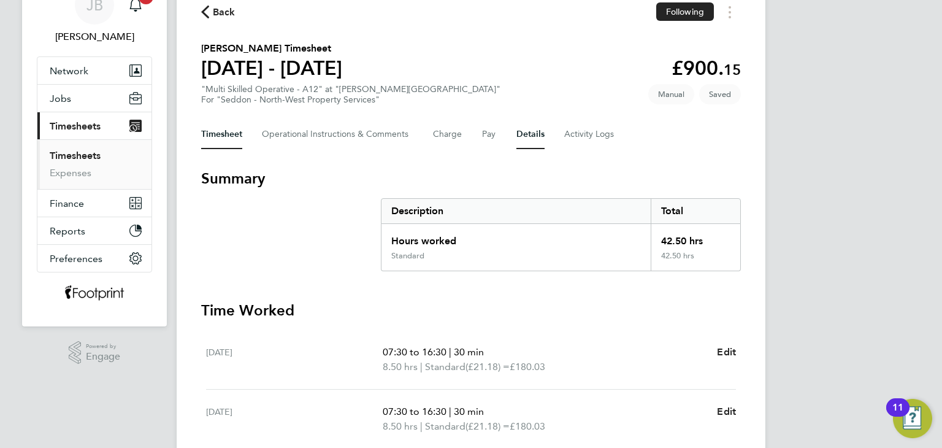
click at [524, 132] on button "Details" at bounding box center [530, 134] width 28 height 29
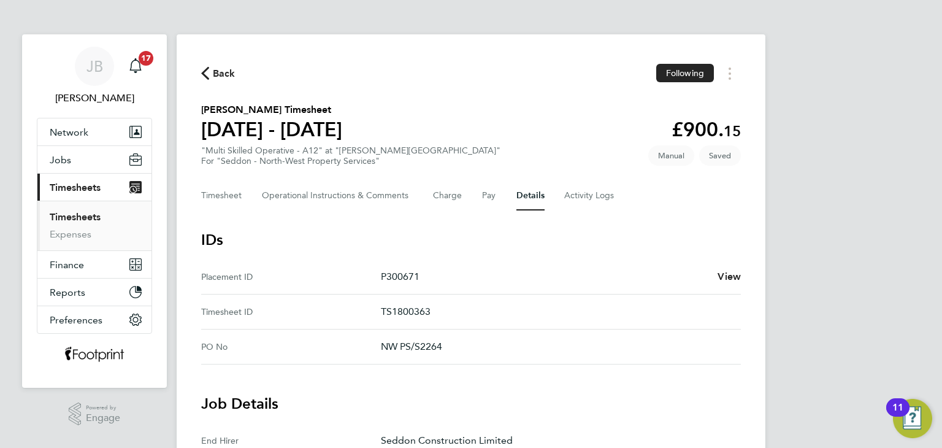
click at [253, 201] on div "Timesheet Operational Instructions & Comments Charge Pay Details Activity Logs" at bounding box center [471, 195] width 540 height 29
click at [223, 201] on button "Timesheet" at bounding box center [221, 195] width 41 height 29
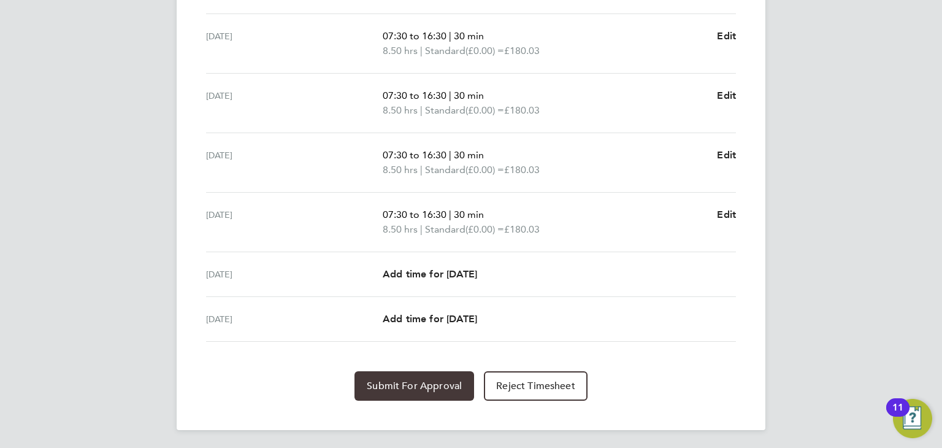
click at [418, 383] on span "Submit For Approval" at bounding box center [414, 386] width 95 height 12
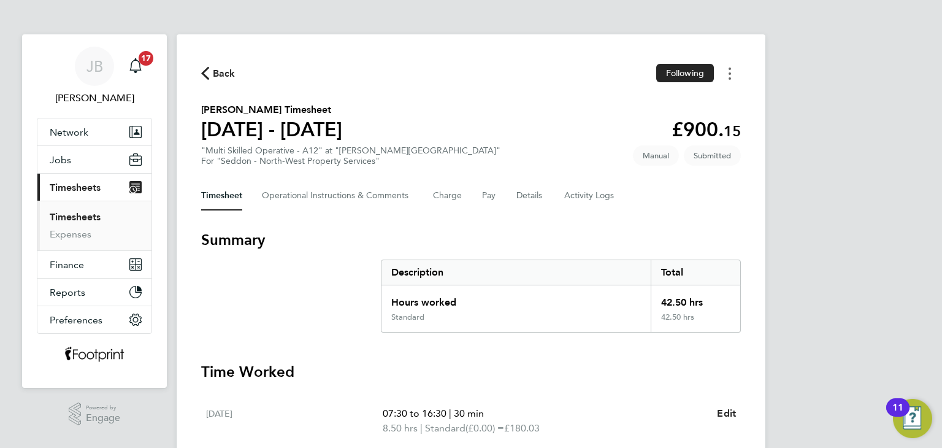
click at [729, 78] on button "Timesheets Menu" at bounding box center [730, 73] width 22 height 19
click at [680, 131] on link "Download timesheet" at bounding box center [667, 125] width 147 height 25
click at [76, 214] on link "Timesheets" at bounding box center [75, 217] width 51 height 12
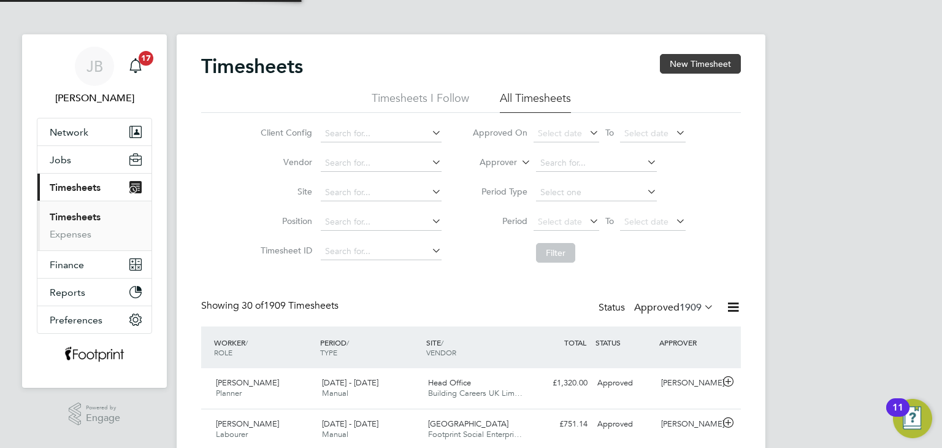
scroll to position [41, 107]
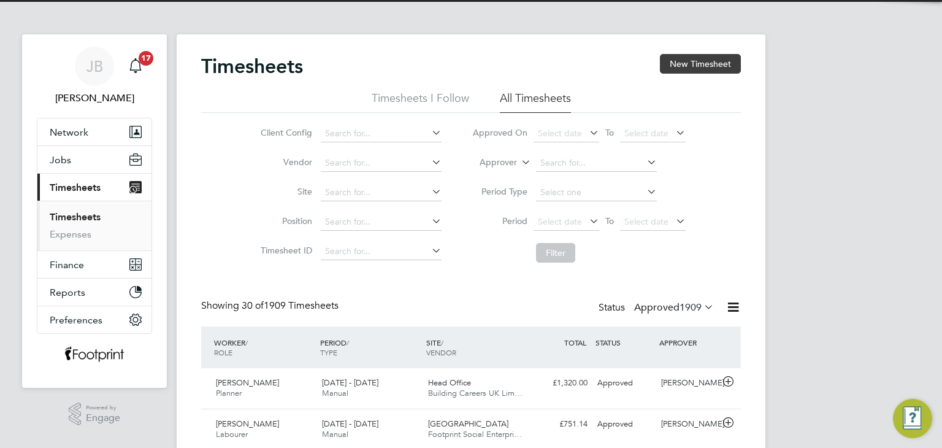
click at [700, 61] on button "New Timesheet" at bounding box center [700, 64] width 81 height 20
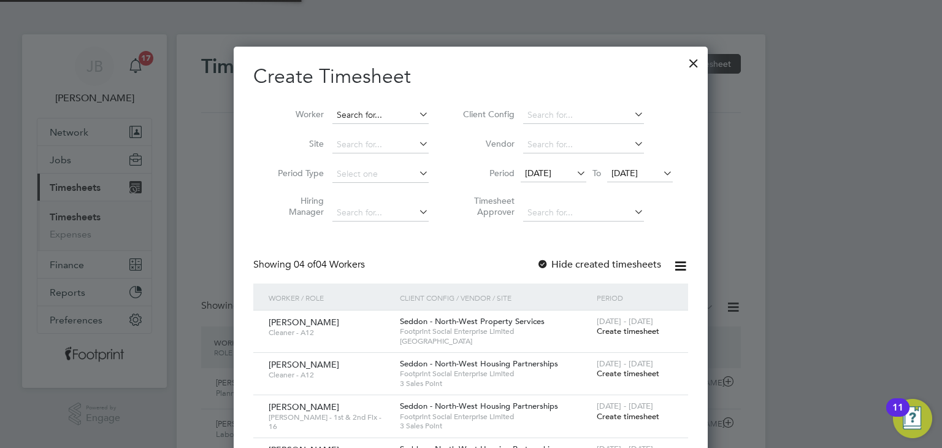
click at [385, 111] on input at bounding box center [380, 115] width 96 height 17
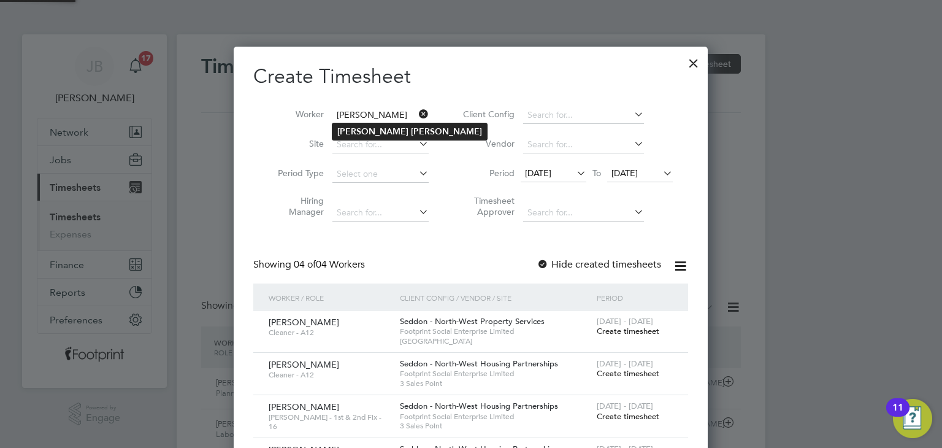
type input "[PERSON_NAME]"
click at [411, 129] on b "Blain" at bounding box center [446, 131] width 71 height 10
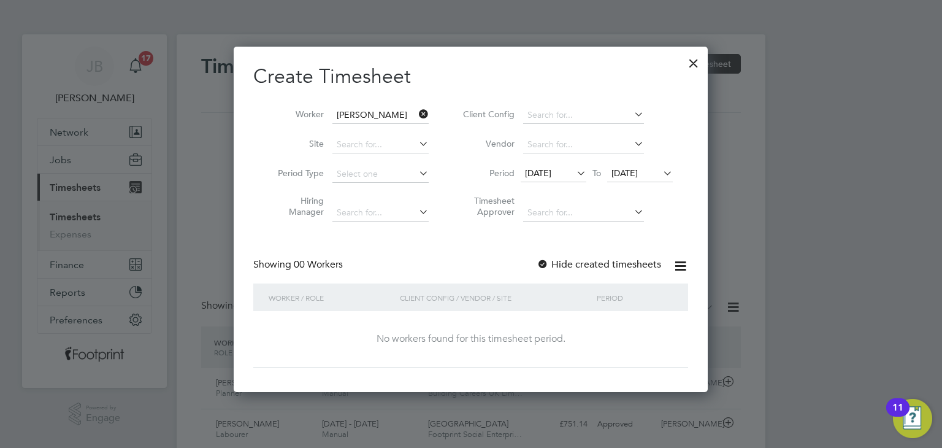
click at [574, 261] on label "Hide created timesheets" at bounding box center [599, 264] width 125 height 12
click at [644, 164] on li "Period 29 Jul 2025 To 05 Aug 2025" at bounding box center [566, 173] width 244 height 29
click at [638, 175] on span "05 Aug 2025" at bounding box center [624, 172] width 26 height 11
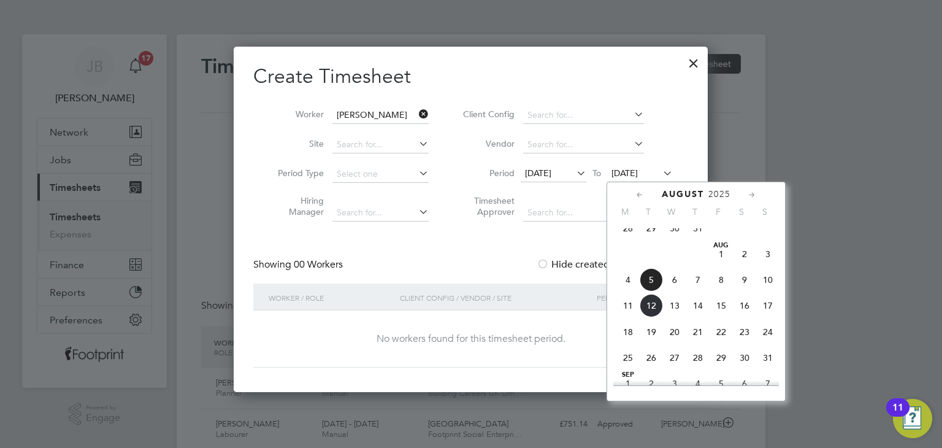
click at [667, 313] on span "13" at bounding box center [674, 305] width 23 height 23
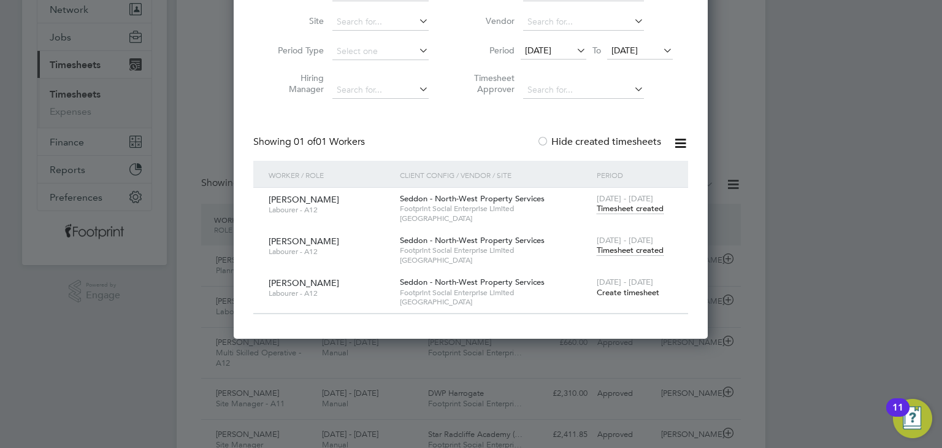
click at [635, 252] on span "Timesheet created" at bounding box center [630, 250] width 67 height 11
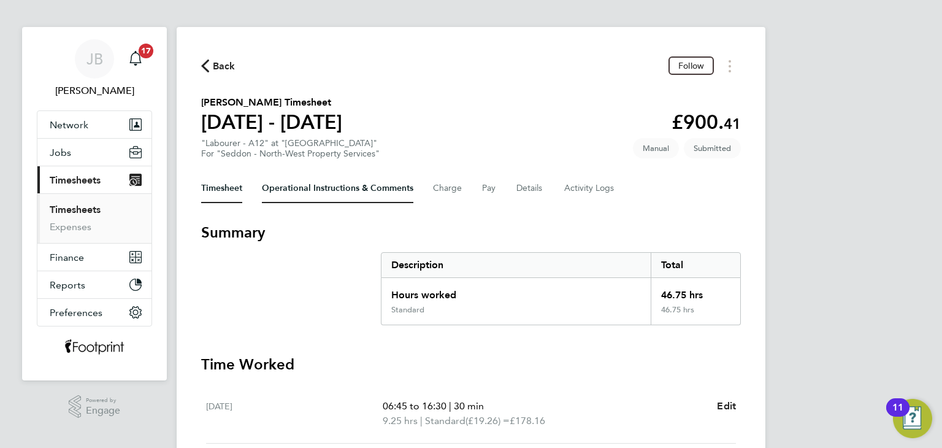
click at [313, 194] on Comments-tab "Operational Instructions & Comments" at bounding box center [337, 188] width 151 height 29
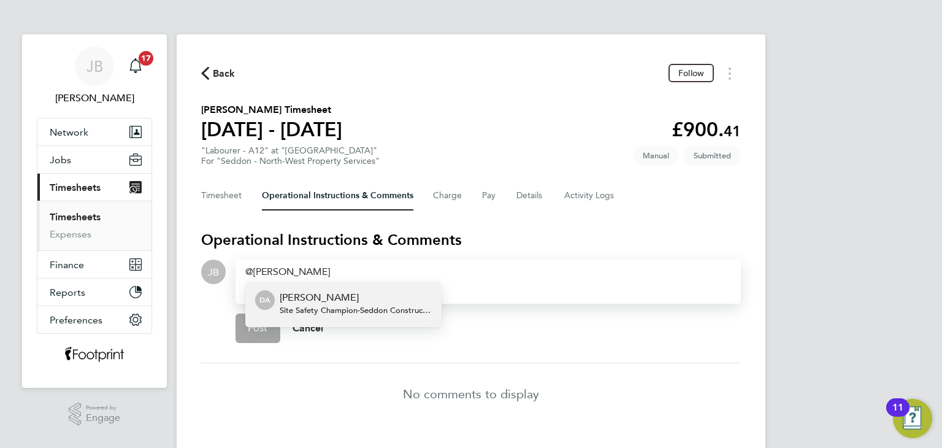
click at [405, 301] on p "David Ainscough" at bounding box center [356, 297] width 152 height 15
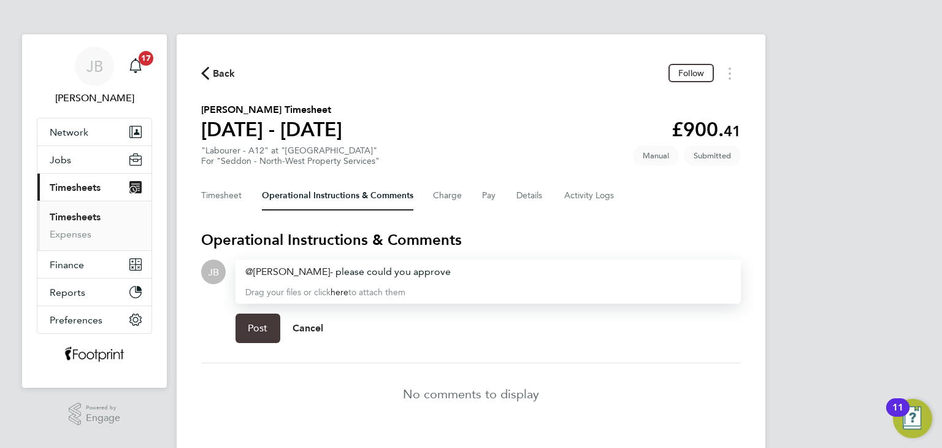
click at [269, 333] on button "Post" at bounding box center [258, 327] width 45 height 29
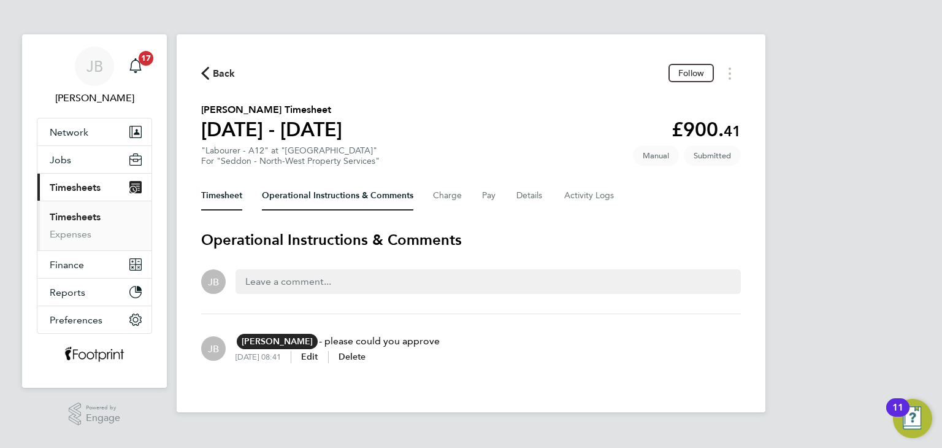
click at [236, 197] on button "Timesheet" at bounding box center [221, 195] width 41 height 29
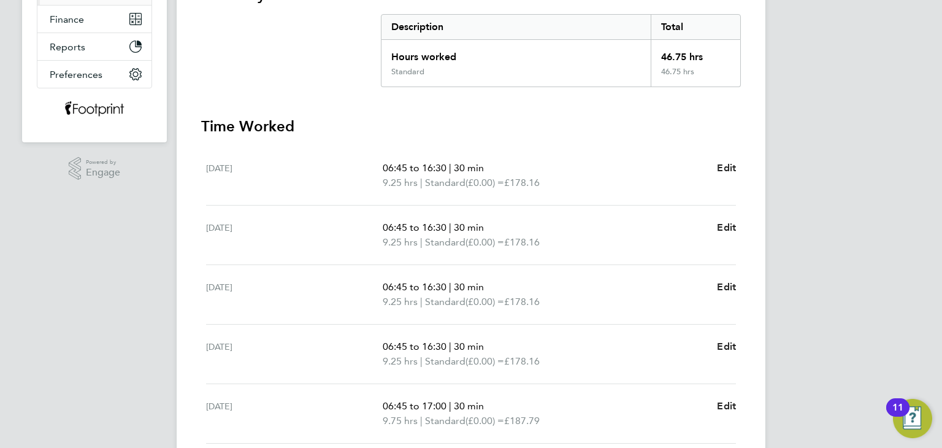
click at [346, 224] on div "Tue 05 Aug" at bounding box center [294, 234] width 177 height 29
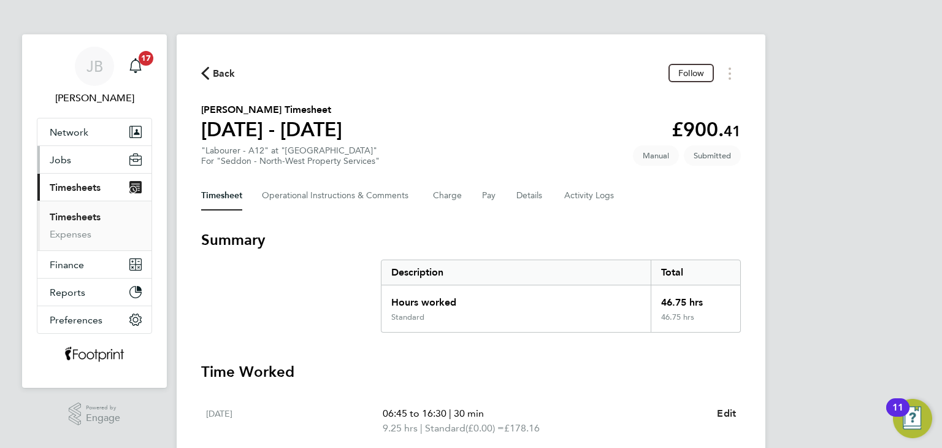
click at [74, 163] on button "Jobs" at bounding box center [94, 159] width 114 height 27
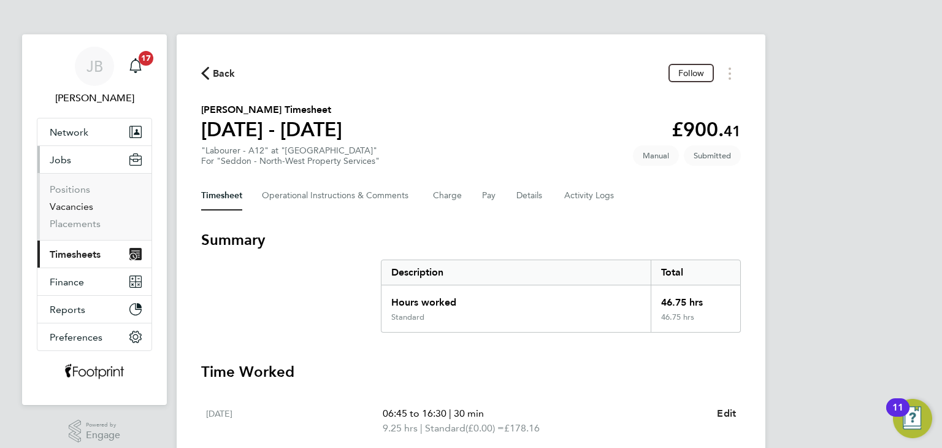
click at [74, 205] on link "Vacancies" at bounding box center [72, 207] width 44 height 12
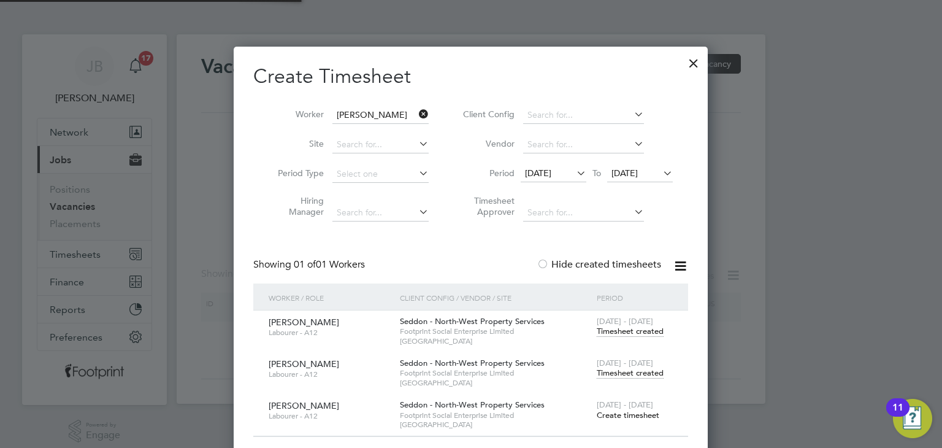
scroll to position [414, 475]
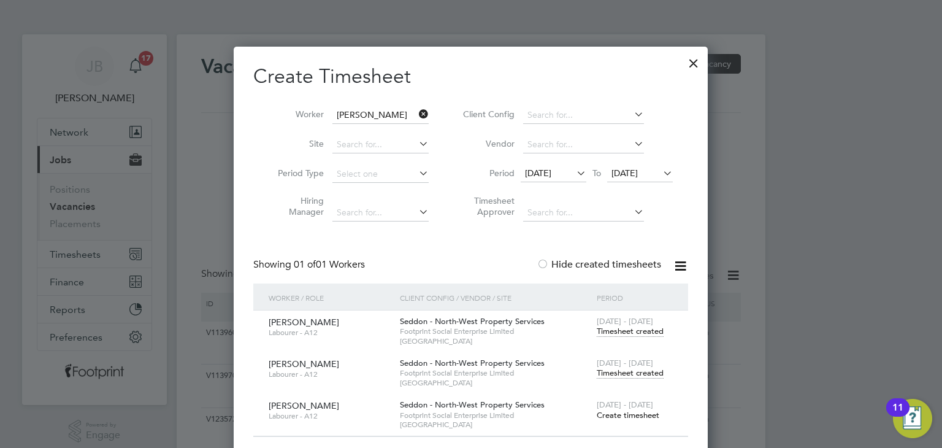
click at [693, 66] on div at bounding box center [694, 60] width 22 height 22
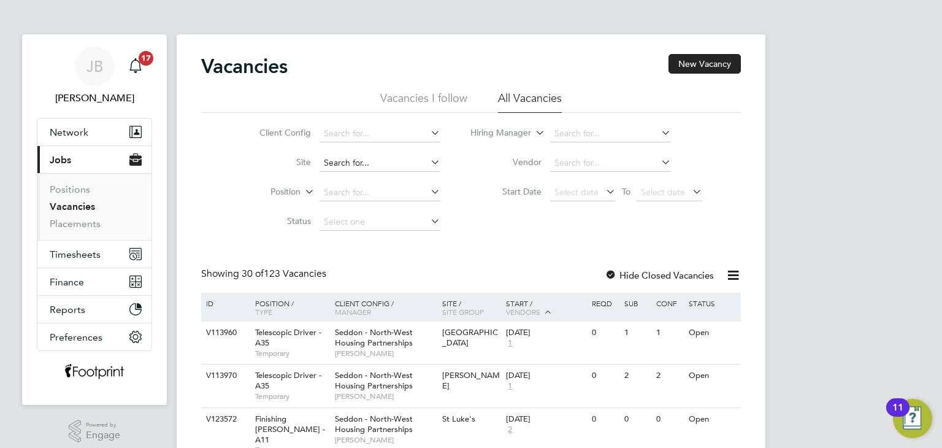
click at [370, 158] on input at bounding box center [380, 163] width 121 height 17
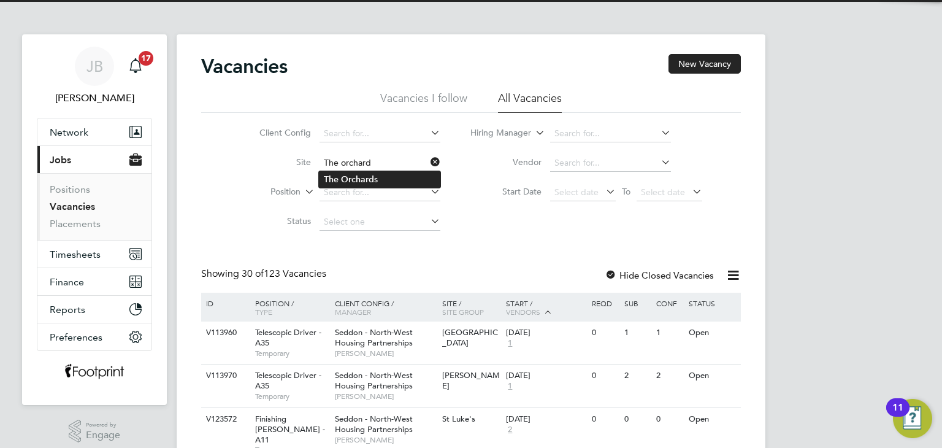
click at [361, 182] on b "Orchard" at bounding box center [357, 179] width 33 height 10
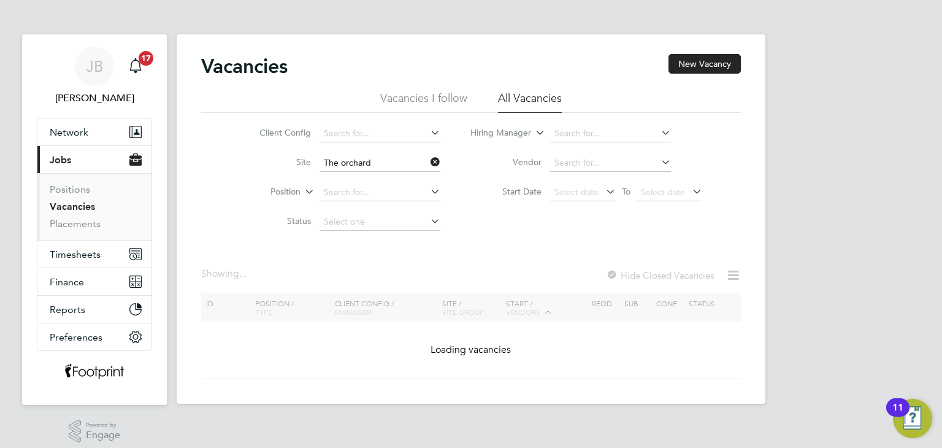
type input "The Orchards"
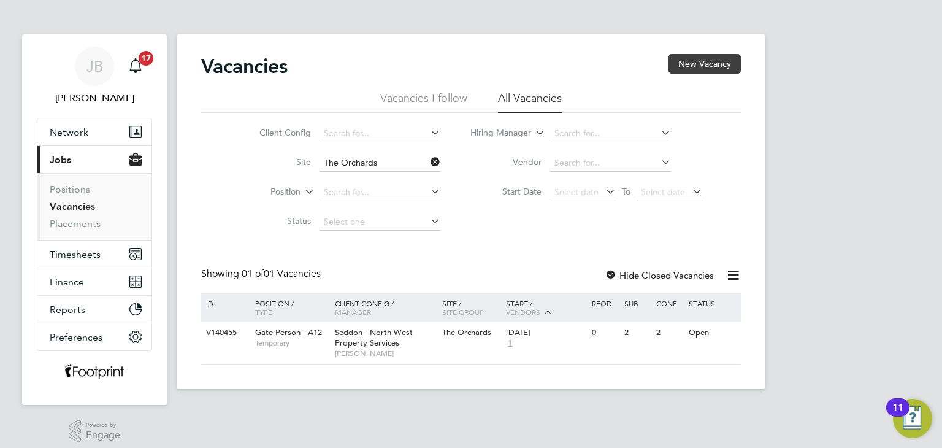
click at [699, 61] on button "New Vacancy" at bounding box center [705, 64] width 72 height 20
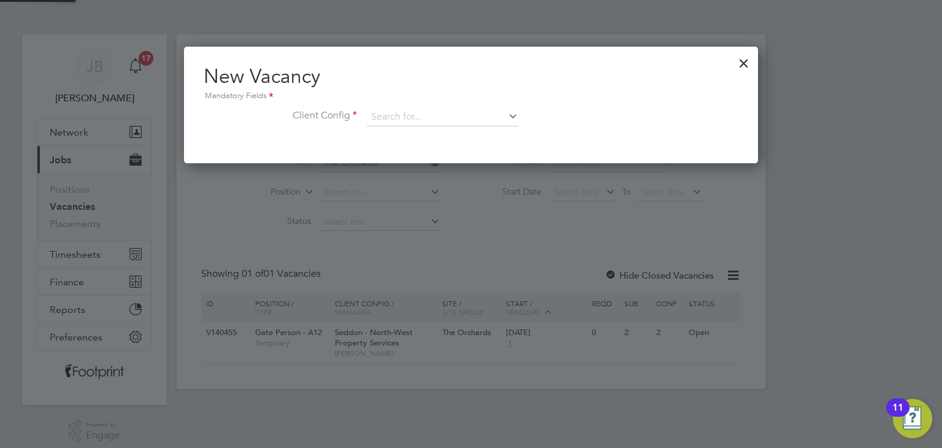
scroll to position [116, 575]
click at [379, 115] on input at bounding box center [442, 117] width 151 height 18
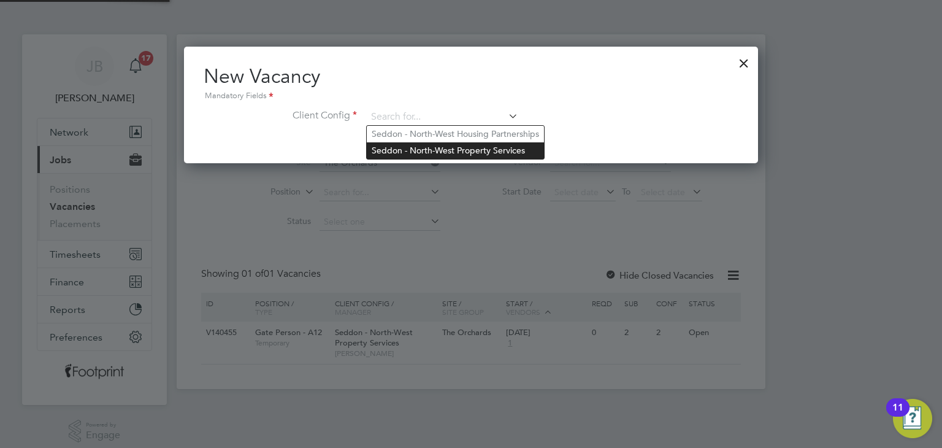
click at [465, 148] on li "Seddon - North-West Property Services" at bounding box center [455, 150] width 177 height 17
type input "Seddon - North-West Property Services"
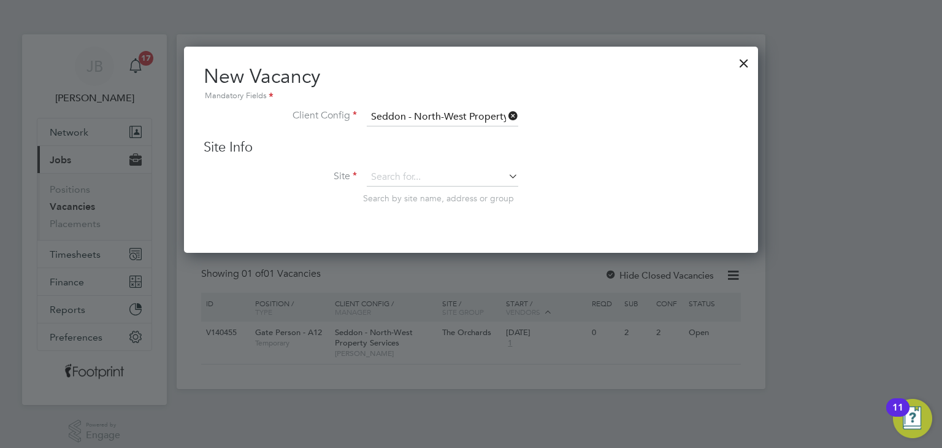
scroll to position [206, 575]
click at [403, 178] on input at bounding box center [442, 177] width 151 height 18
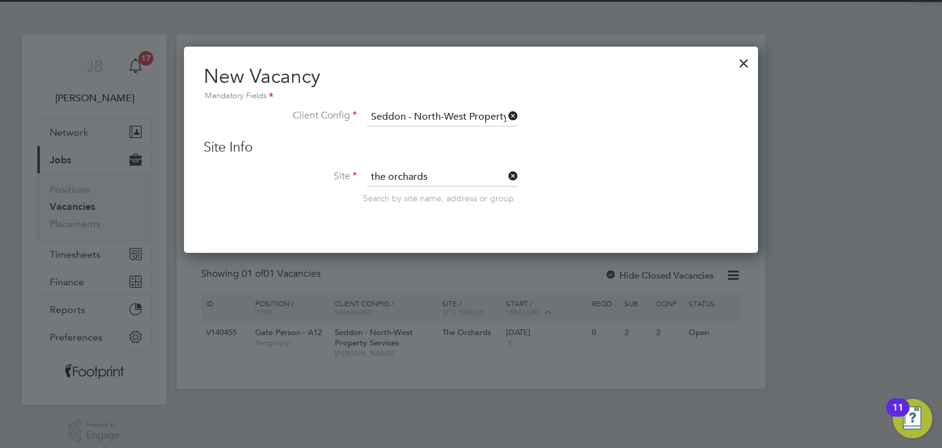
click at [416, 195] on b "Orchards" at bounding box center [407, 193] width 37 height 10
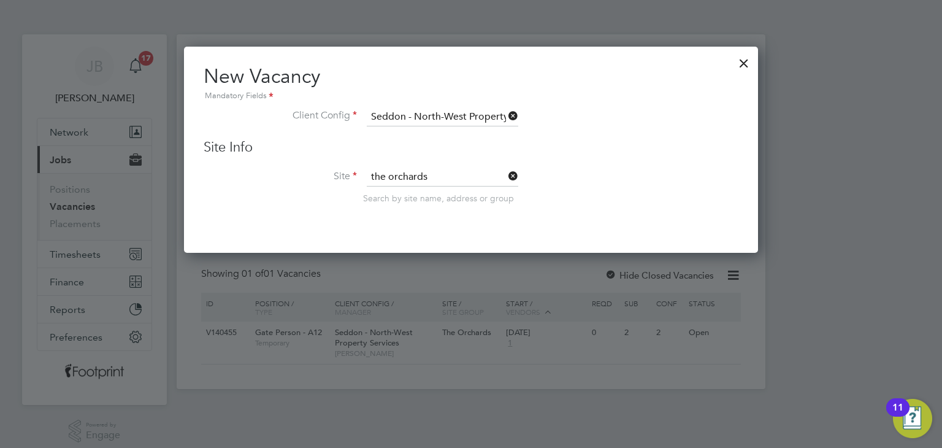
type input "The Orchards"
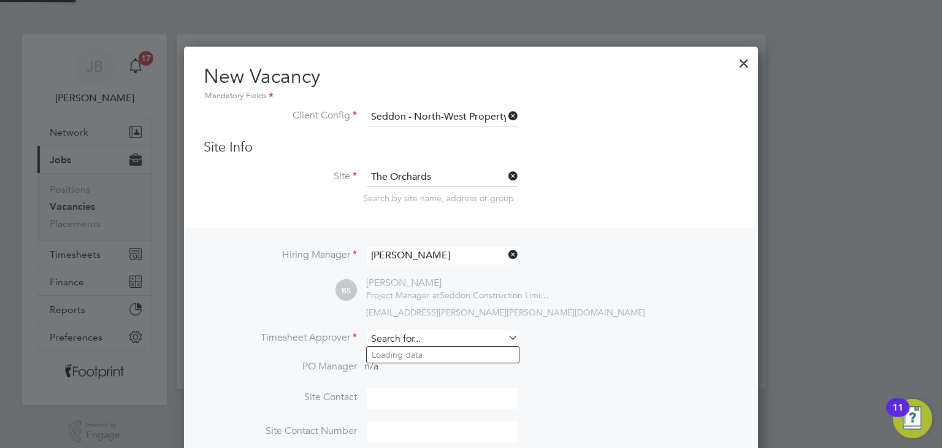
click at [420, 342] on input at bounding box center [442, 339] width 151 height 18
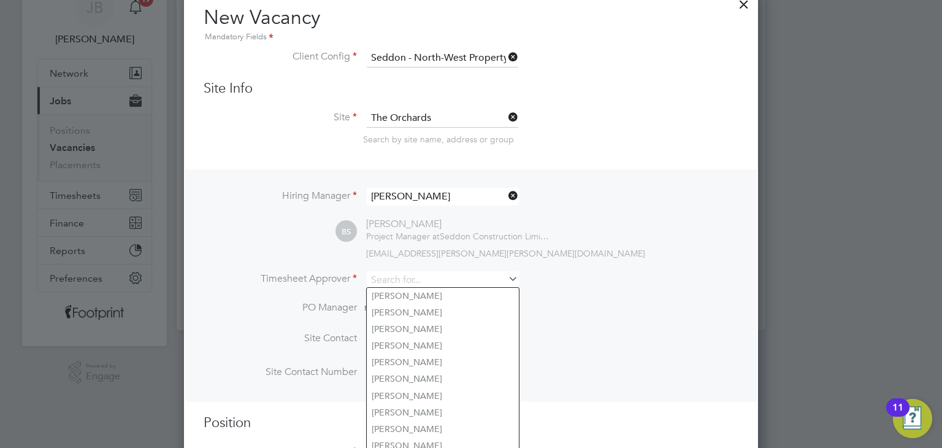
scroll to position [108, 0]
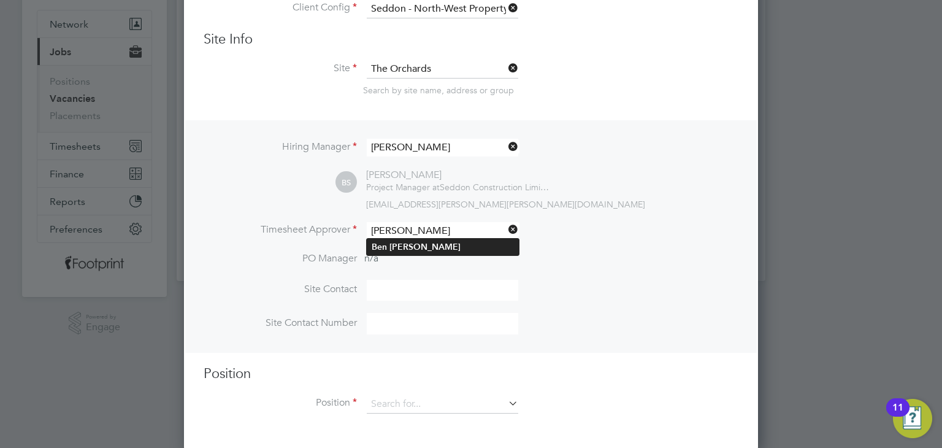
click at [417, 248] on li "Ben Stott" at bounding box center [443, 247] width 152 height 17
type input "Ben Stott"
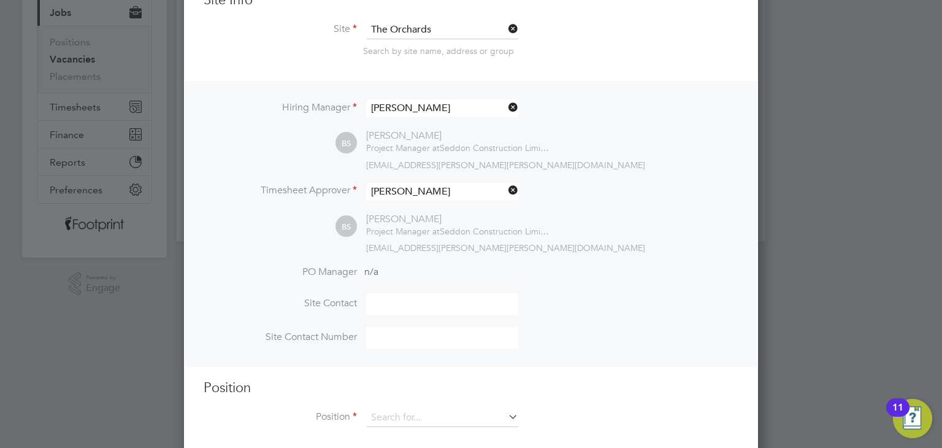
scroll to position [162, 0]
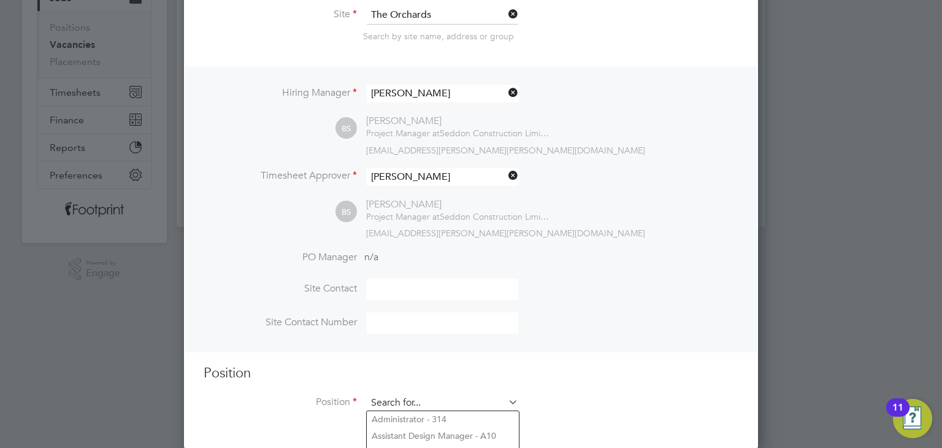
click at [404, 404] on input at bounding box center [442, 403] width 151 height 18
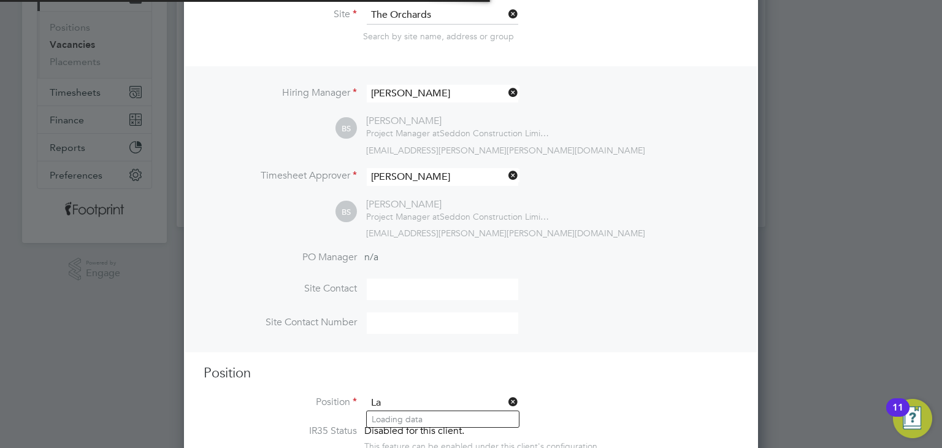
scroll to position [1748, 575]
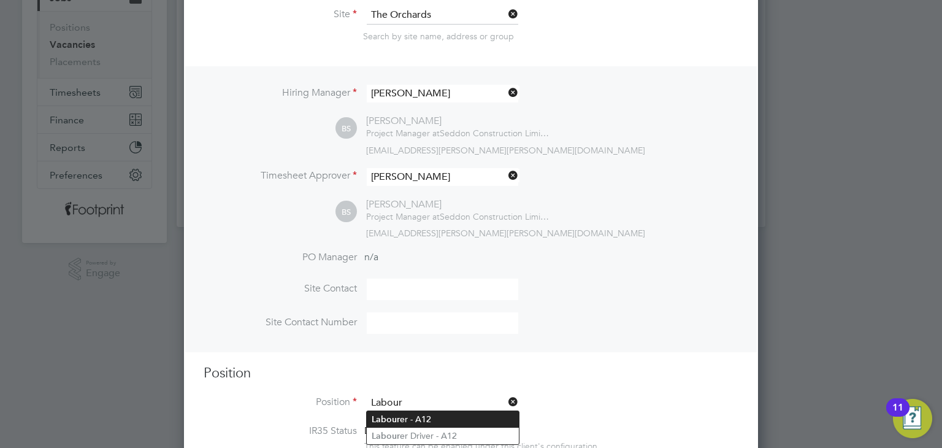
click at [423, 423] on li "Labour er - A12" at bounding box center [443, 419] width 152 height 17
type input "Labourer - A12"
type textarea "General site labouring duties - Assisting with deliveries, working with trades …"
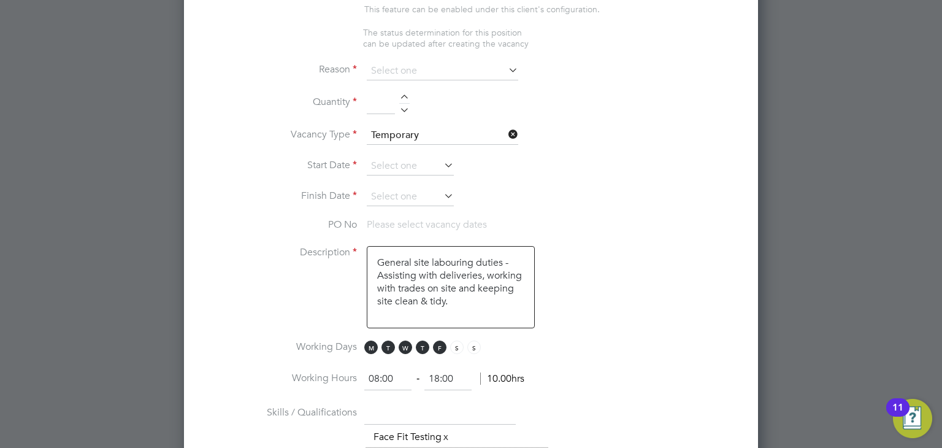
scroll to position [714, 0]
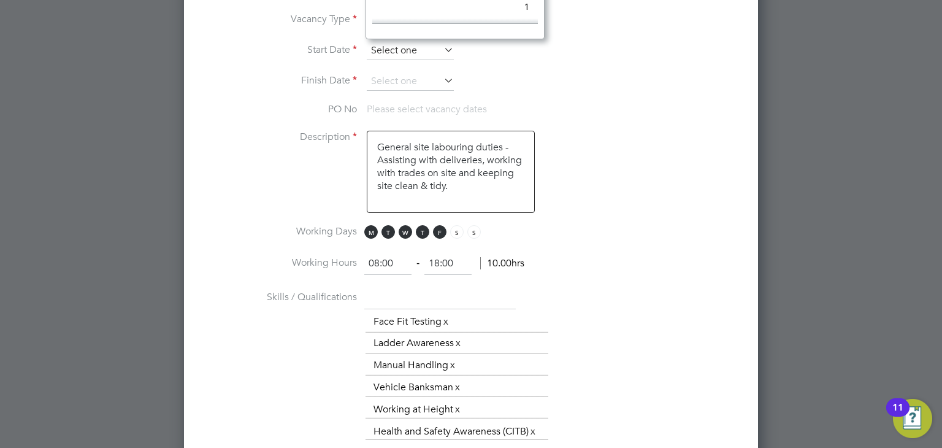
click at [391, 42] on input at bounding box center [410, 51] width 87 height 18
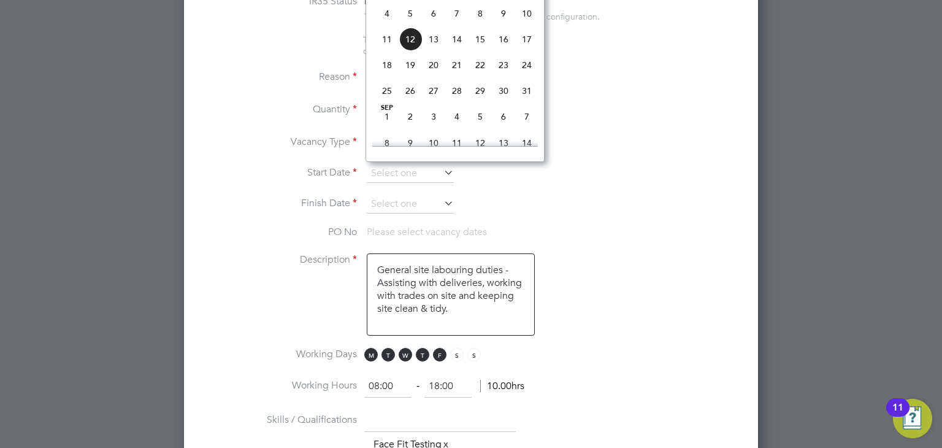
click at [385, 25] on span "4" at bounding box center [386, 13] width 23 height 23
type input "04 Aug 2025"
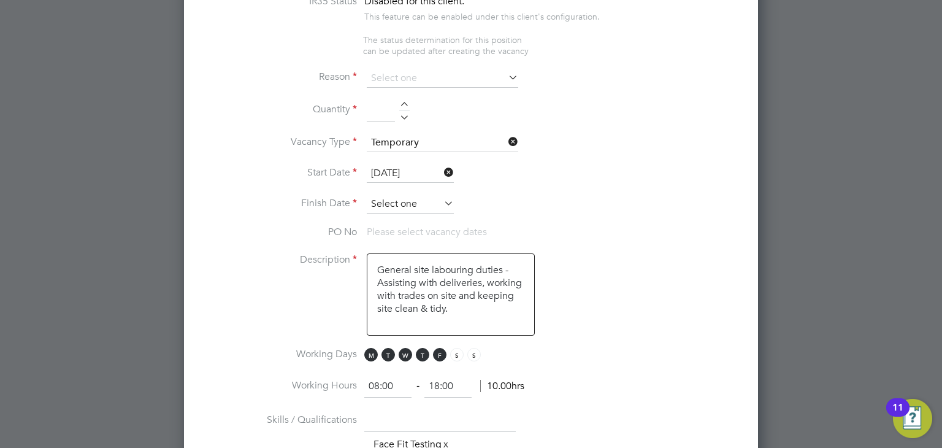
click at [407, 202] on input at bounding box center [410, 204] width 87 height 18
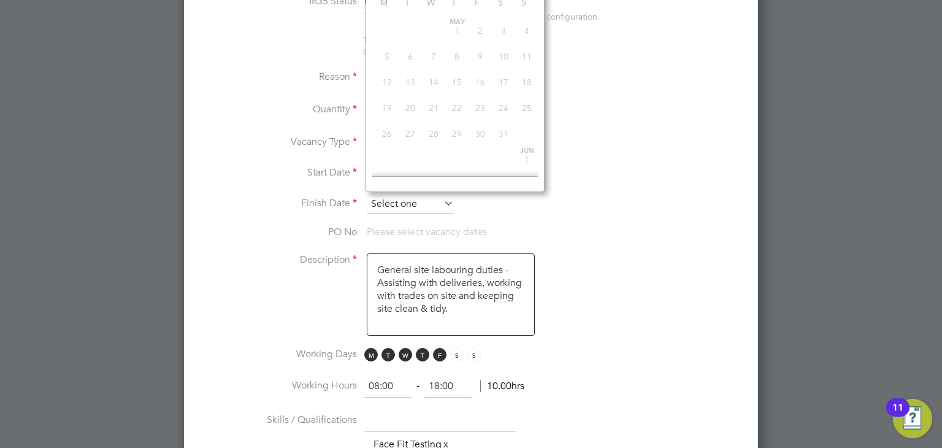
scroll to position [427, 0]
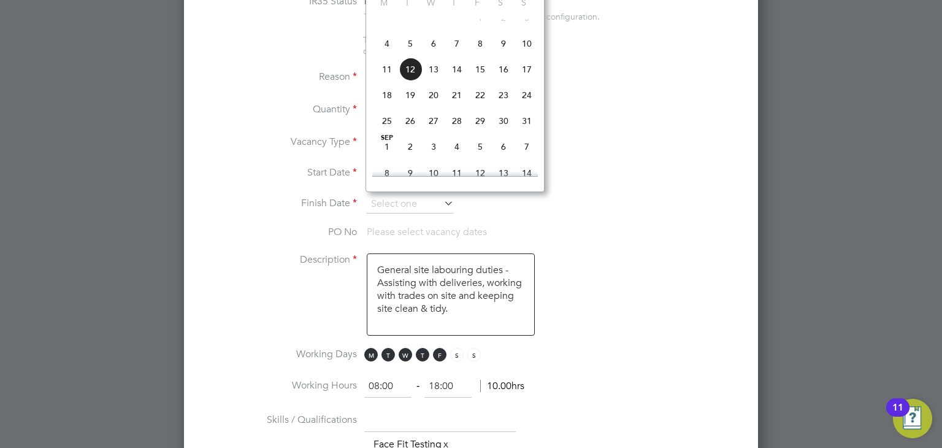
click at [528, 106] on span "24" at bounding box center [526, 94] width 23 height 23
type input "24 Aug 2025"
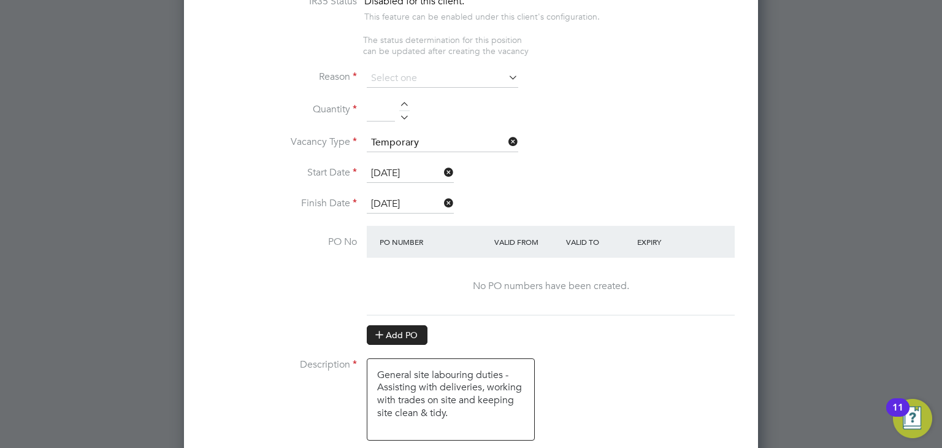
click at [417, 333] on button "Add PO" at bounding box center [397, 335] width 61 height 20
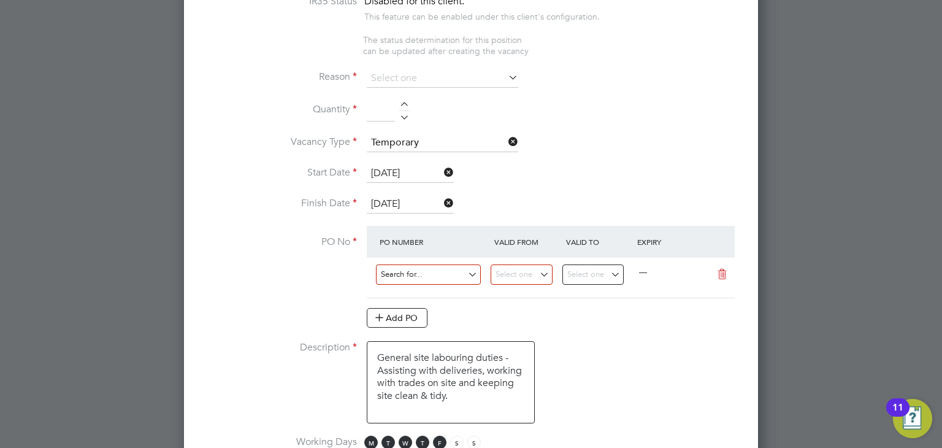
click at [400, 271] on input at bounding box center [428, 274] width 105 height 20
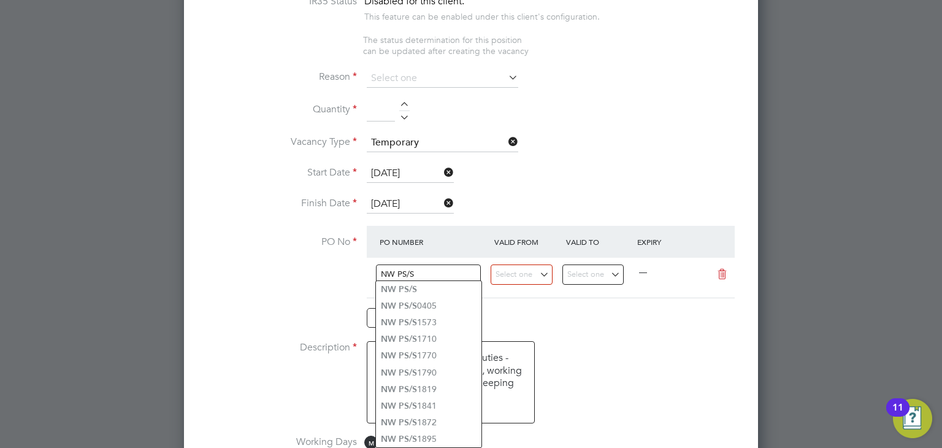
type input "NW PS/S"
click at [405, 270] on input at bounding box center [428, 274] width 105 height 20
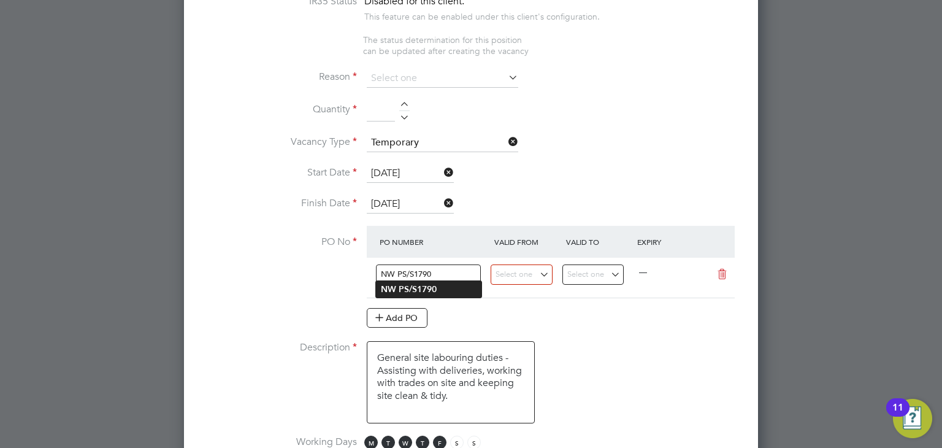
type input "NW PS/S1790"
click at [450, 286] on li "NW PS/S1790" at bounding box center [428, 289] width 105 height 17
type input "16 Sep 2024"
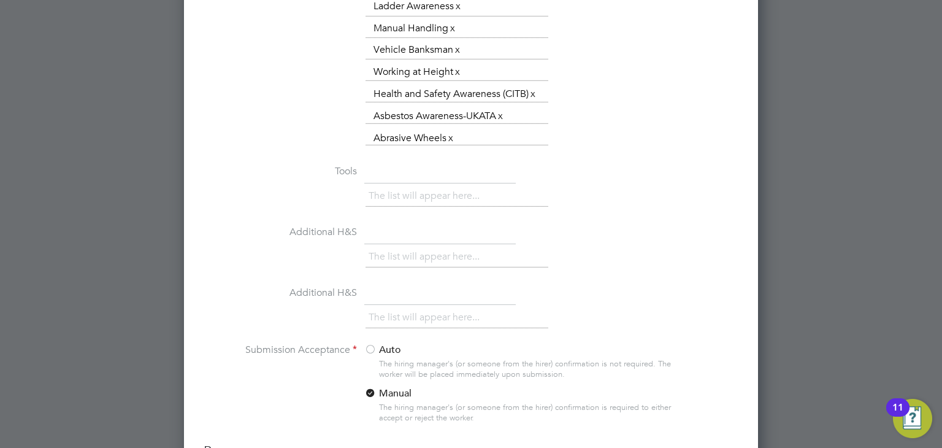
scroll to position [1143, 0]
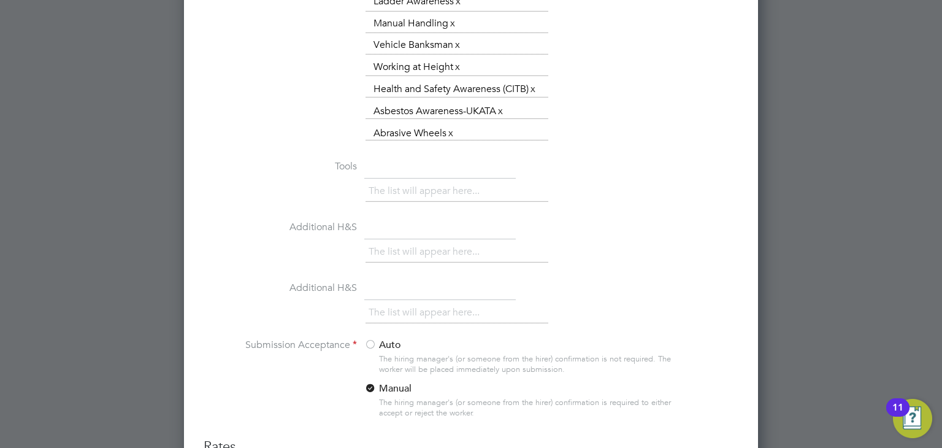
click at [388, 339] on label "Auto" at bounding box center [440, 345] width 153 height 13
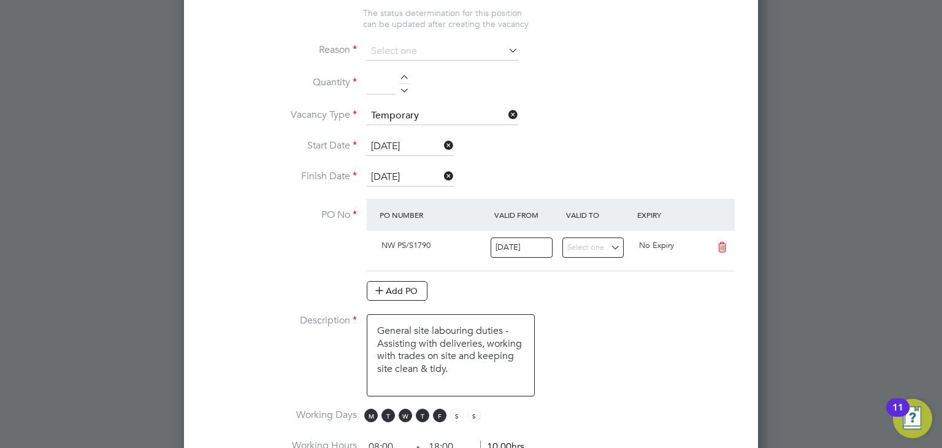
scroll to position [373, 0]
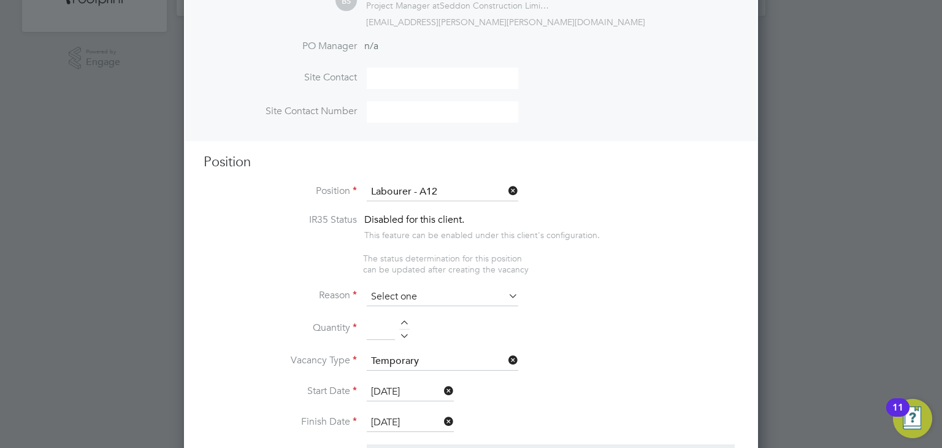
click at [415, 293] on input at bounding box center [442, 297] width 151 height 18
click at [415, 339] on li "Extra Work" at bounding box center [443, 344] width 152 height 16
type input "Extra Work"
click at [405, 322] on div at bounding box center [404, 324] width 10 height 9
type input "1"
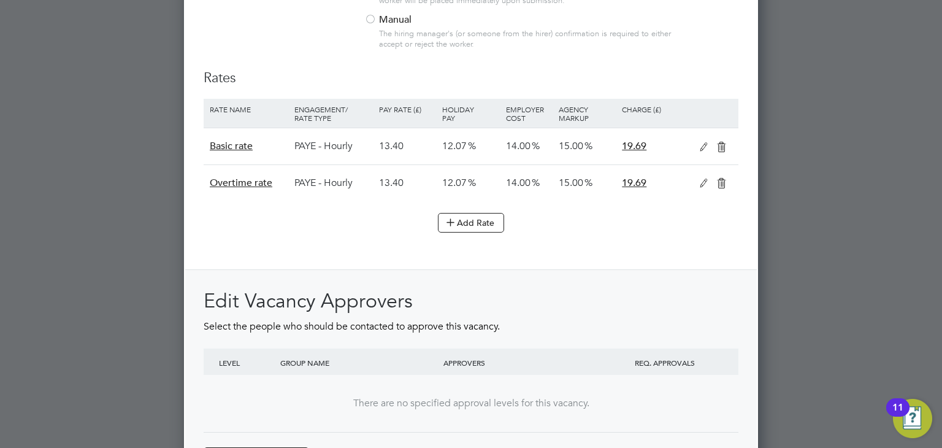
scroll to position [1600, 0]
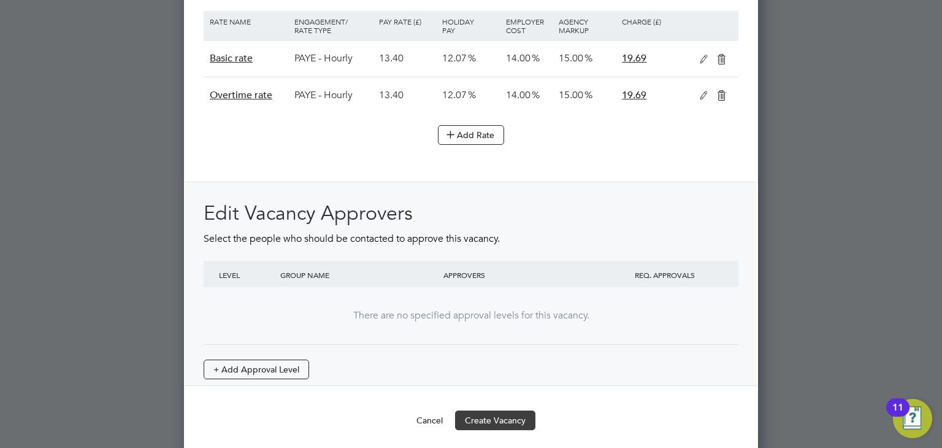
click at [498, 410] on button "Create Vacancy" at bounding box center [495, 420] width 80 height 20
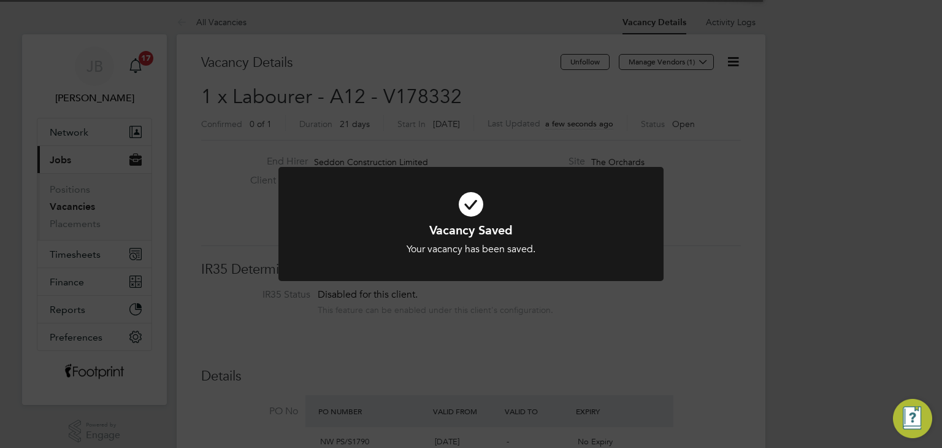
scroll to position [21, 115]
click at [450, 367] on div "Vacancy Saved Your vacancy has been saved. Cancel Okay" at bounding box center [471, 224] width 942 height 448
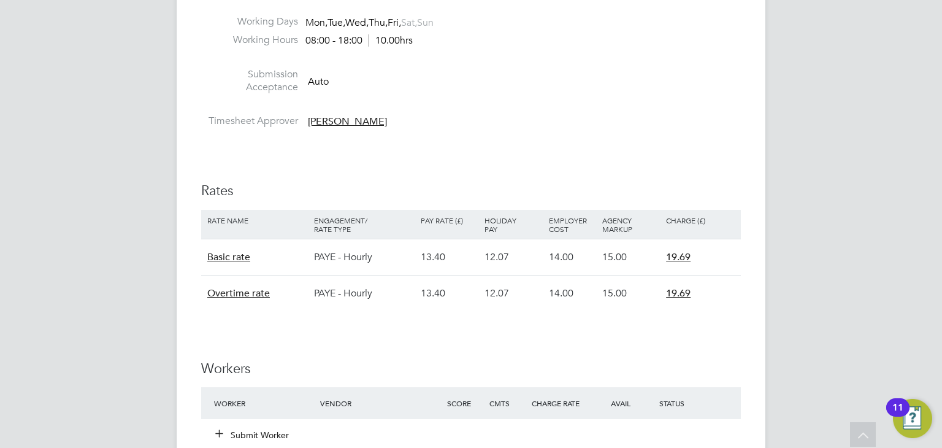
scroll to position [736, 0]
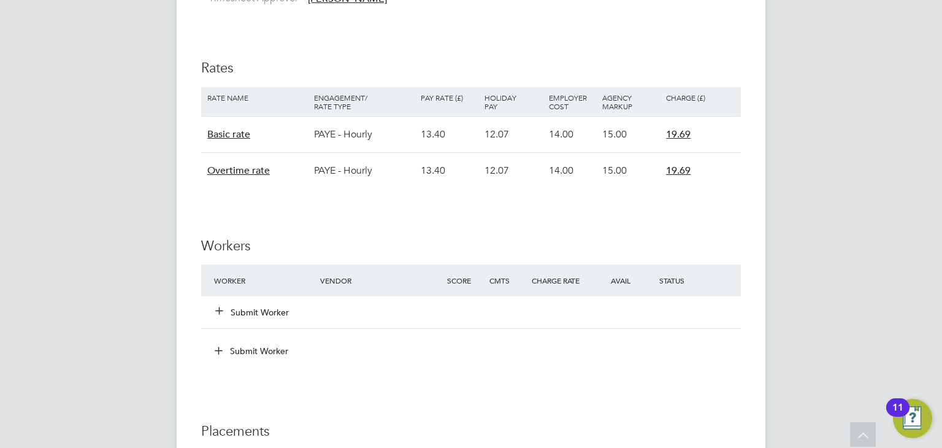
click at [259, 305] on div "Submit Worker" at bounding box center [274, 312] width 127 height 22
click at [256, 310] on button "Submit Worker" at bounding box center [253, 312] width 74 height 12
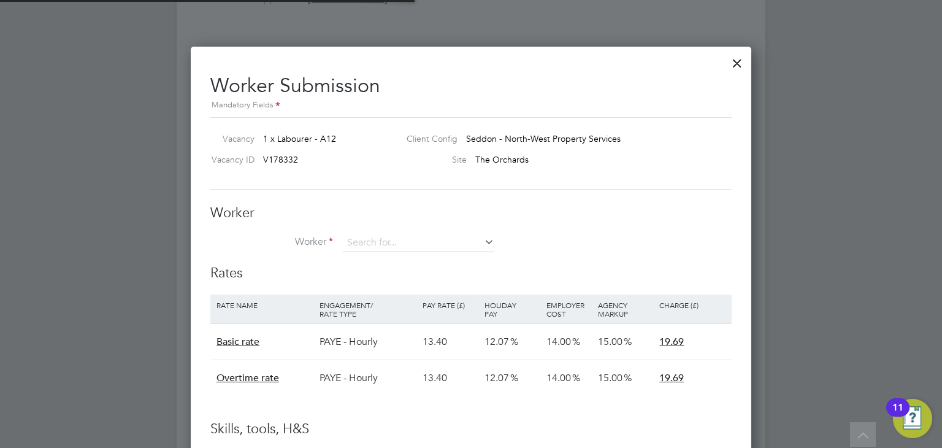
scroll to position [6, 6]
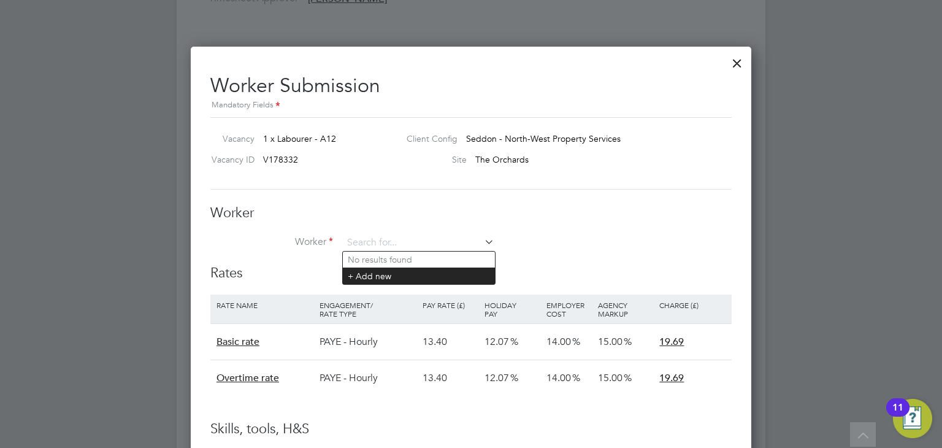
click at [402, 273] on li "+ Add new" at bounding box center [419, 275] width 152 height 17
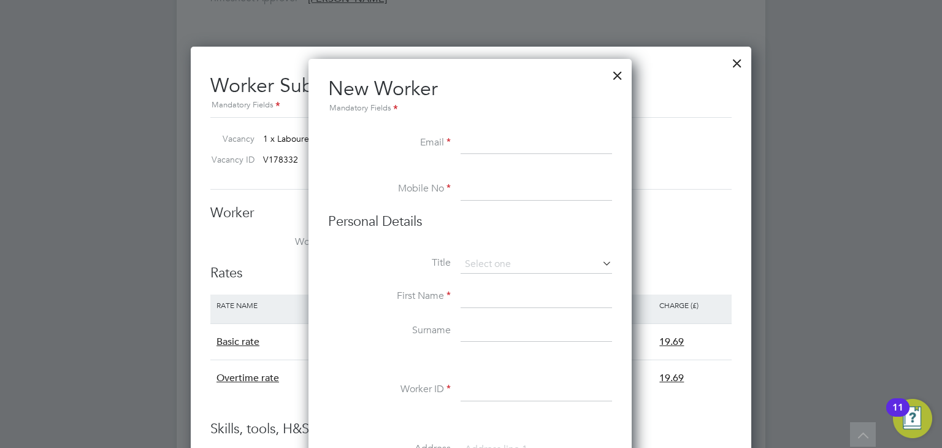
paste input "2018georgelowe@gmail.com"
type input "2018georgelowe@gmail.com"
click at [505, 192] on input at bounding box center [536, 189] width 151 height 22
paste input "07916 692251"
type input "07916 692251"
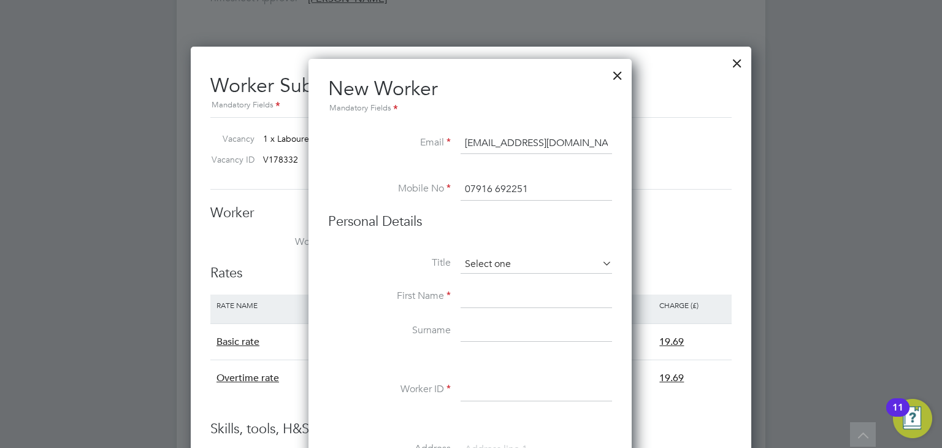
click at [489, 258] on input at bounding box center [536, 264] width 151 height 18
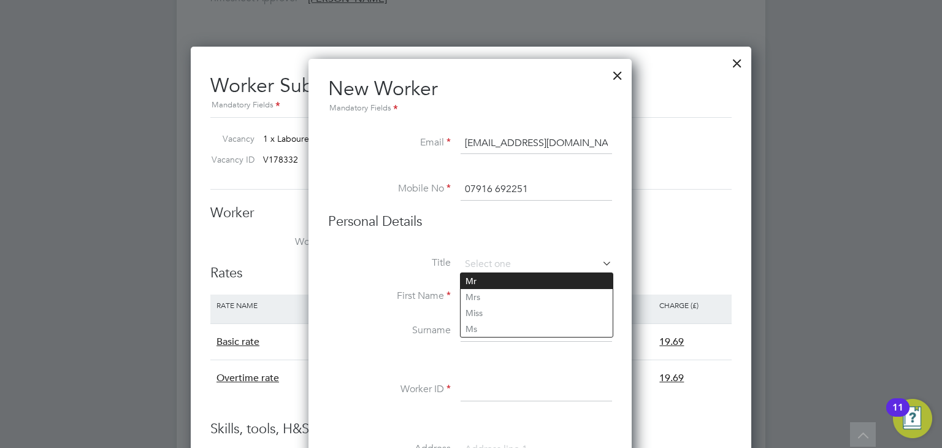
click at [492, 283] on li "Mr" at bounding box center [537, 281] width 152 height 16
type input "Mr"
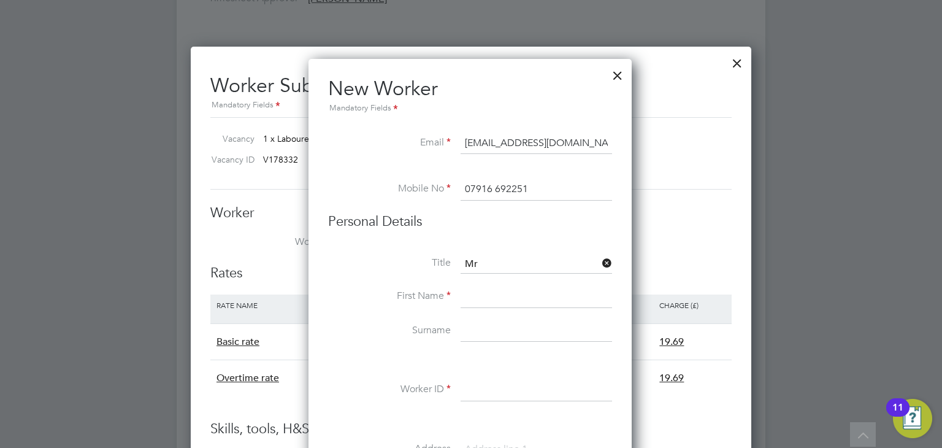
click at [482, 297] on input at bounding box center [536, 297] width 151 height 22
type input "George"
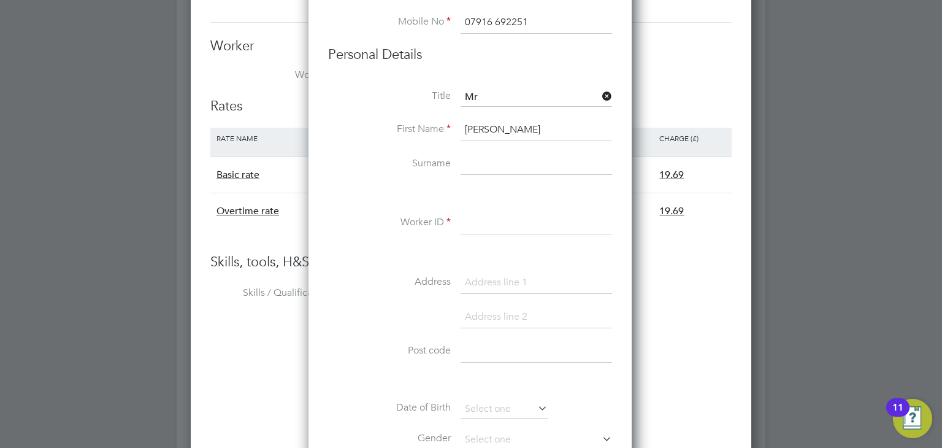
scroll to position [905, 0]
type input "Lowe"
click at [487, 219] on input at bounding box center [536, 221] width 151 height 22
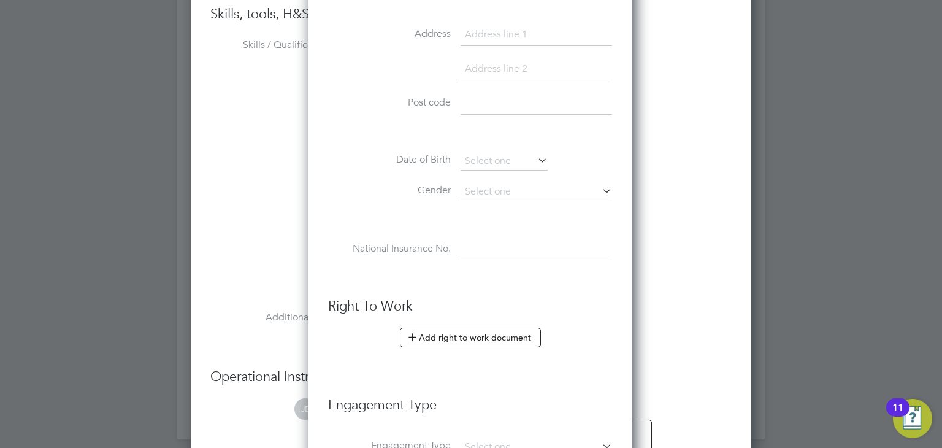
scroll to position [1386, 0]
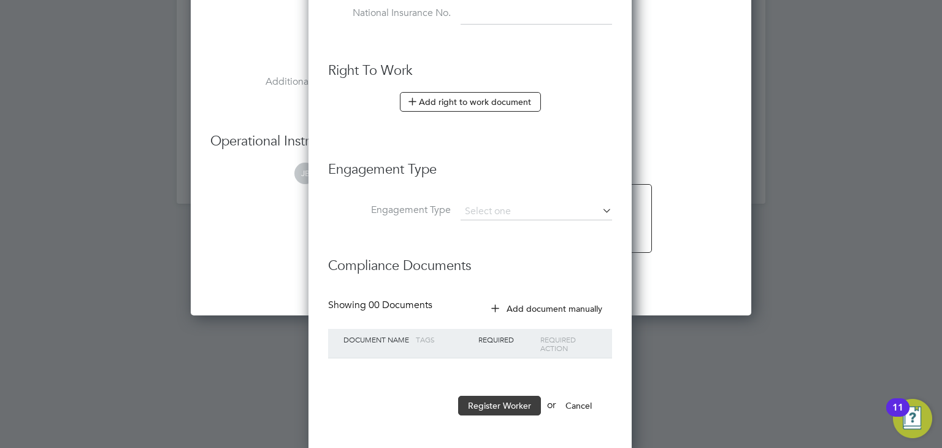
type input "CAN-4044"
click at [504, 404] on button "Register Worker" at bounding box center [499, 406] width 83 height 20
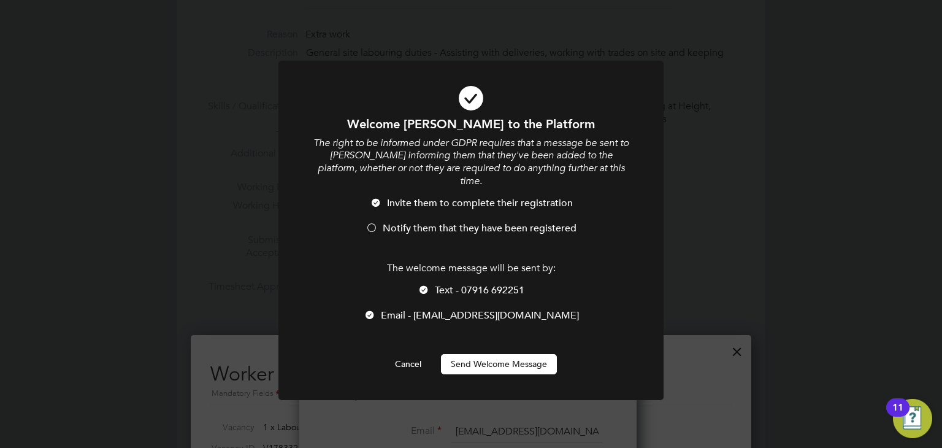
scroll to position [1040, 324]
click at [509, 354] on button "Send Welcome Message" at bounding box center [499, 364] width 116 height 20
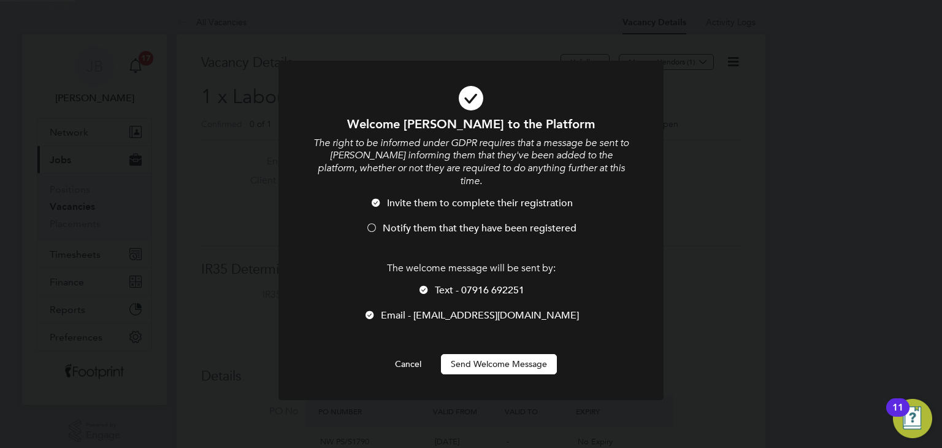
scroll to position [448, 0]
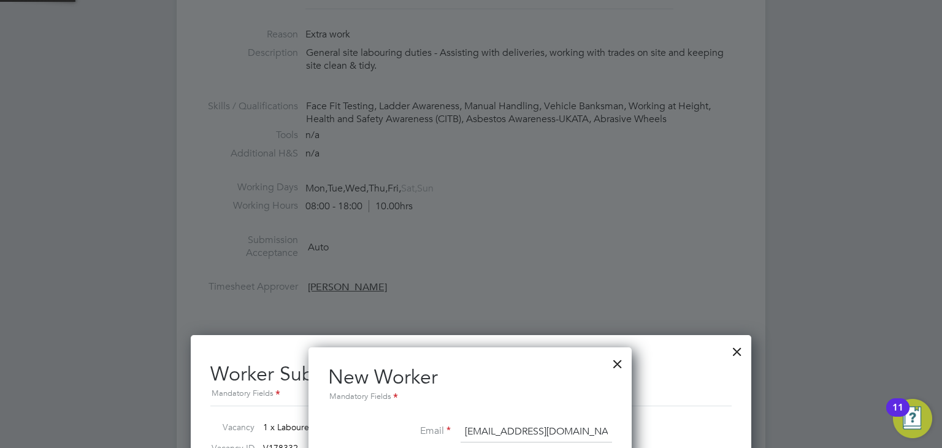
type input "George Lowe (CAN-4044)"
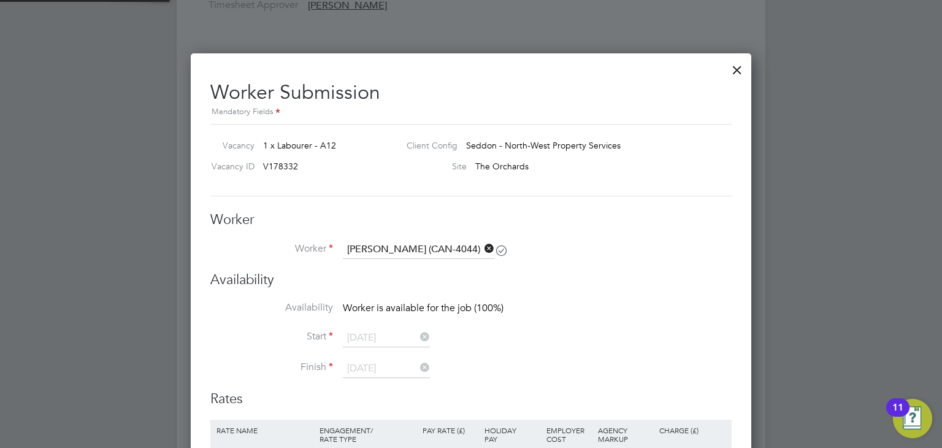
scroll to position [736, 0]
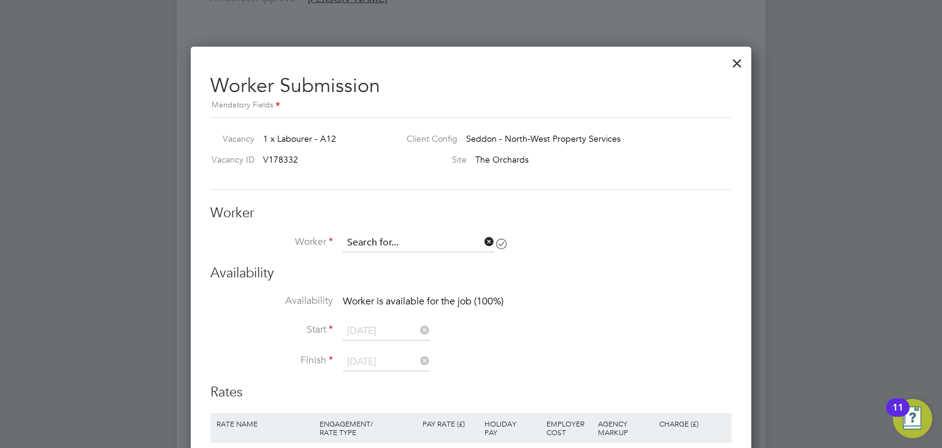
click at [386, 240] on input at bounding box center [418, 243] width 151 height 18
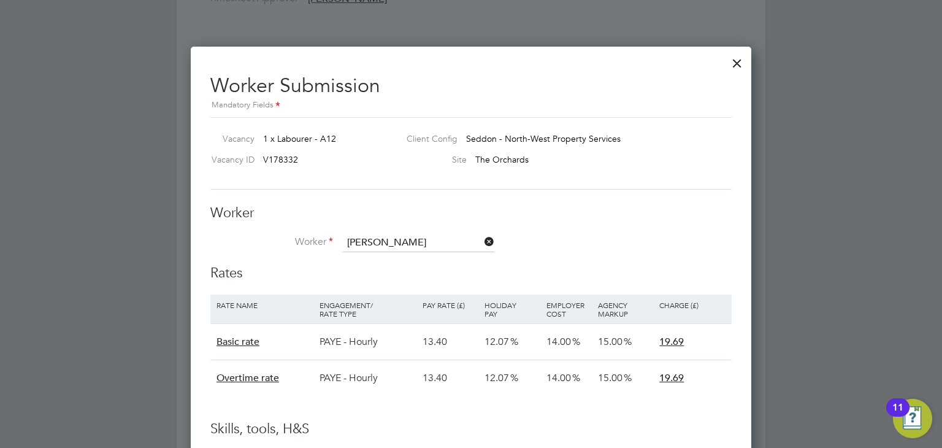
click at [426, 273] on li "George Lowe (CAN-4044)" at bounding box center [443, 276] width 200 height 17
type input "George Lowe (CAN-4044)"
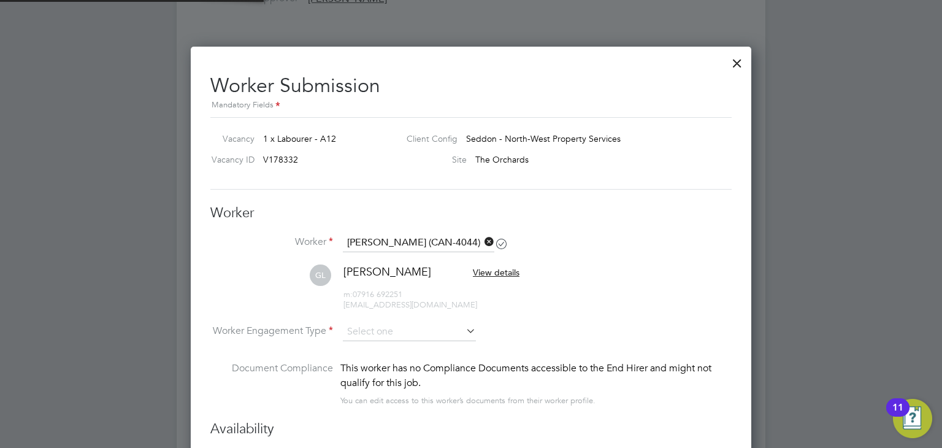
scroll to position [1190, 561]
click at [395, 323] on input at bounding box center [409, 332] width 133 height 18
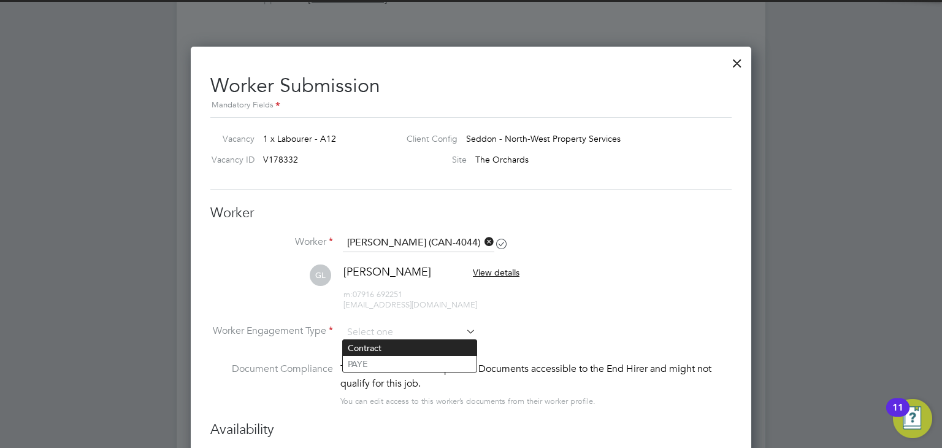
click at [402, 349] on li "Contract" at bounding box center [410, 348] width 134 height 16
type input "Contract"
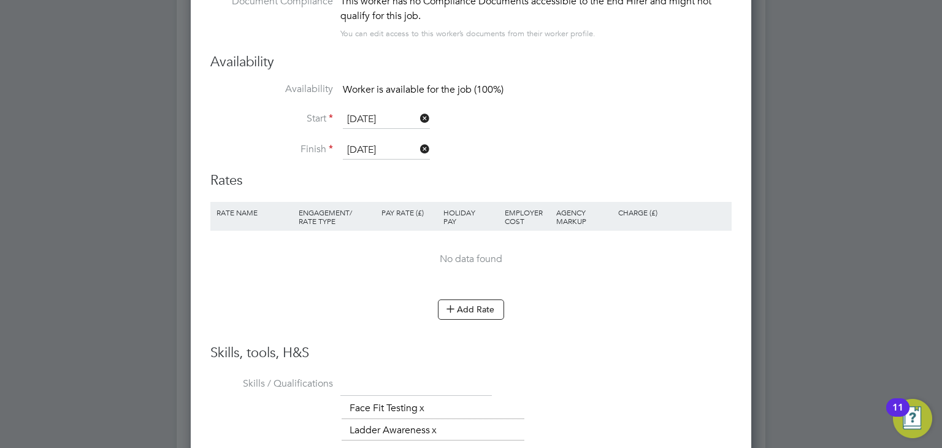
scroll to position [1104, 0]
click at [479, 299] on button "Add Rate" at bounding box center [471, 309] width 66 height 20
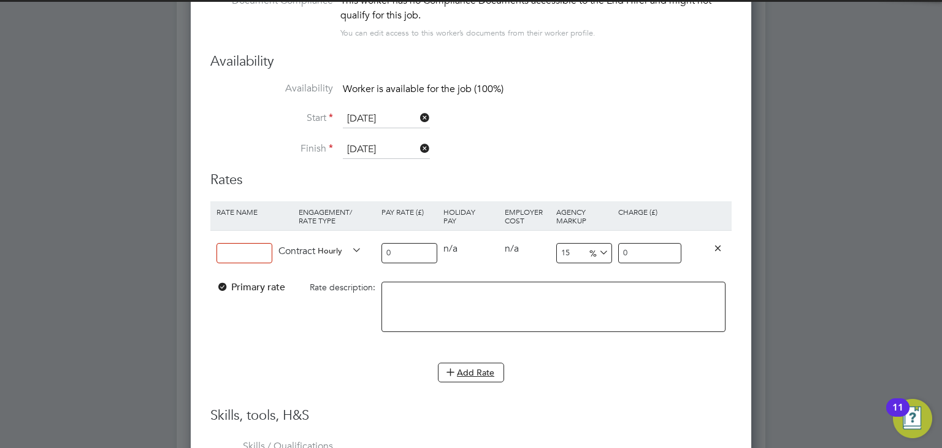
click at [240, 248] on input at bounding box center [245, 253] width 56 height 20
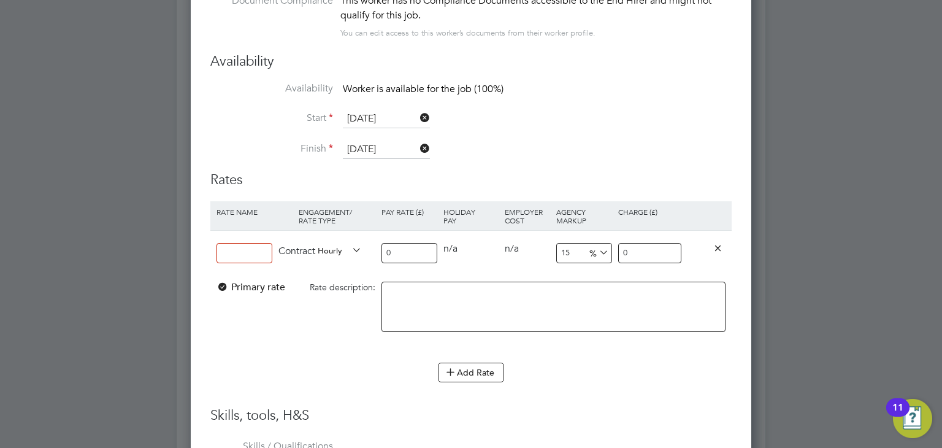
type input "Standard"
drag, startPoint x: 415, startPoint y: 247, endPoint x: 255, endPoint y: 266, distance: 160.5
click at [255, 266] on div "Standard Contract Hourly 0 0 n/a 0 n/a 15 0 % 0" at bounding box center [470, 252] width 521 height 45
type input "1"
type input "1.15"
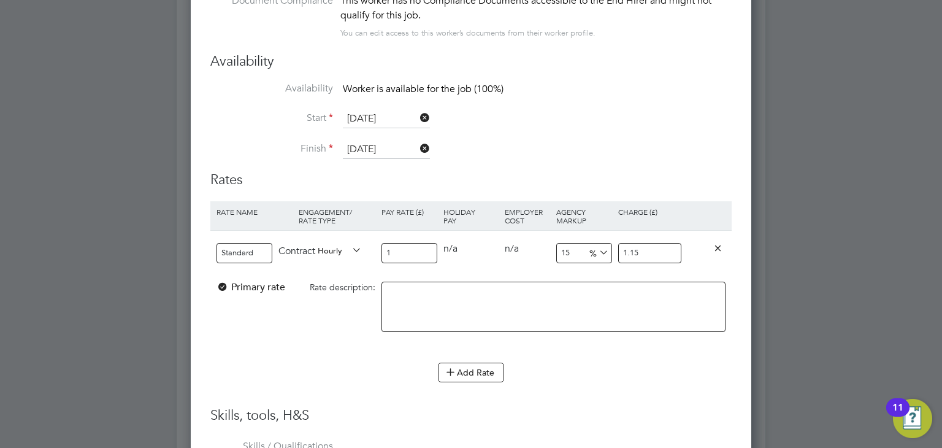
type input "16"
type input "18.4"
type input "16.1"
type input "18.515"
type input "16.18"
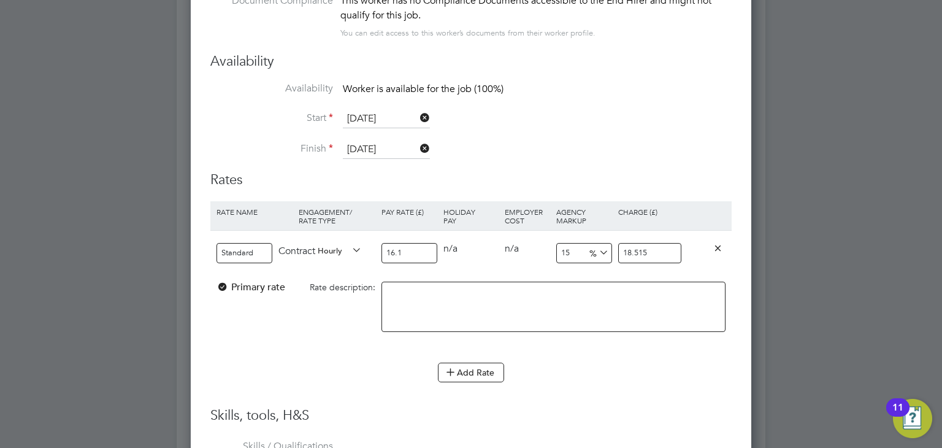
type input "18.607"
type input "16.18"
drag, startPoint x: 645, startPoint y: 252, endPoint x: 422, endPoint y: 251, distance: 222.6
click at [422, 250] on div "Standard Contract Hourly 16.18 0 n/a 0 n/a 15 2.427 % 18.607" at bounding box center [470, 252] width 521 height 45
type input "-87.63906056860321"
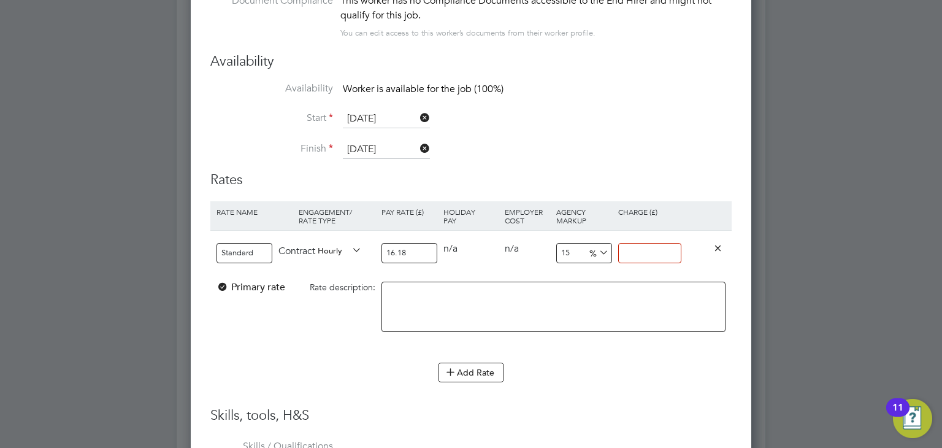
type input "2"
type input "29.789864029666255"
type input "21"
type input "30.407911001236094"
type input "21.1"
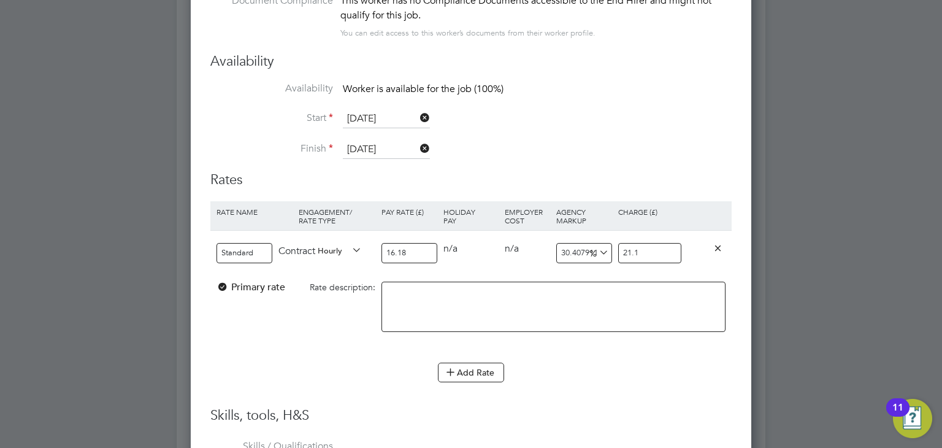
type input "30.902348578491967"
type input "21.18"
click at [620, 370] on div "Add Rate" at bounding box center [470, 372] width 521 height 20
drag, startPoint x: 665, startPoint y: 245, endPoint x: 495, endPoint y: 243, distance: 169.9
click at [495, 243] on div "Standard Contract Hourly 16.18 0 n/a 0 n/a 30.902348578491967 5 % 21.18" at bounding box center [470, 252] width 521 height 45
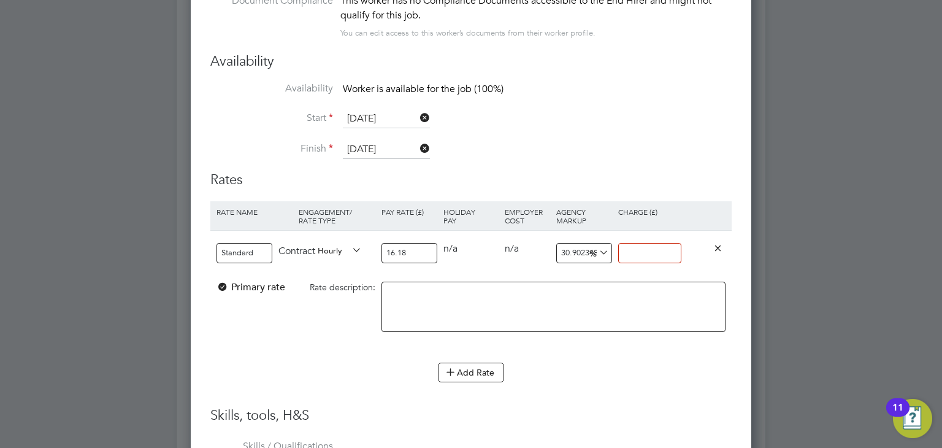
type input "-93.8195302843016"
type input "1"
type input "17.428924598269468"
type input "19"
type input "18.665018541409147"
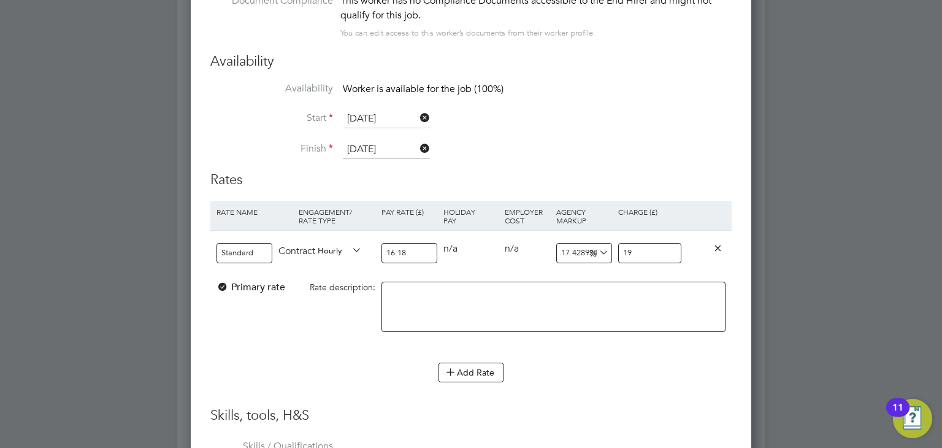
type input "19.2"
type input "19.03584672435105"
type input "19.26"
click at [592, 371] on div "Add Rate" at bounding box center [470, 372] width 521 height 20
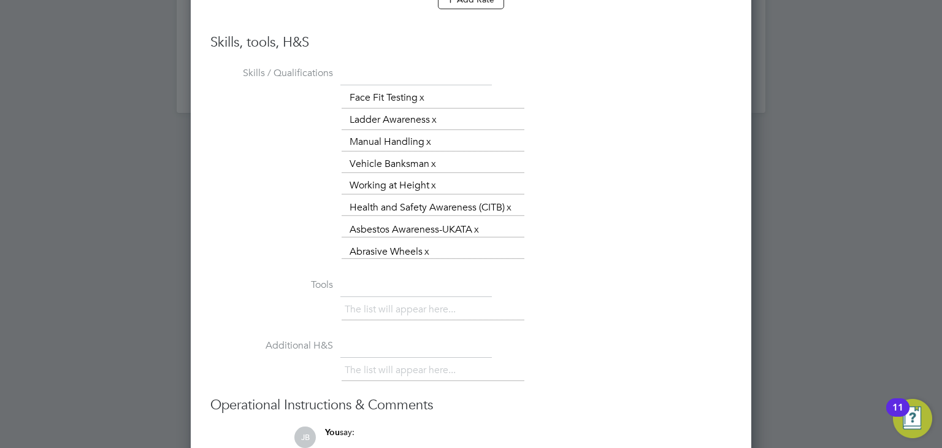
scroll to position [1603, 0]
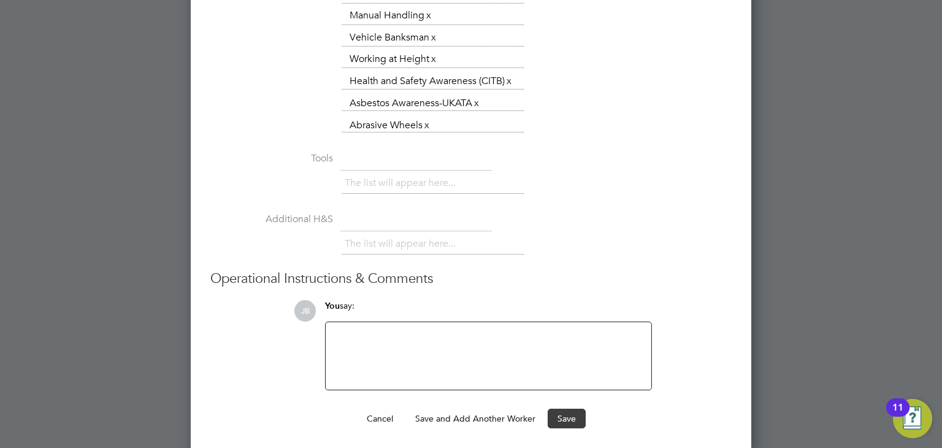
click at [576, 415] on button "Save" at bounding box center [567, 418] width 38 height 20
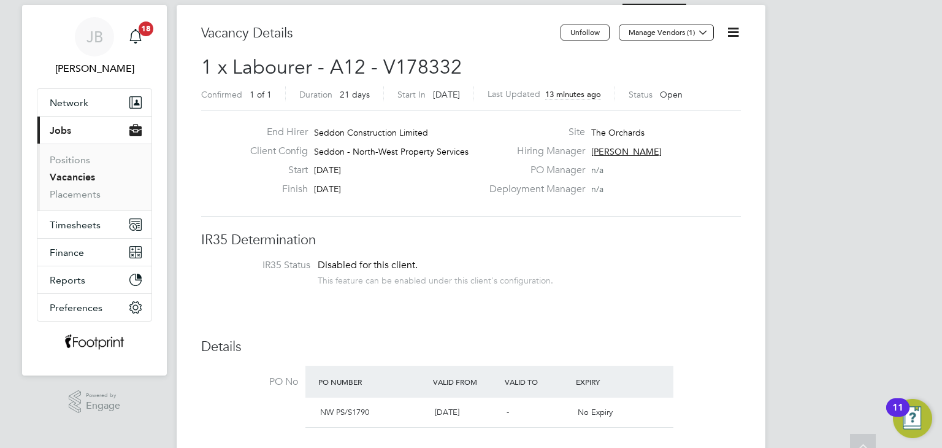
scroll to position [0, 0]
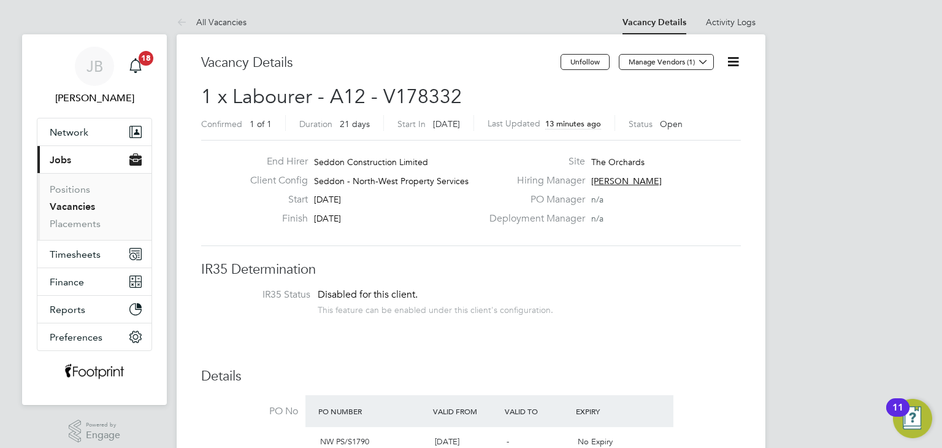
click at [736, 63] on icon at bounding box center [733, 61] width 15 height 15
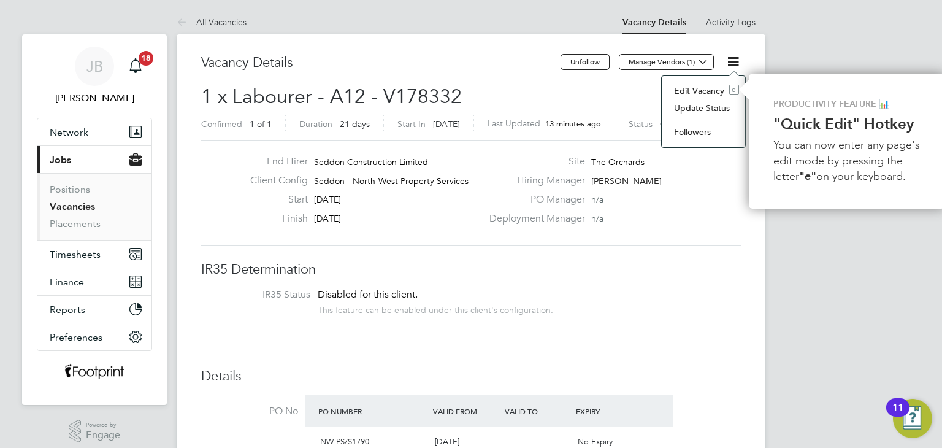
scroll to position [0, 2]
click at [693, 85] on li "Edit Vacancy e" at bounding box center [700, 90] width 71 height 17
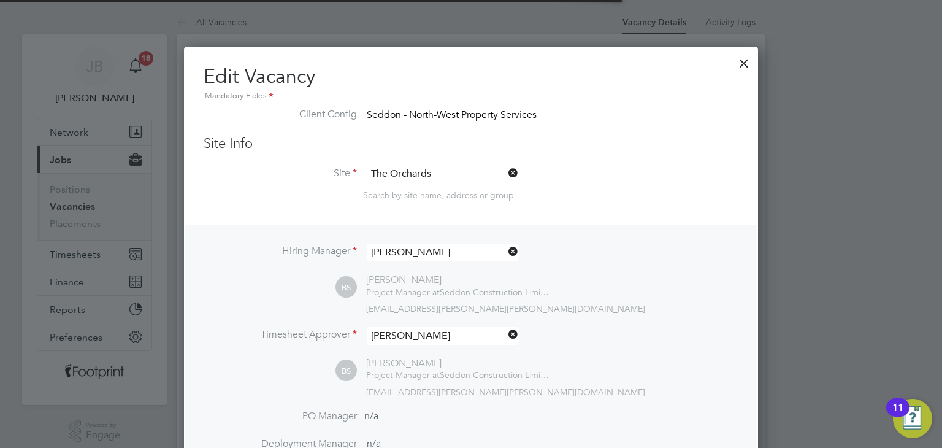
scroll to position [6, 6]
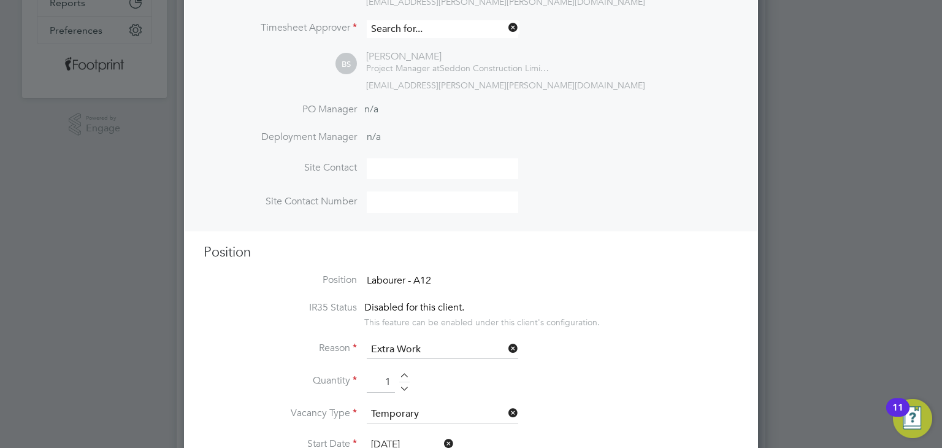
click at [416, 28] on input at bounding box center [442, 29] width 151 height 18
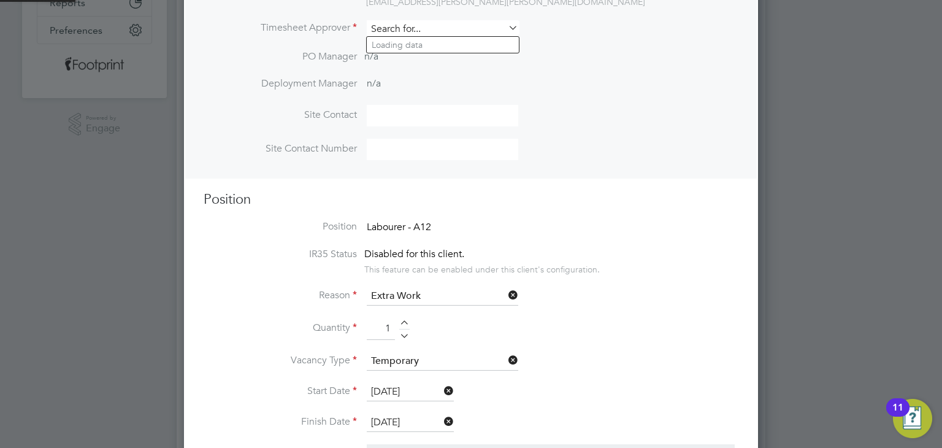
scroll to position [6, 6]
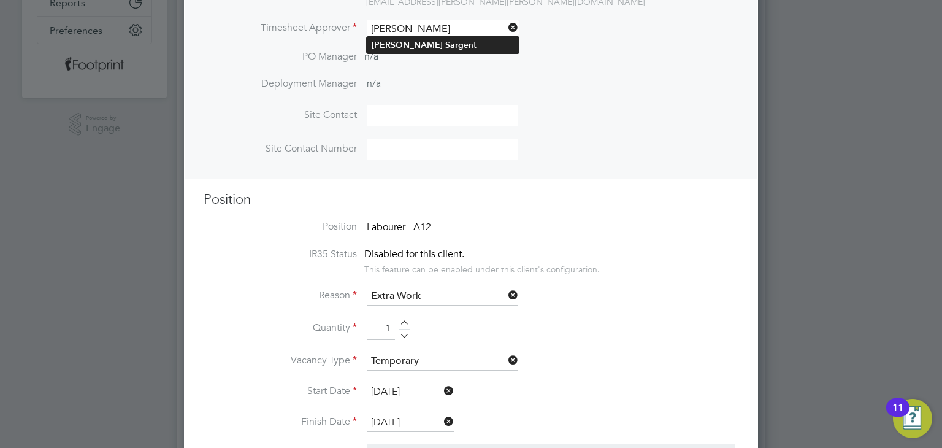
click at [426, 45] on li "Paul Sarg ent" at bounding box center [443, 45] width 152 height 17
type input "[PERSON_NAME]"
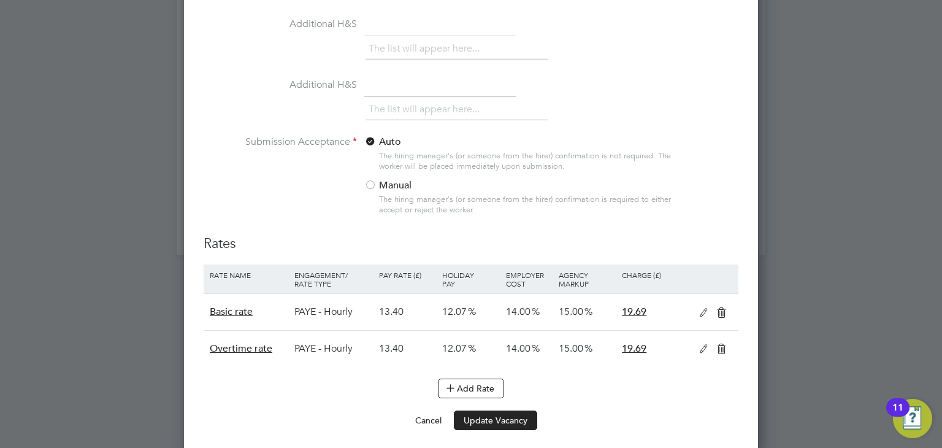
scroll to position [1335, 0]
click at [483, 410] on button "Update Vacancy" at bounding box center [495, 418] width 83 height 20
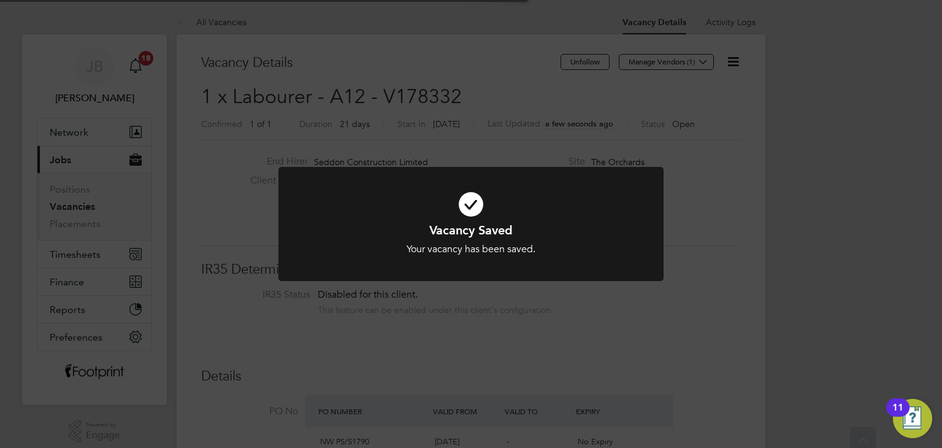
scroll to position [35, 85]
click at [533, 348] on div "Vacancy Saved Your vacancy has been saved. Cancel Okay" at bounding box center [471, 224] width 942 height 448
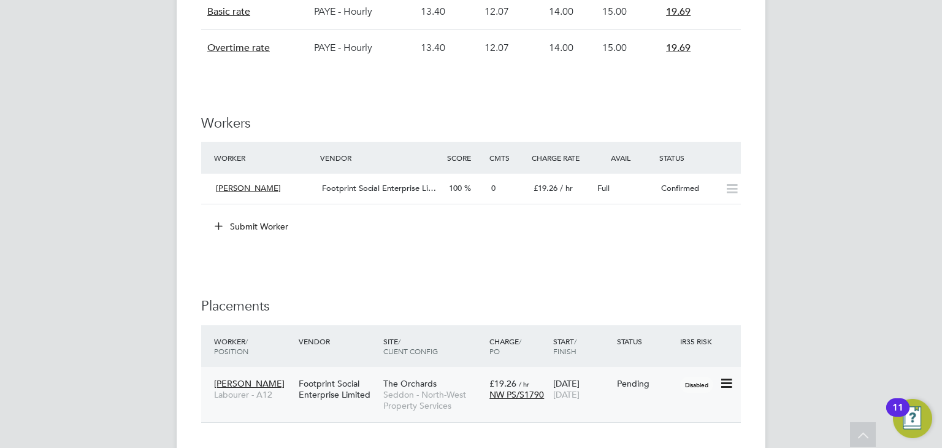
click at [726, 380] on icon at bounding box center [725, 383] width 12 height 15
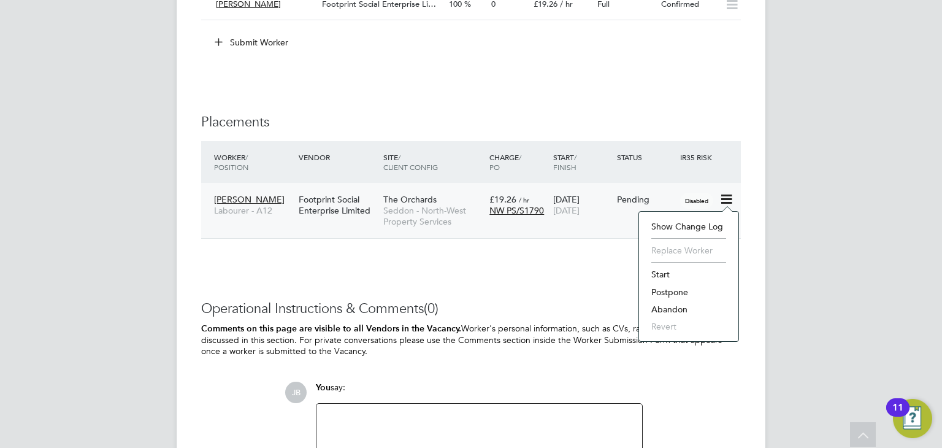
click at [661, 272] on li "Start" at bounding box center [688, 274] width 87 height 17
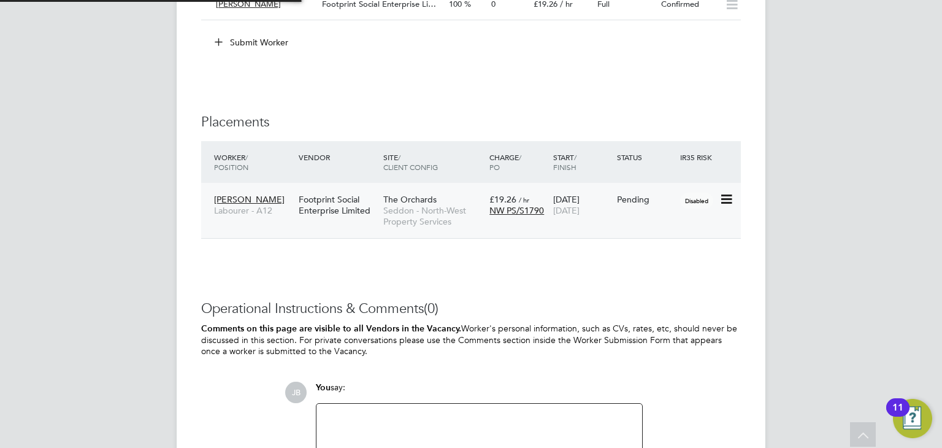
type input "Ben Stott"
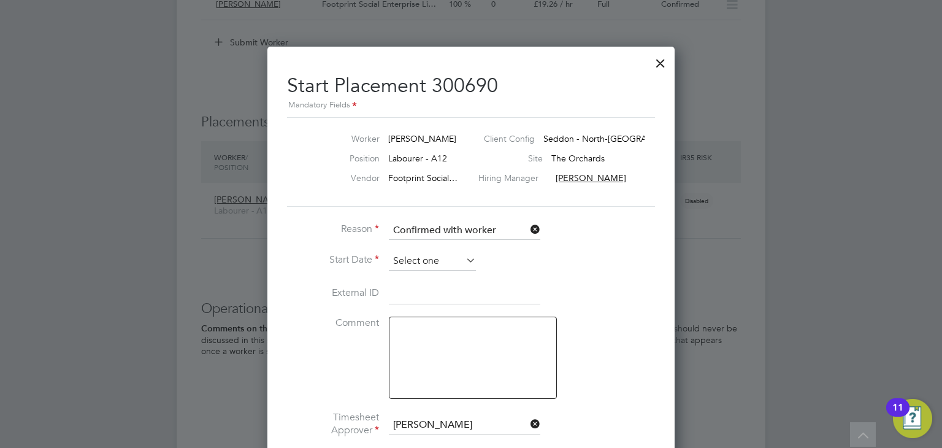
click at [411, 252] on input at bounding box center [432, 261] width 87 height 18
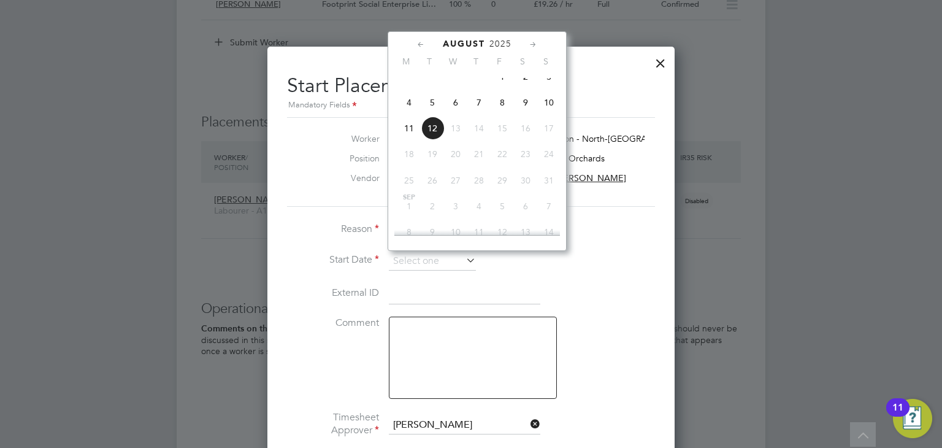
click at [412, 110] on span "4" at bounding box center [408, 102] width 23 height 23
type input "04 Aug 2025"
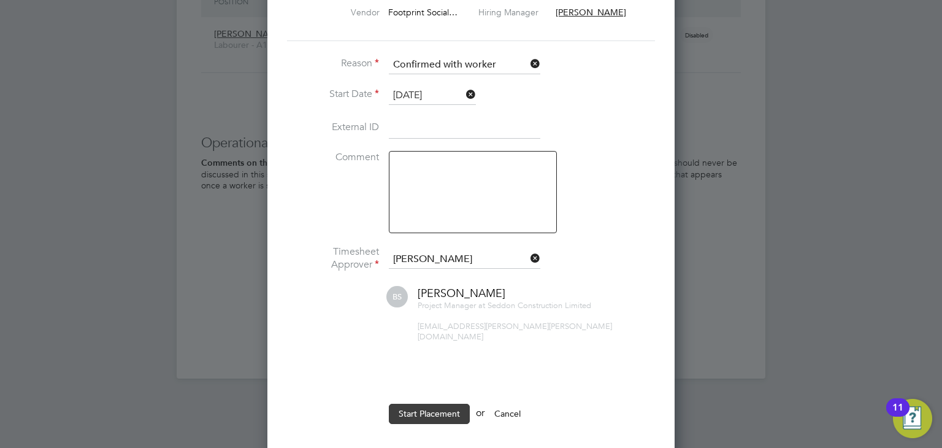
click at [433, 404] on button "Start Placement" at bounding box center [429, 414] width 81 height 20
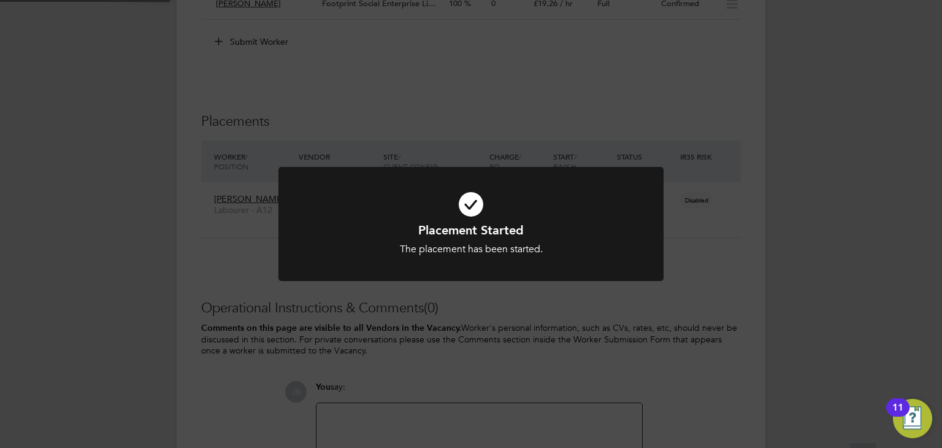
click at [182, 321] on div "Placement Started The placement has been started. Cancel Okay" at bounding box center [471, 224] width 942 height 448
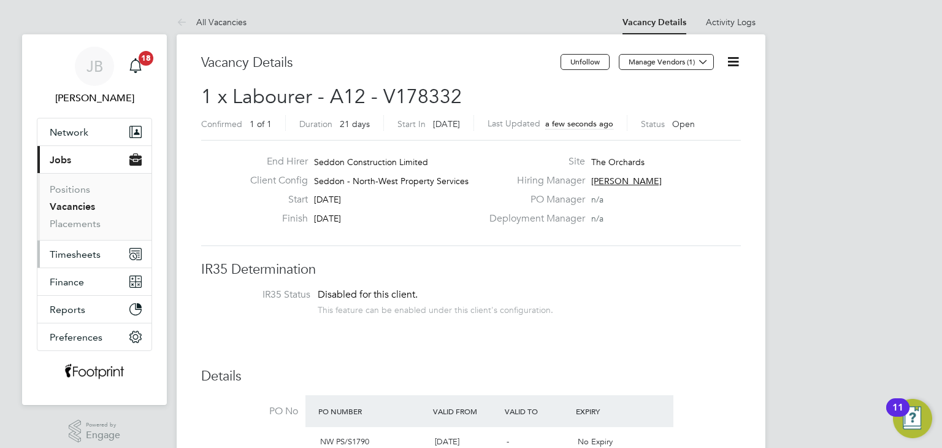
click at [81, 258] on span "Timesheets" at bounding box center [75, 254] width 51 height 12
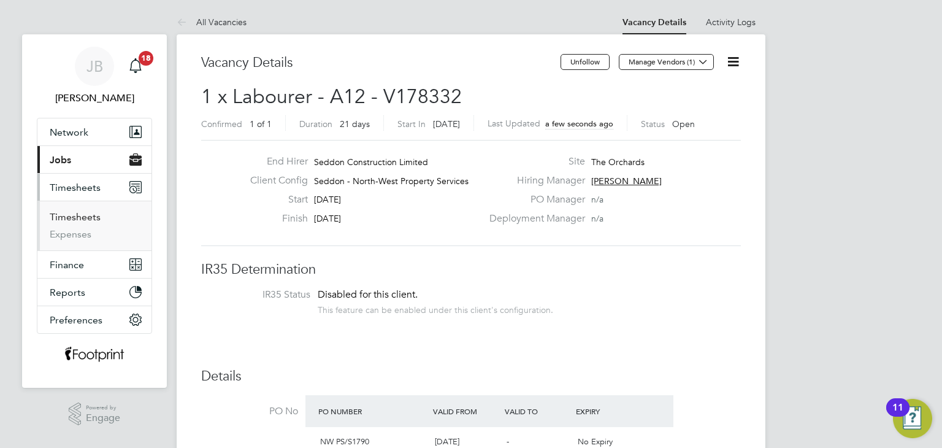
click at [74, 216] on link "Timesheets" at bounding box center [75, 217] width 51 height 12
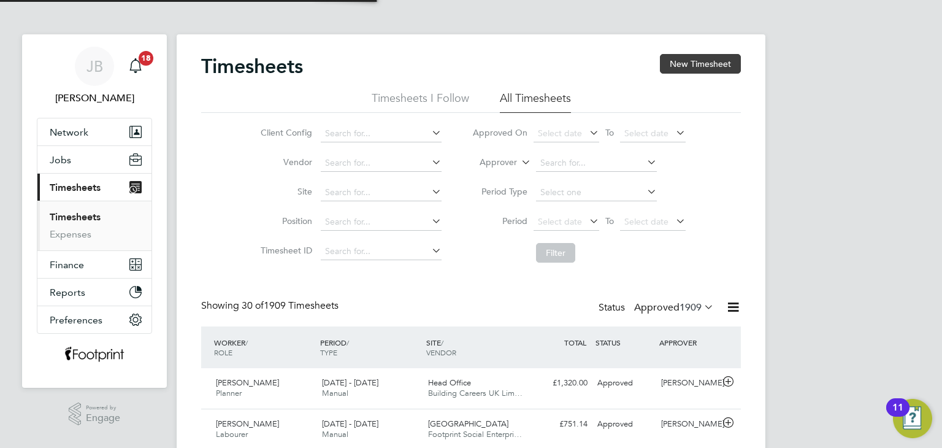
click at [712, 66] on button "New Timesheet" at bounding box center [700, 64] width 81 height 20
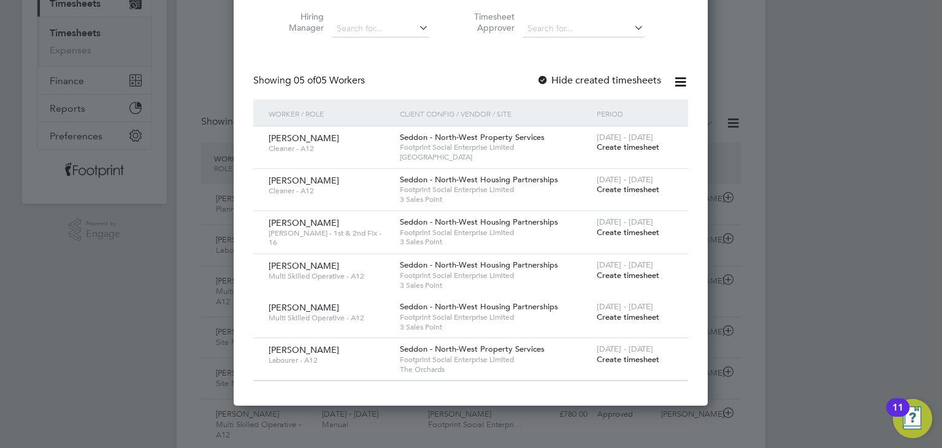
click at [623, 356] on span "Create timesheet" at bounding box center [628, 359] width 63 height 10
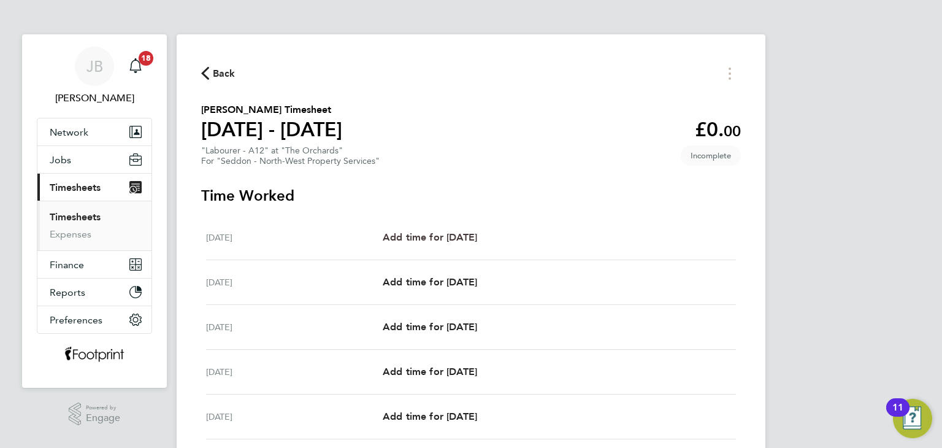
click at [454, 240] on span "Add time for Mon 04 Aug" at bounding box center [430, 237] width 94 height 12
select select "30"
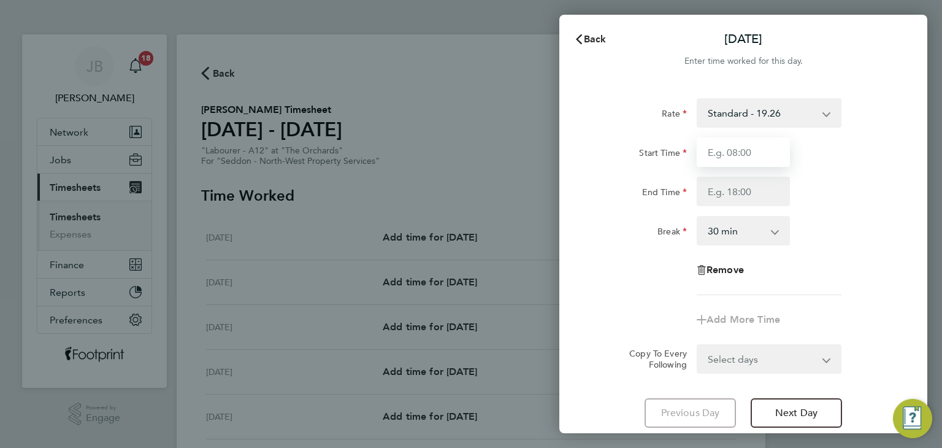
click at [741, 143] on input "Start Time" at bounding box center [743, 151] width 93 height 29
type input "07:30"
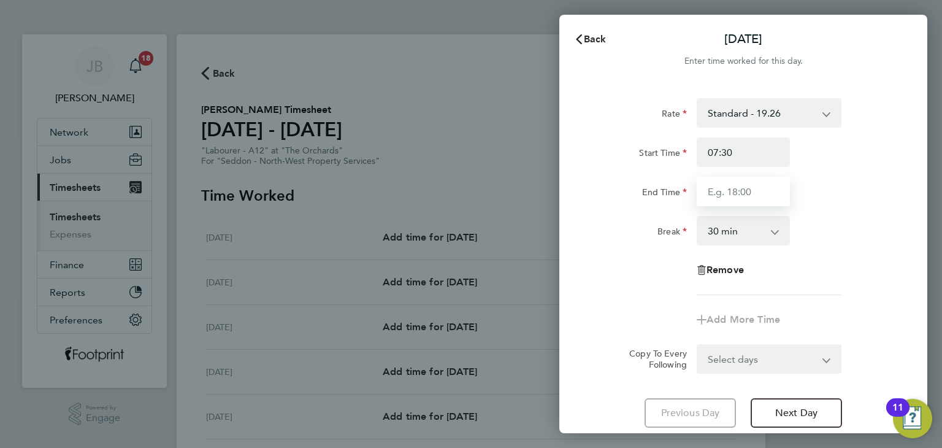
click at [748, 187] on input "End Time" at bounding box center [743, 191] width 93 height 29
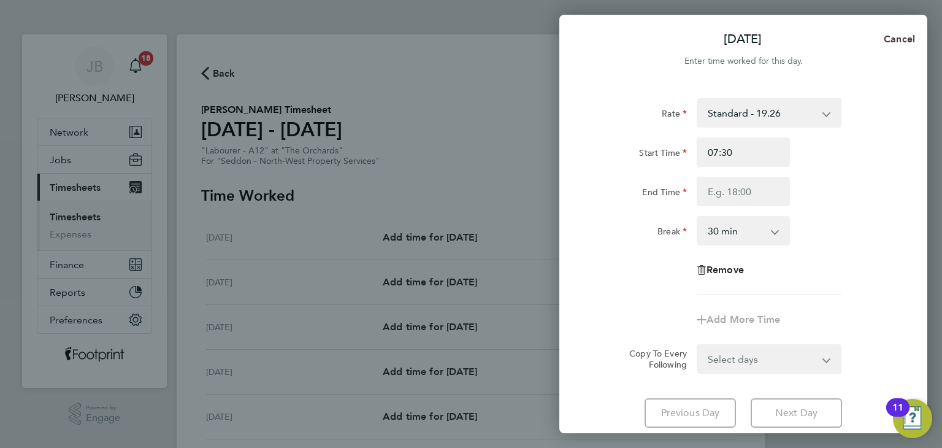
click at [895, 39] on span "Cancel" at bounding box center [897, 39] width 35 height 12
select select "30"
click at [574, 42] on icon "button" at bounding box center [579, 39] width 10 height 10
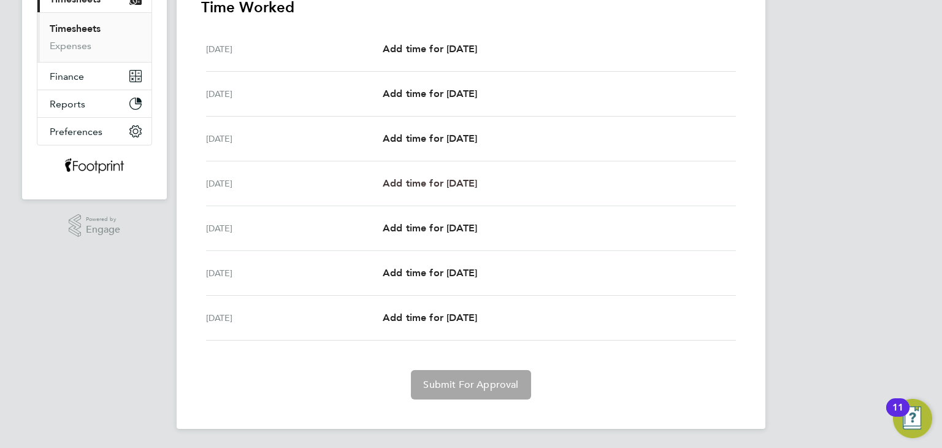
click at [466, 183] on span "Add time for Thu 07 Aug" at bounding box center [430, 183] width 94 height 12
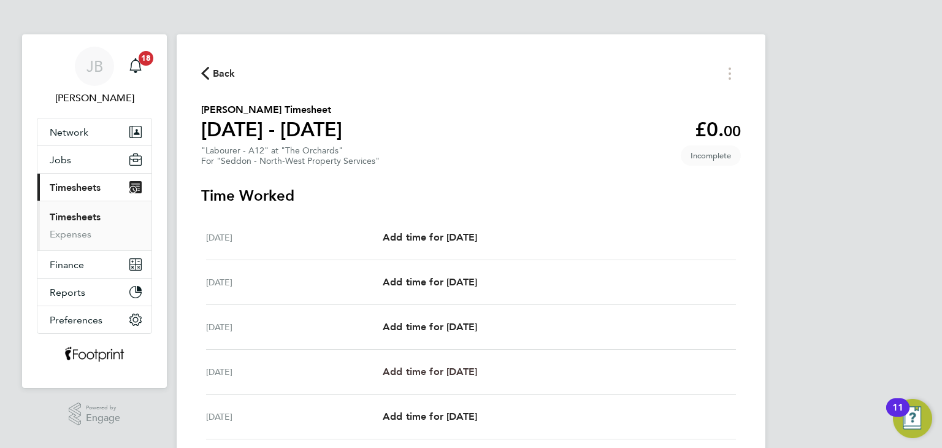
select select "30"
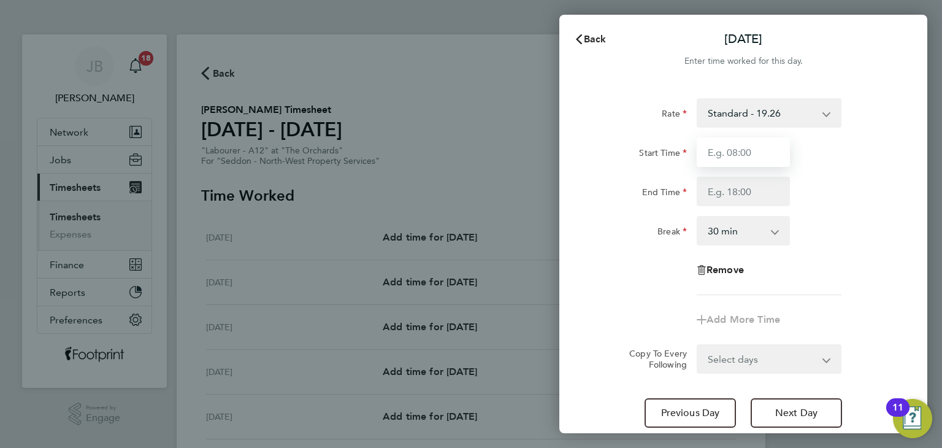
click at [751, 155] on input "Start Time" at bounding box center [743, 151] width 93 height 29
type input "07:30"
click at [746, 195] on input "End Time" at bounding box center [743, 191] width 93 height 29
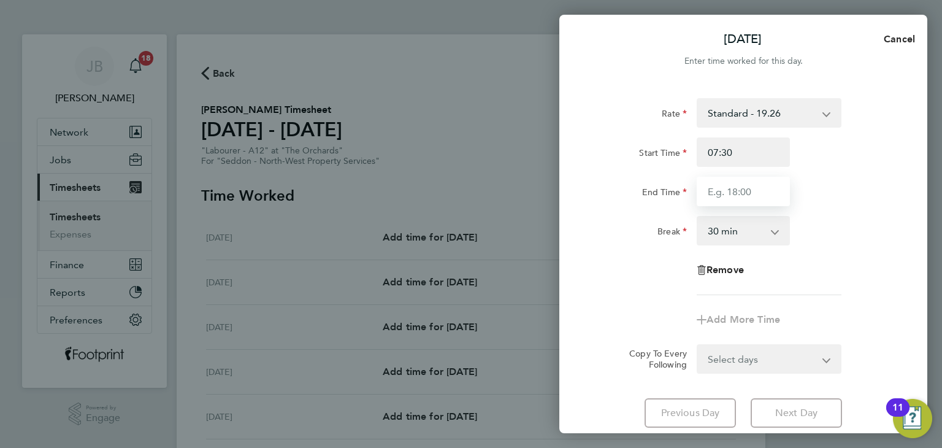
type input "16:00"
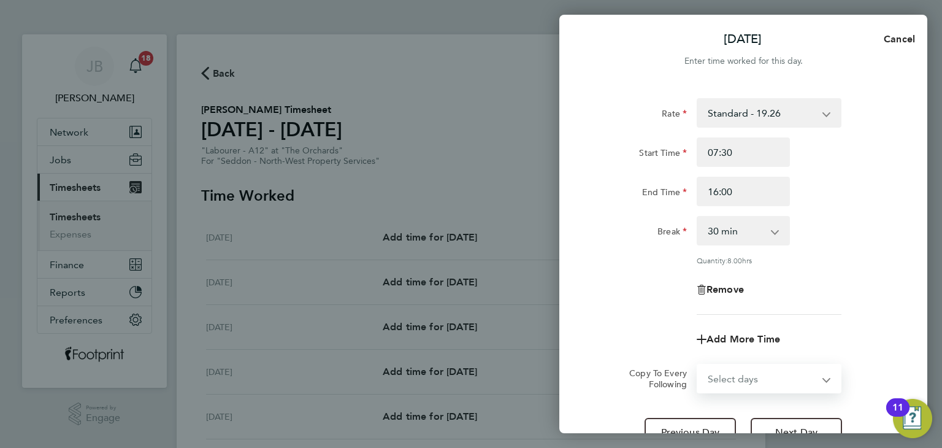
click at [738, 344] on form "Rate Standard - 19.26 Start Time 07:30 End Time 16:00 Break 0 min 15 min 30 min…" at bounding box center [743, 245] width 299 height 295
select select "FRI"
click at [698, 365] on select "Select days Day Weekend (Sat-Sun) Friday Saturday Sunday" at bounding box center [762, 378] width 129 height 27
select select "2025-08-10"
click at [660, 314] on app-timesheet-line-form-group "Rate Standard - 19.26 Start Time 07:30 End Time 16:00 Break 0 min 15 min 30 min…" at bounding box center [743, 226] width 299 height 256
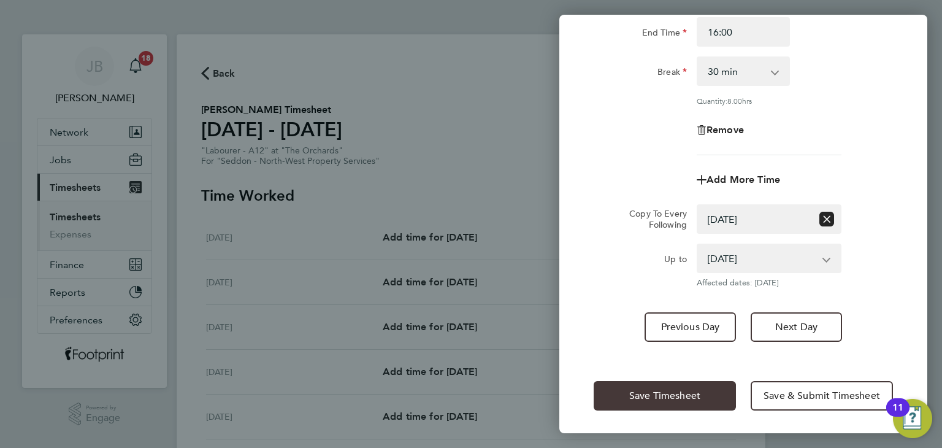
click at [679, 397] on span "Save Timesheet" at bounding box center [664, 395] width 71 height 12
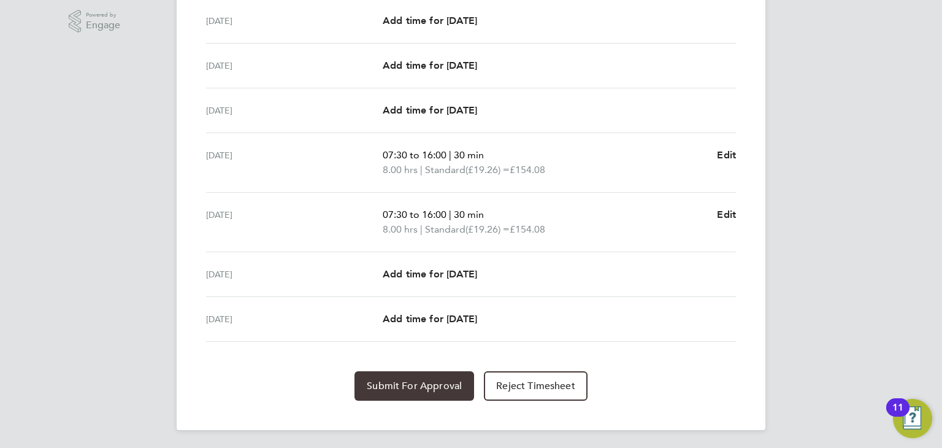
click at [416, 386] on span "Submit For Approval" at bounding box center [414, 386] width 95 height 12
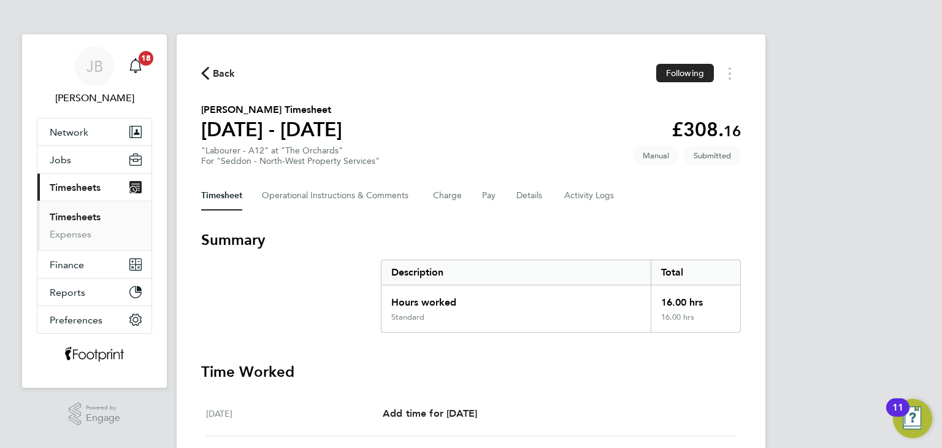
click at [88, 217] on link "Timesheets" at bounding box center [75, 217] width 51 height 12
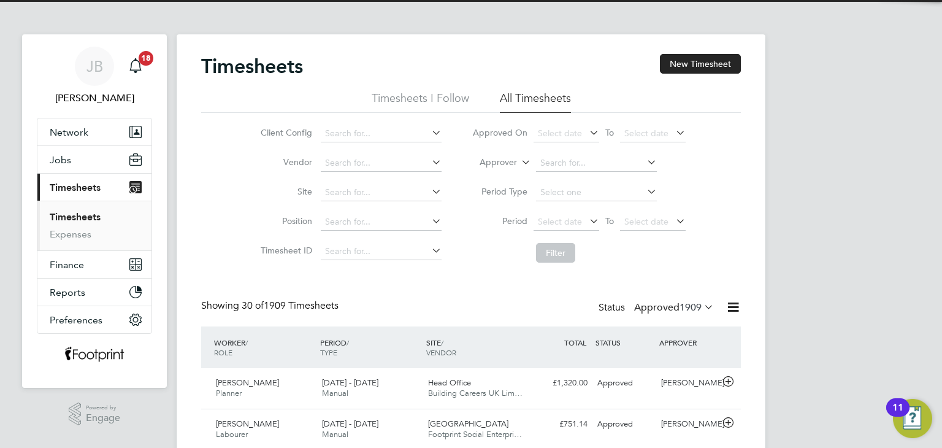
click at [681, 306] on span "1909" at bounding box center [691, 307] width 22 height 12
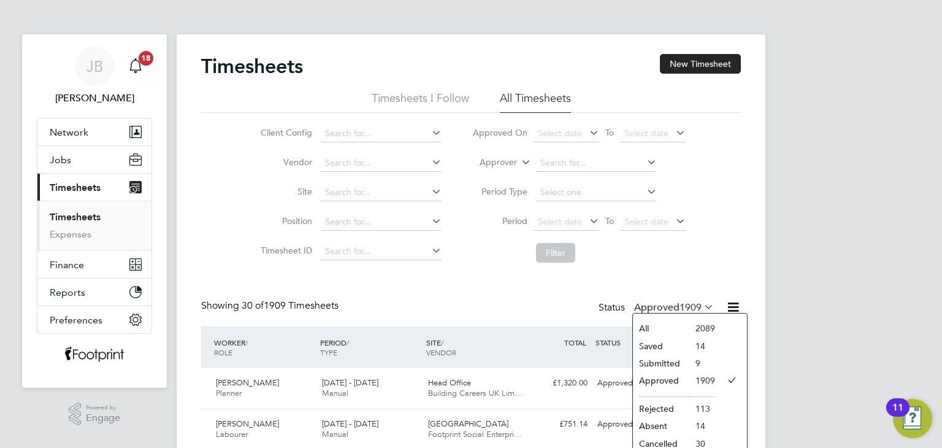
click at [677, 362] on li "Submitted" at bounding box center [661, 362] width 56 height 17
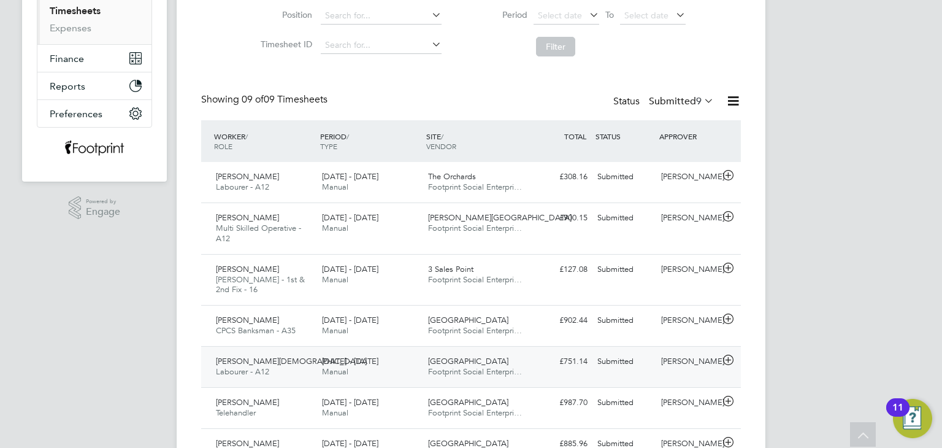
click at [672, 359] on div "[PERSON_NAME]" at bounding box center [688, 361] width 64 height 20
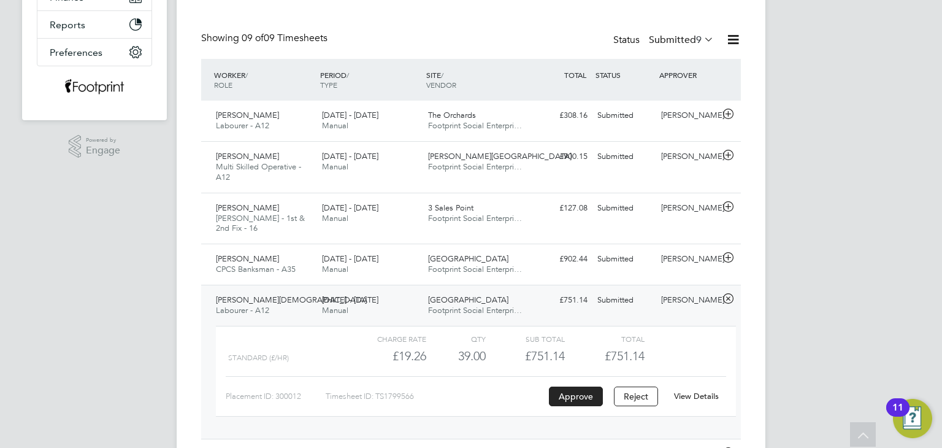
click at [694, 391] on link "View Details" at bounding box center [696, 396] width 45 height 10
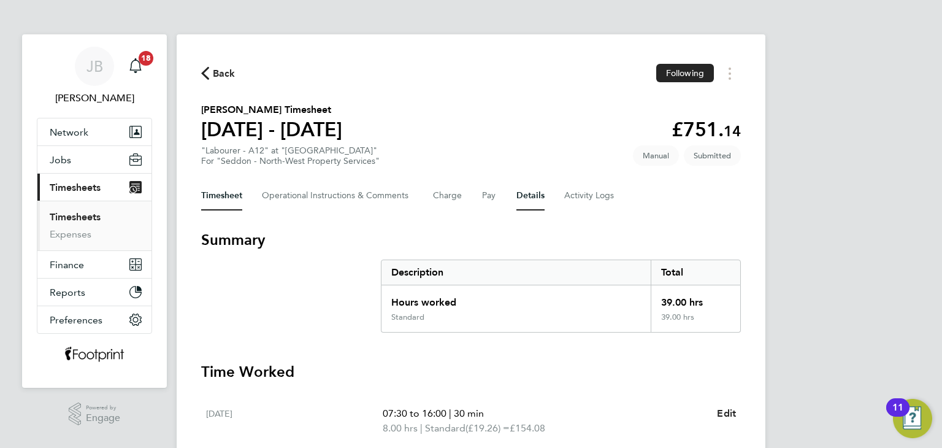
click at [540, 199] on button "Details" at bounding box center [530, 195] width 28 height 29
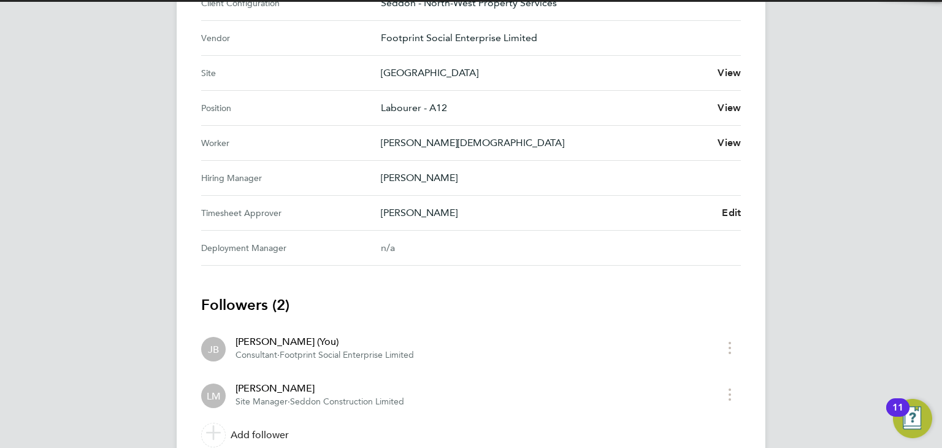
scroll to position [524, 0]
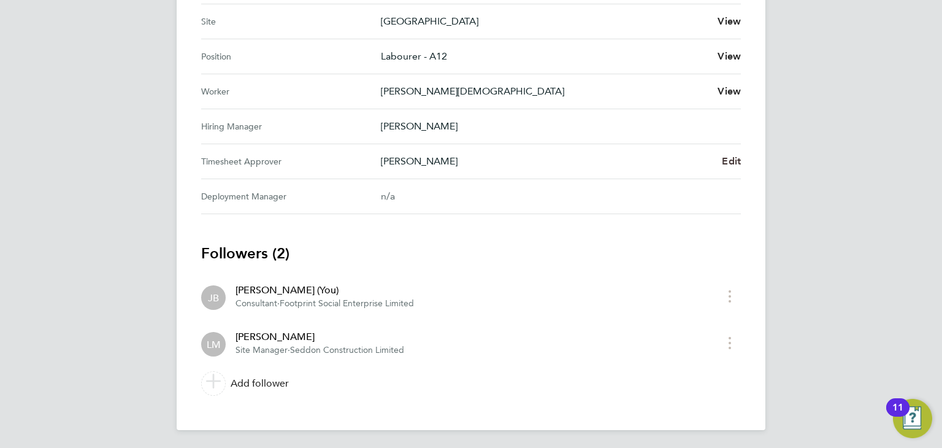
click at [734, 158] on span "Edit" at bounding box center [731, 161] width 19 height 12
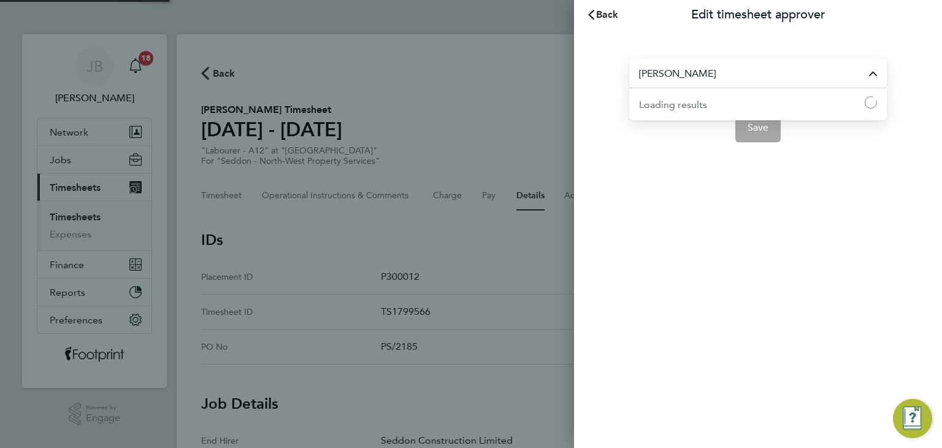
click at [736, 75] on input "[PERSON_NAME]" at bounding box center [758, 73] width 258 height 29
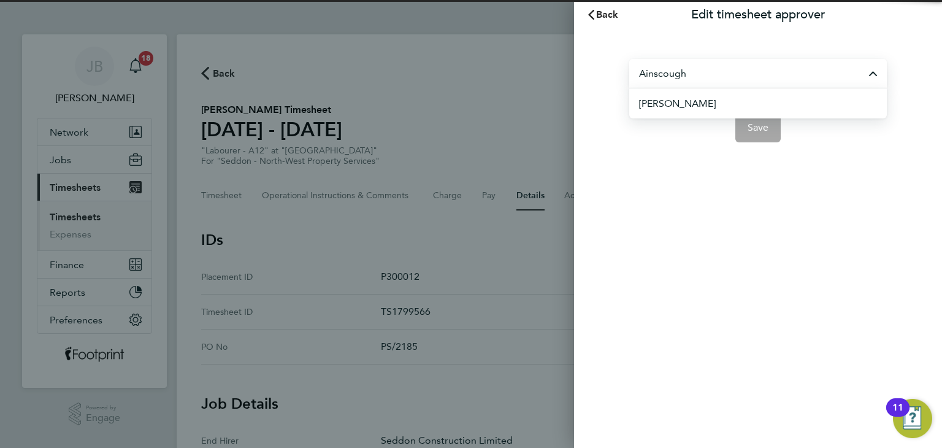
click at [705, 107] on span "[PERSON_NAME]" at bounding box center [677, 103] width 77 height 15
type input "[PERSON_NAME]"
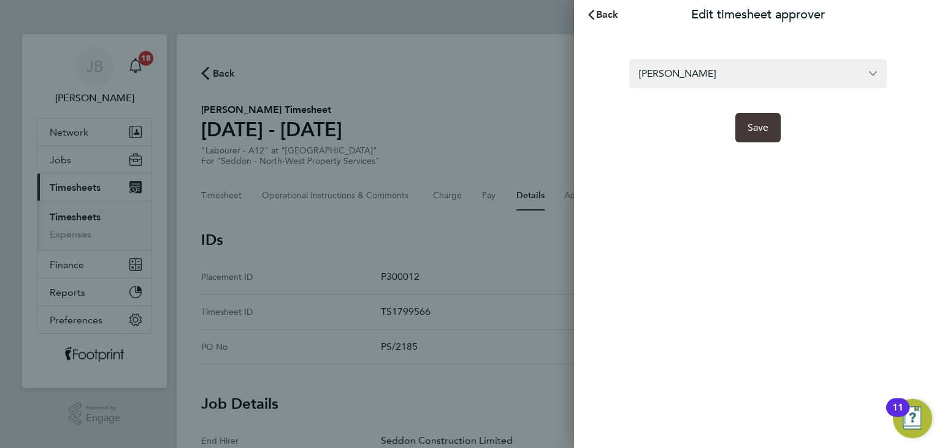
click at [779, 123] on button "Save" at bounding box center [758, 127] width 46 height 29
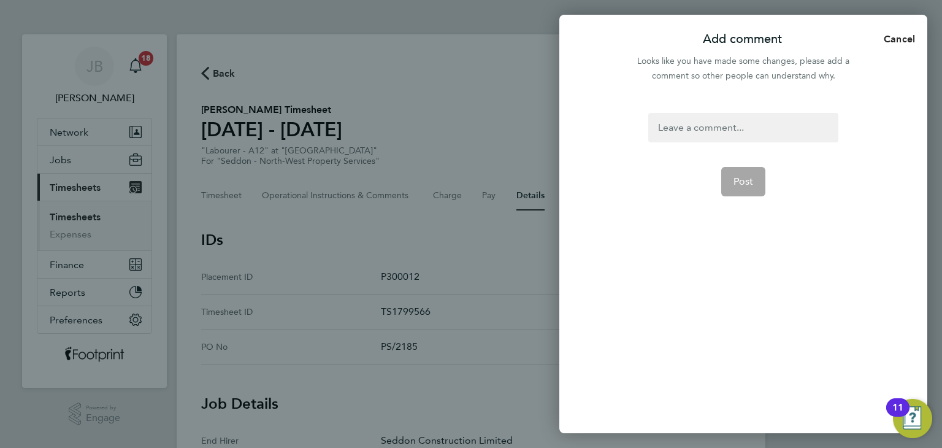
click at [743, 131] on div at bounding box center [743, 127] width 190 height 29
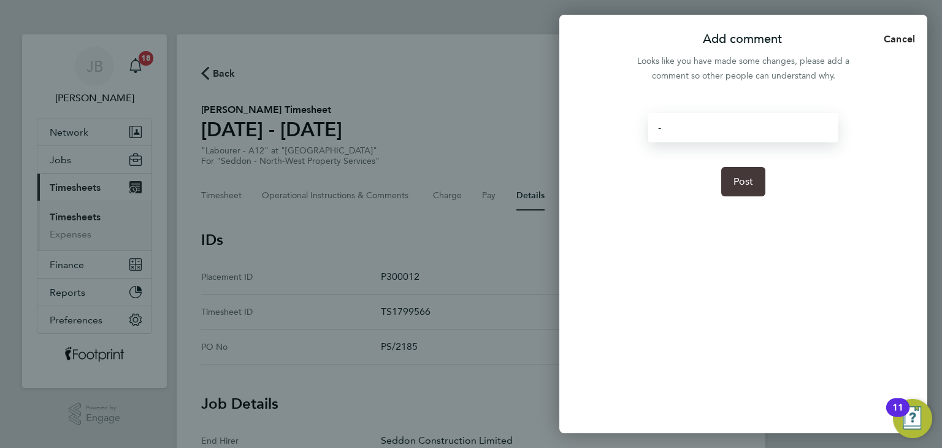
click at [748, 182] on span "Post" at bounding box center [744, 181] width 20 height 12
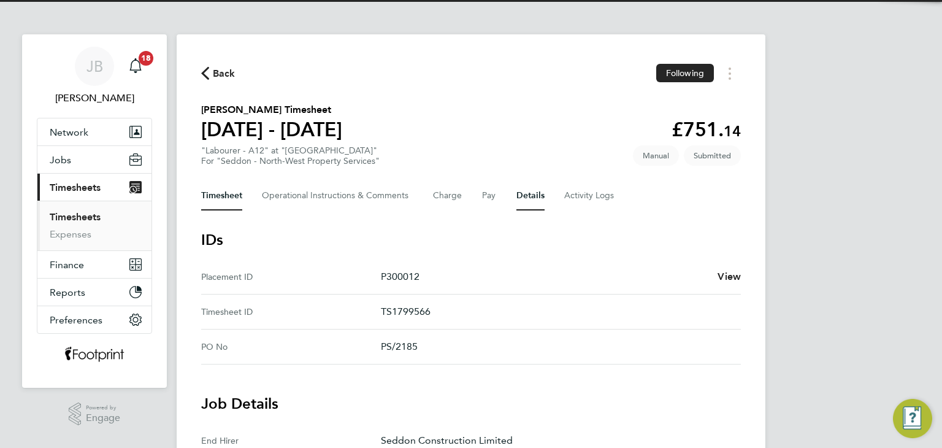
click at [209, 195] on button "Timesheet" at bounding box center [221, 195] width 41 height 29
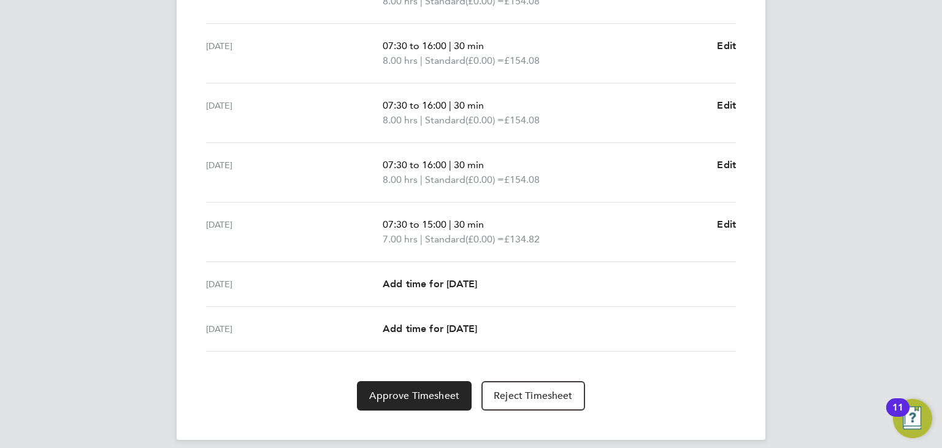
scroll to position [61, 0]
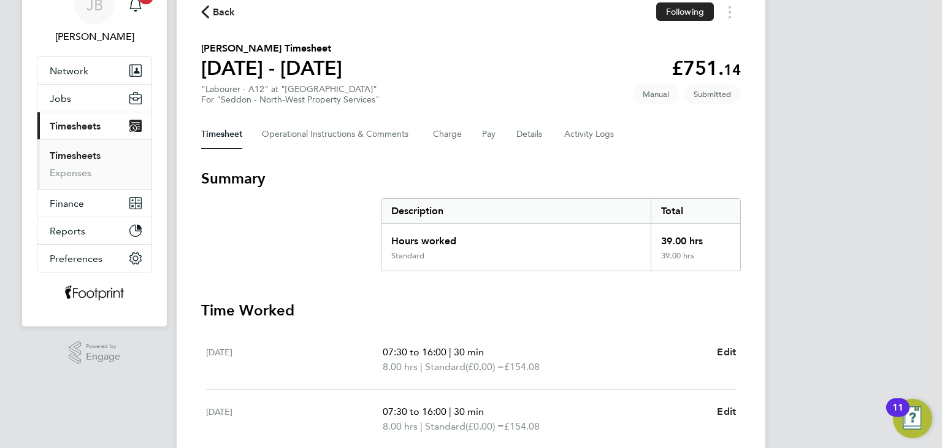
click at [93, 153] on link "Timesheets" at bounding box center [75, 156] width 51 height 12
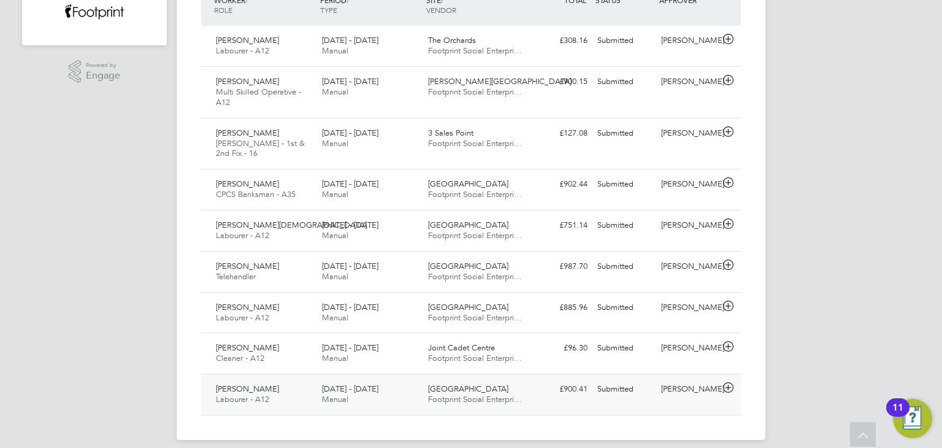
click at [683, 379] on div "[PERSON_NAME]" at bounding box center [688, 389] width 64 height 20
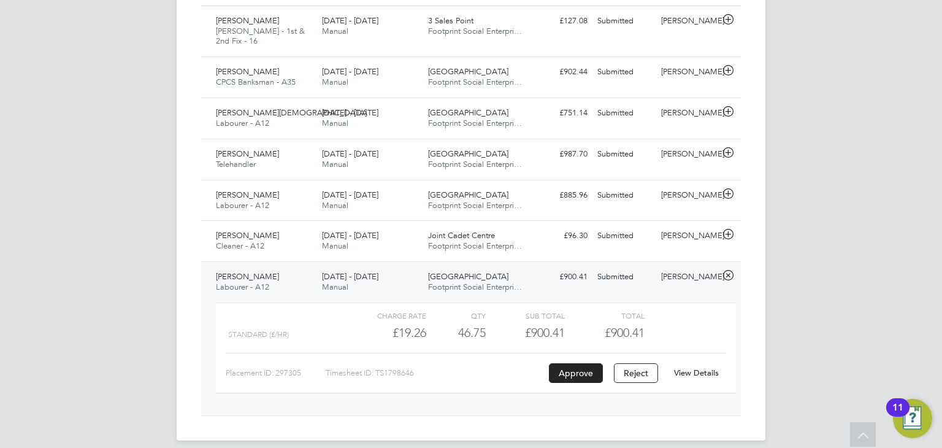
click at [686, 367] on link "View Details" at bounding box center [696, 372] width 45 height 10
click at [461, 282] on span "Footprint Social Enterpri…" at bounding box center [475, 287] width 94 height 10
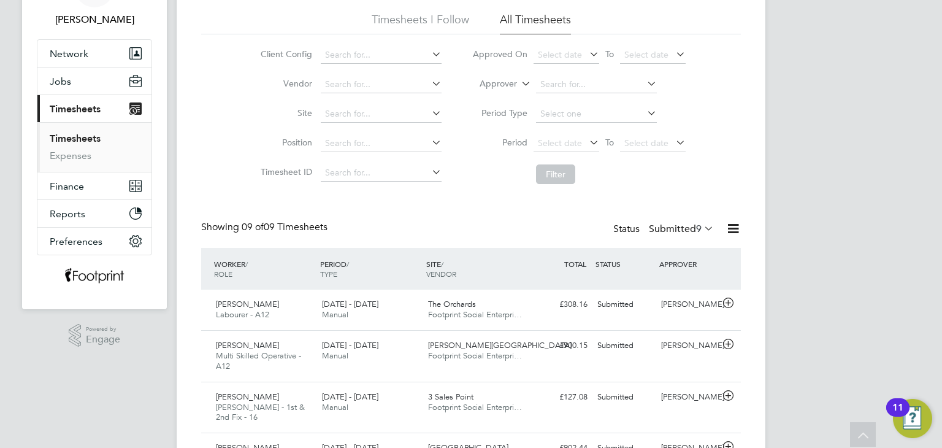
scroll to position [36, 0]
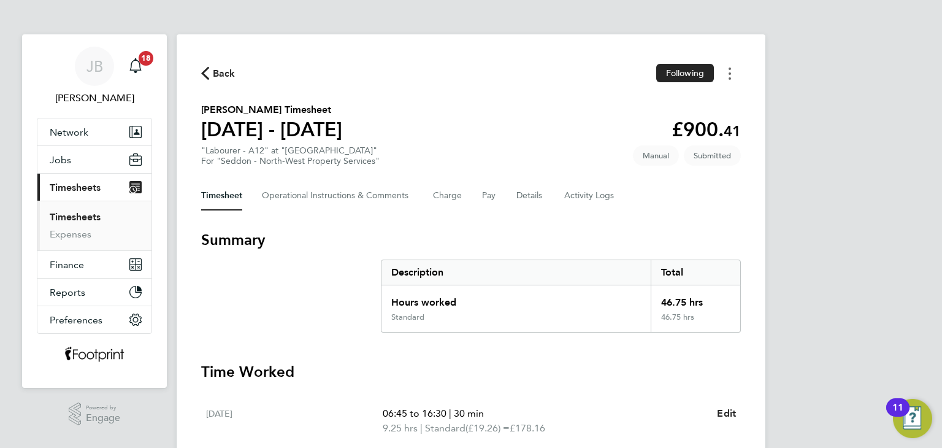
click at [727, 77] on button "Timesheets Menu" at bounding box center [730, 73] width 22 height 19
drag, startPoint x: 554, startPoint y: 197, endPoint x: 438, endPoint y: 205, distance: 116.2
click at [553, 197] on div "Timesheet Operational Instructions & Comments Charge Pay Details Activity Logs" at bounding box center [471, 195] width 540 height 29
click at [310, 202] on Comments-tab "Operational Instructions & Comments" at bounding box center [337, 195] width 151 height 29
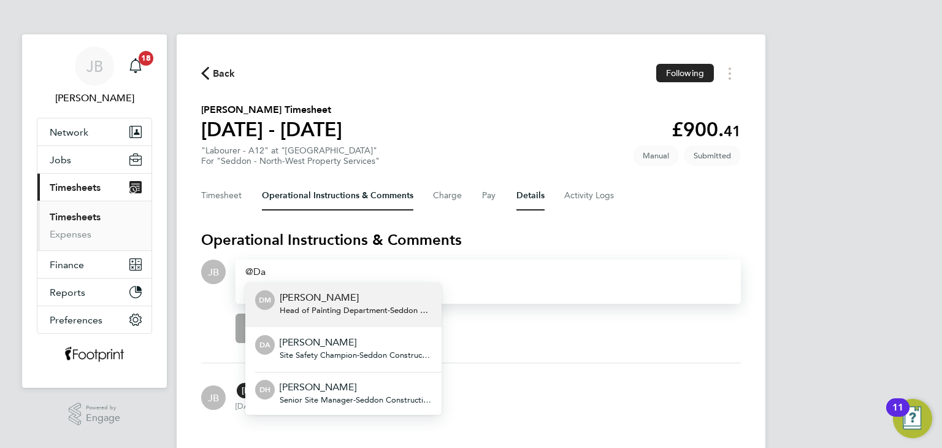
click at [532, 205] on button "Details" at bounding box center [530, 195] width 28 height 29
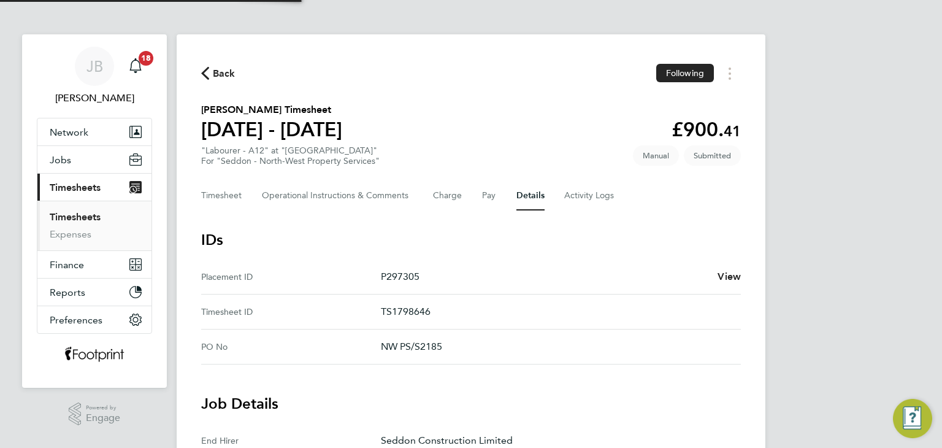
scroll to position [307, 0]
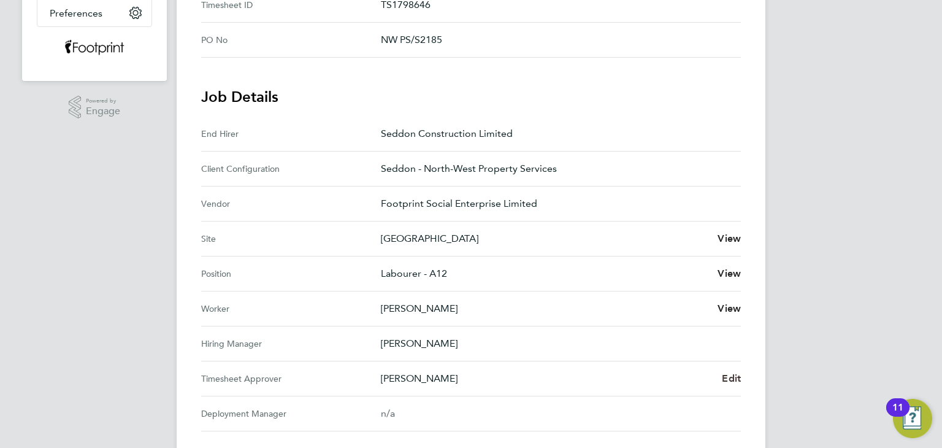
click at [722, 374] on span "Edit" at bounding box center [731, 378] width 19 height 12
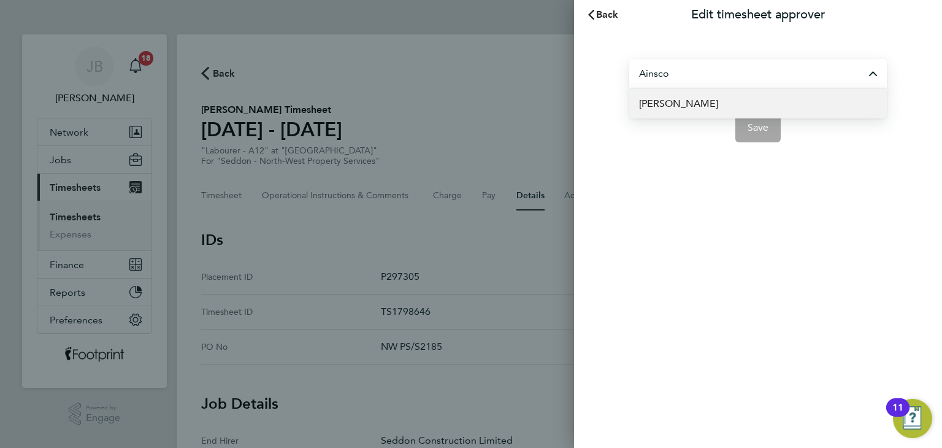
click at [738, 110] on li "[PERSON_NAME]" at bounding box center [758, 103] width 258 height 30
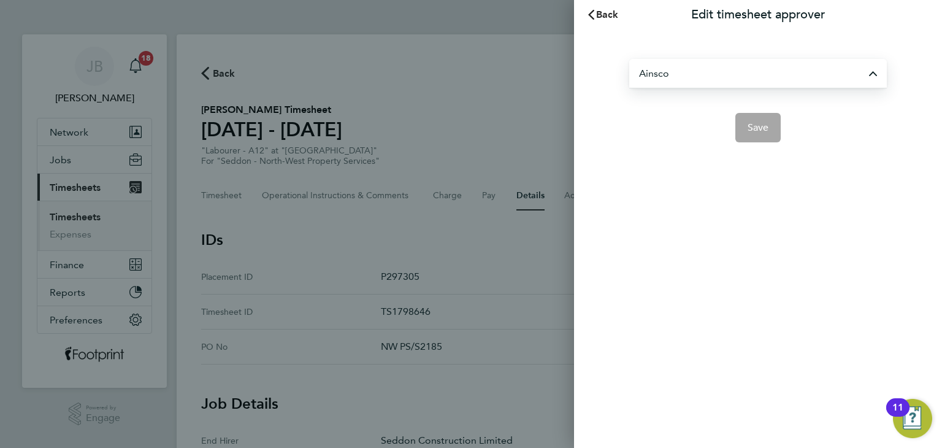
type input "[PERSON_NAME]"
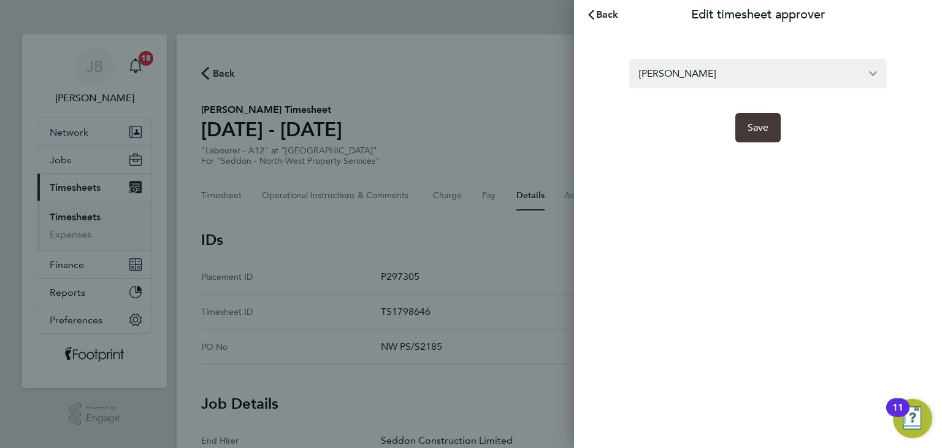
click at [751, 134] on button "Save" at bounding box center [758, 127] width 46 height 29
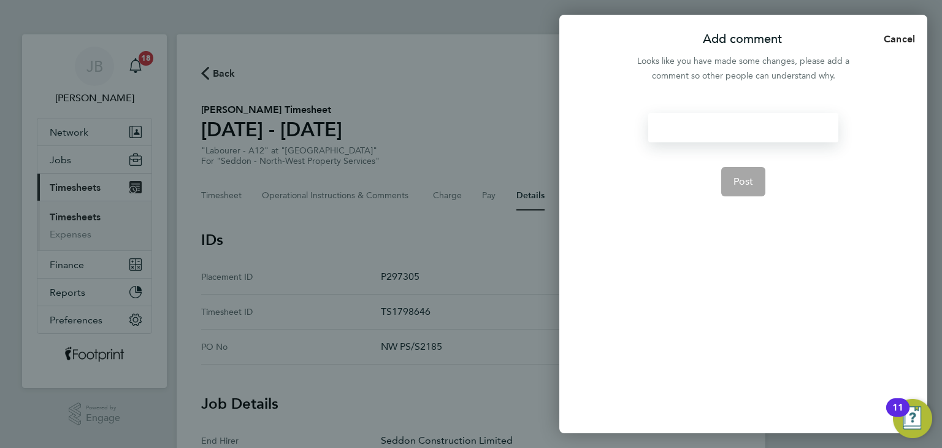
click at [684, 131] on div at bounding box center [743, 127] width 190 height 29
click at [726, 183] on button "Post" at bounding box center [743, 181] width 45 height 29
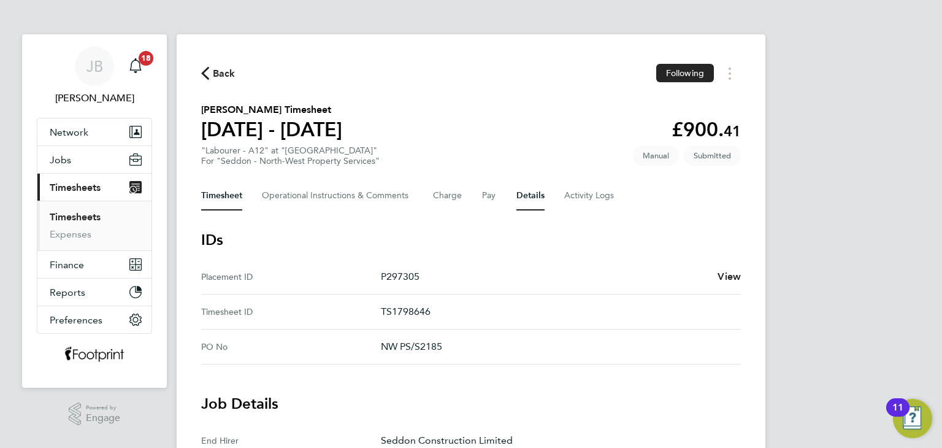
click at [213, 205] on button "Timesheet" at bounding box center [221, 195] width 41 height 29
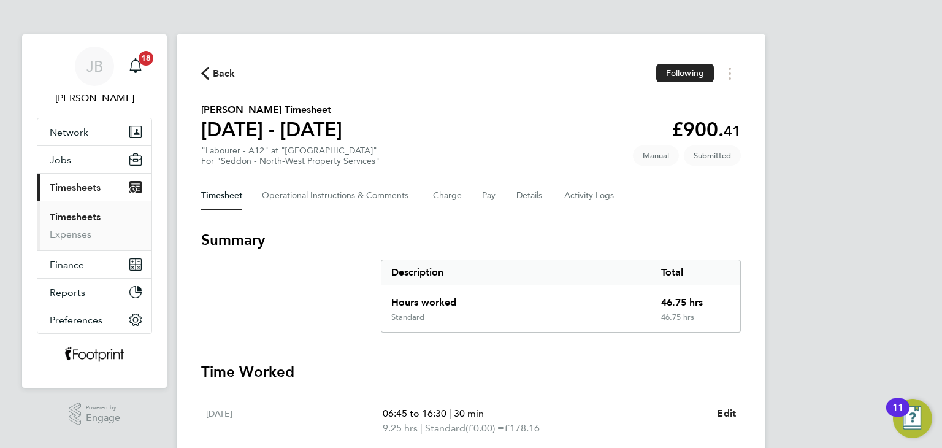
click at [92, 214] on link "Timesheets" at bounding box center [75, 217] width 51 height 12
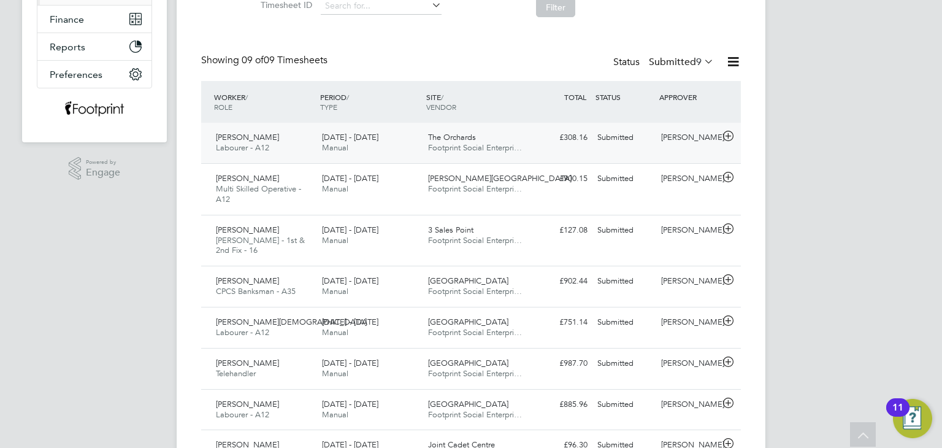
click at [680, 142] on div "[PERSON_NAME]" at bounding box center [688, 138] width 64 height 20
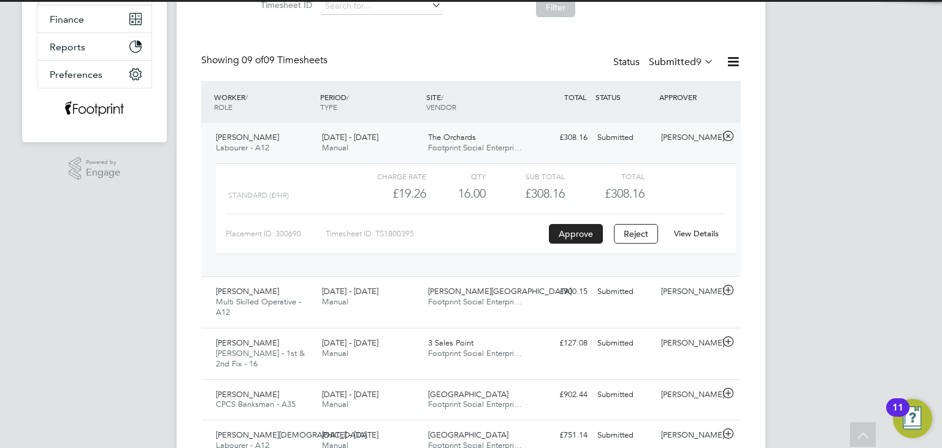
click at [696, 231] on link "View Details" at bounding box center [696, 233] width 45 height 10
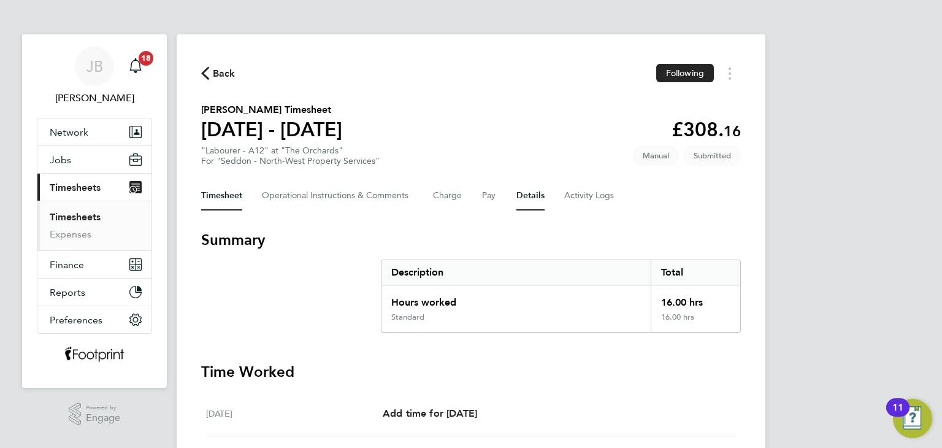
click at [538, 197] on button "Details" at bounding box center [530, 195] width 28 height 29
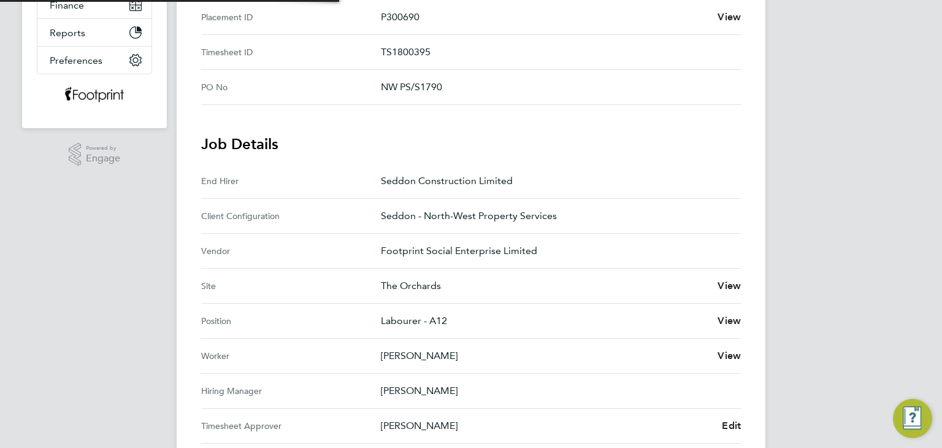
scroll to position [429, 0]
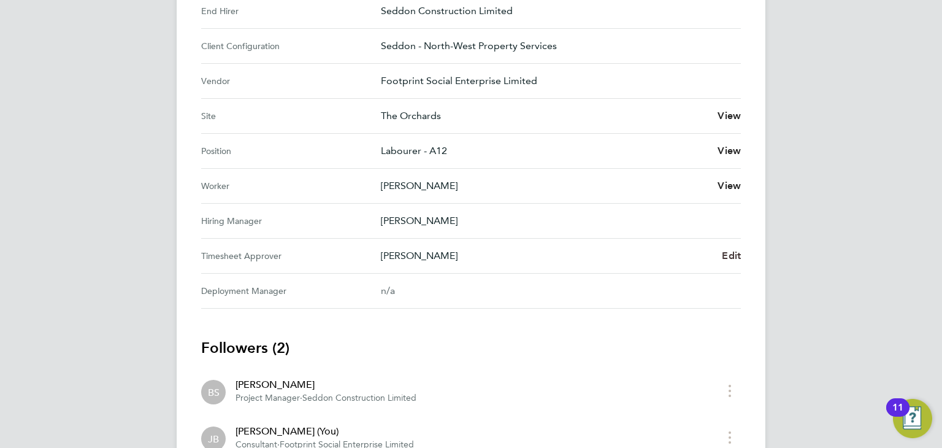
click at [730, 257] on span "Edit" at bounding box center [731, 256] width 19 height 12
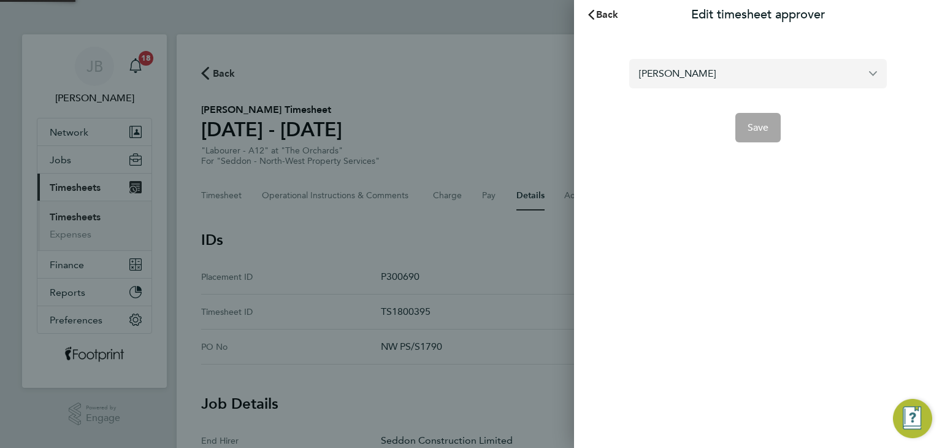
click at [716, 63] on input "[PERSON_NAME]" at bounding box center [758, 73] width 258 height 29
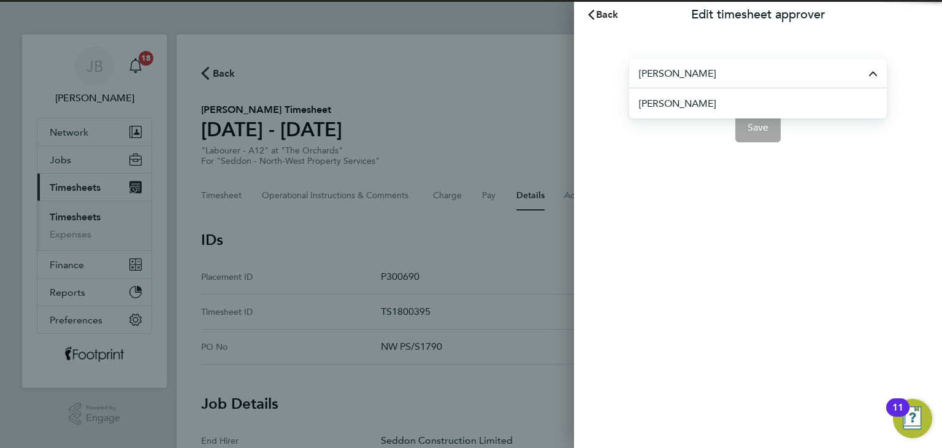
click at [704, 105] on li "[PERSON_NAME]" at bounding box center [763, 103] width 248 height 30
type input "[PERSON_NAME]"
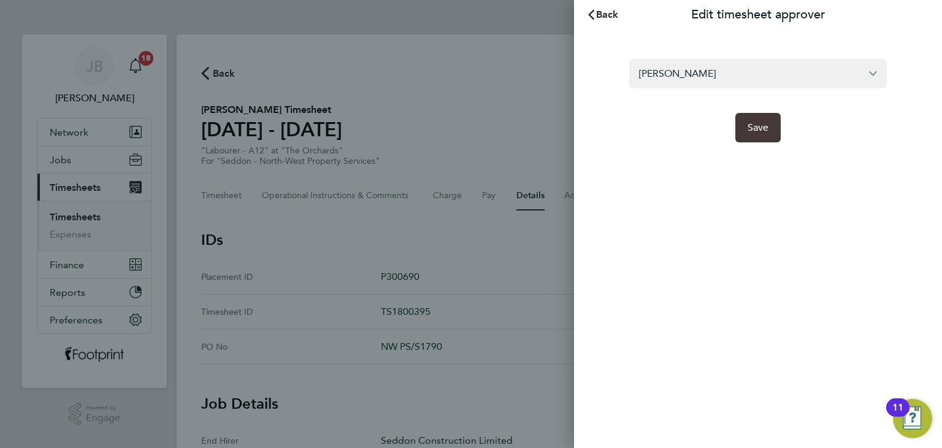
click at [762, 128] on span "Save" at bounding box center [758, 127] width 21 height 12
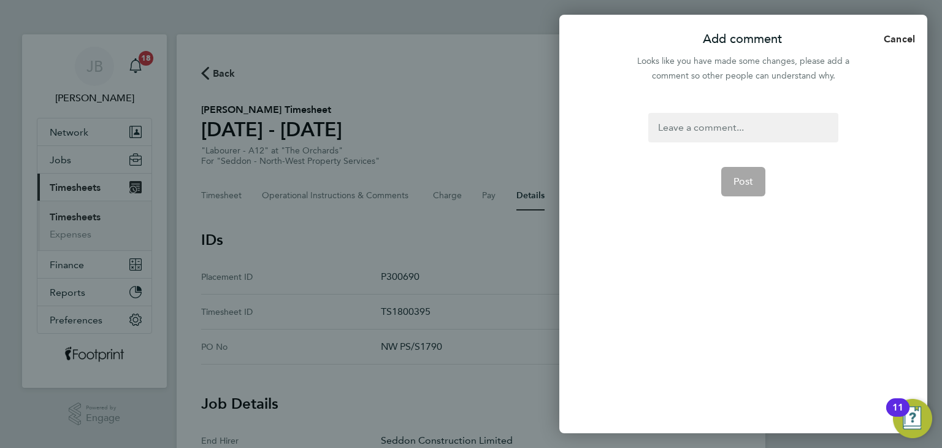
click at [689, 121] on div at bounding box center [743, 127] width 190 height 29
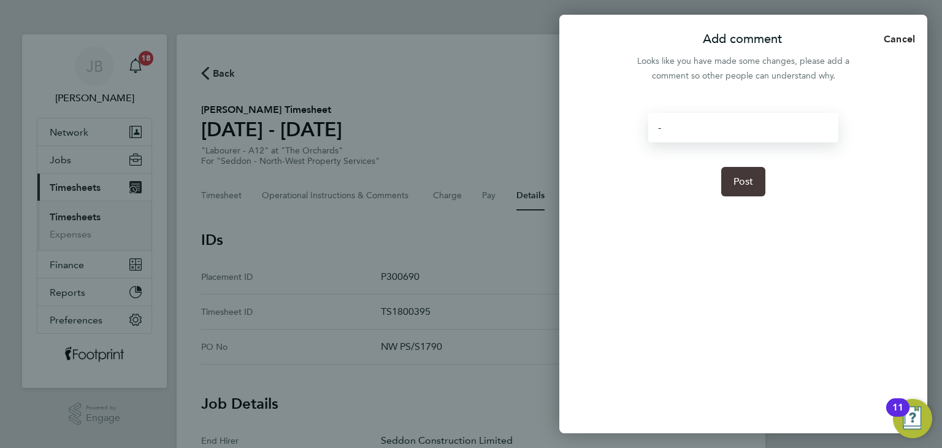
click at [763, 192] on button "Post" at bounding box center [743, 181] width 45 height 29
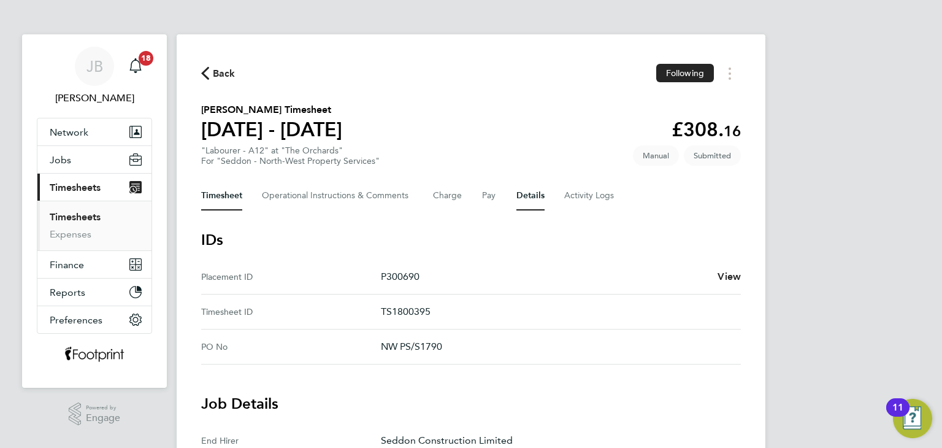
click at [209, 191] on button "Timesheet" at bounding box center [221, 195] width 41 height 29
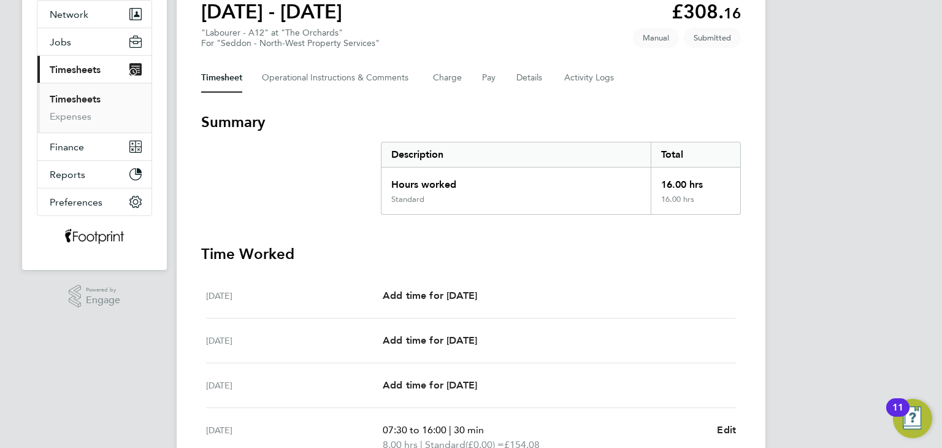
scroll to position [25, 0]
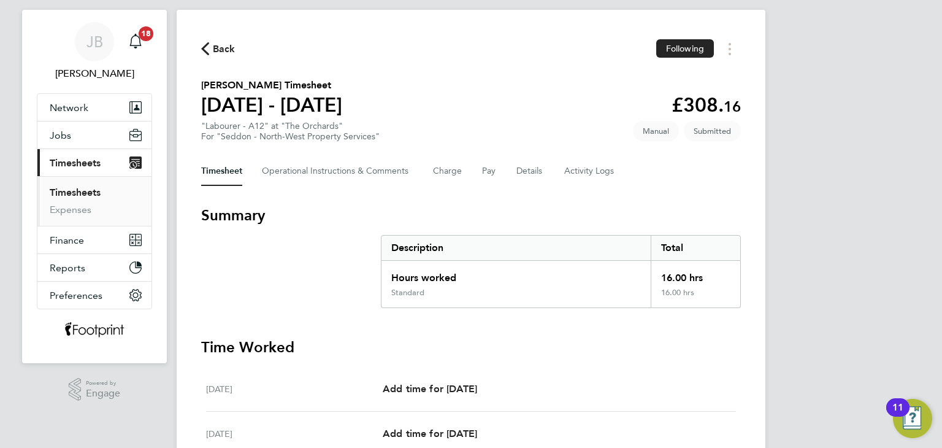
click at [71, 187] on link "Timesheets" at bounding box center [75, 192] width 51 height 12
